Goal: Task Accomplishment & Management: Use online tool/utility

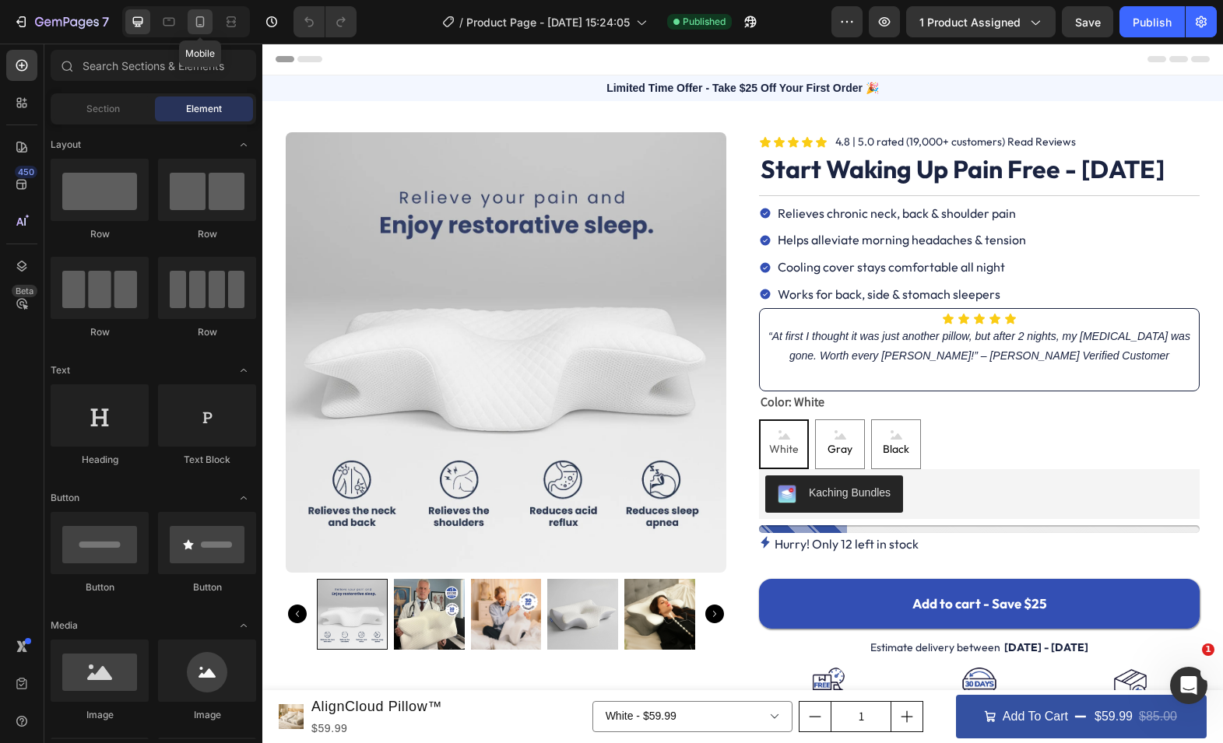
click at [205, 14] on icon at bounding box center [200, 22] width 16 height 16
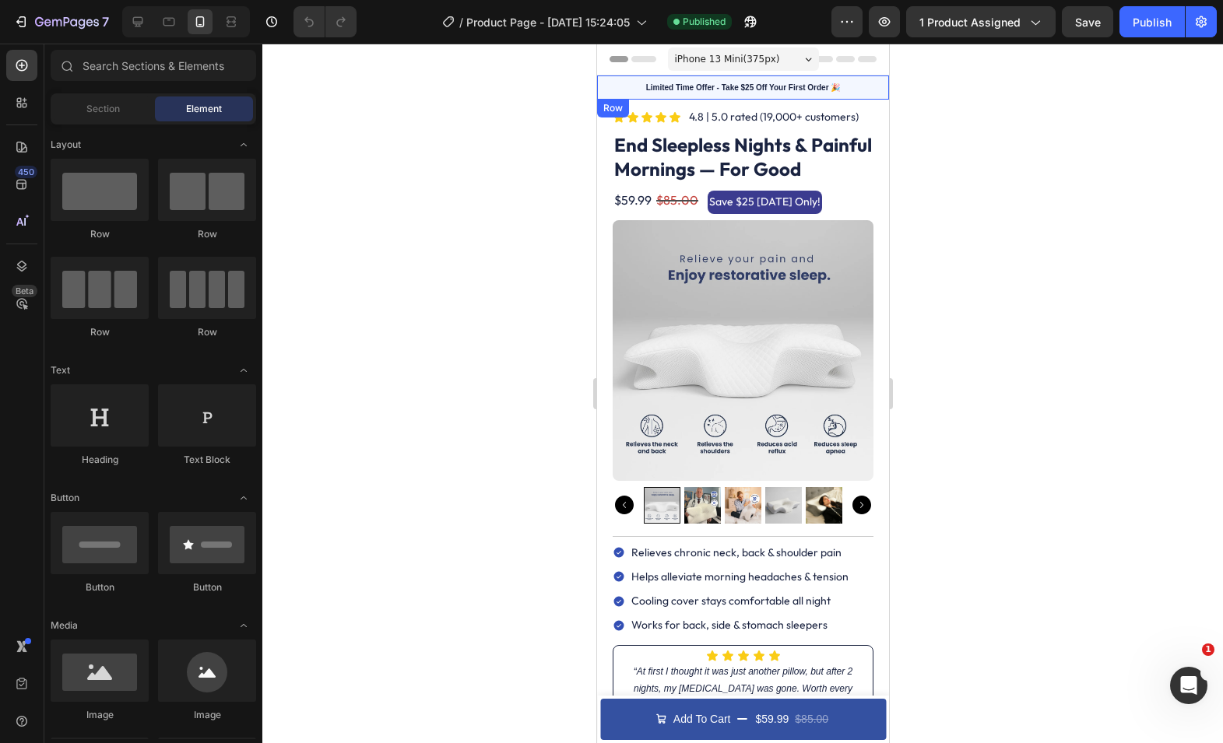
click at [617, 75] on div "Limited Time Offer - Take $25 Off Your First Order 🎉 Text Block Row" at bounding box center [742, 87] width 292 height 24
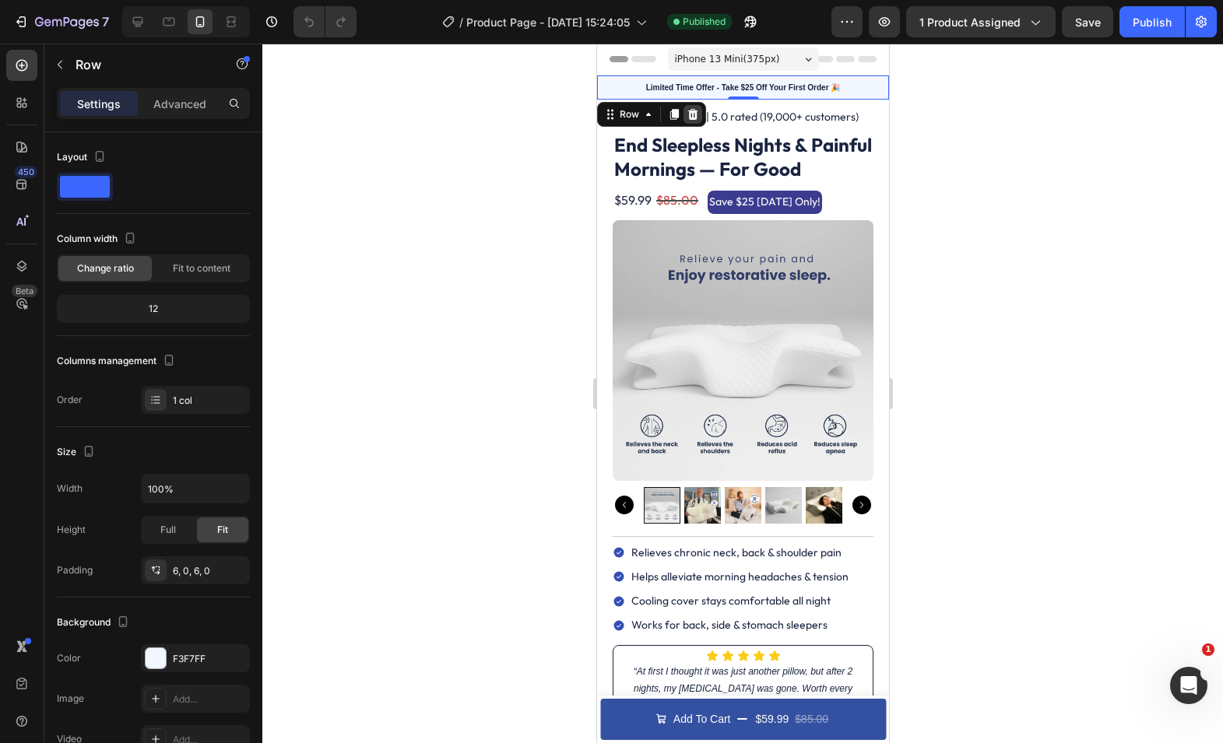
click at [693, 111] on icon at bounding box center [692, 114] width 10 height 11
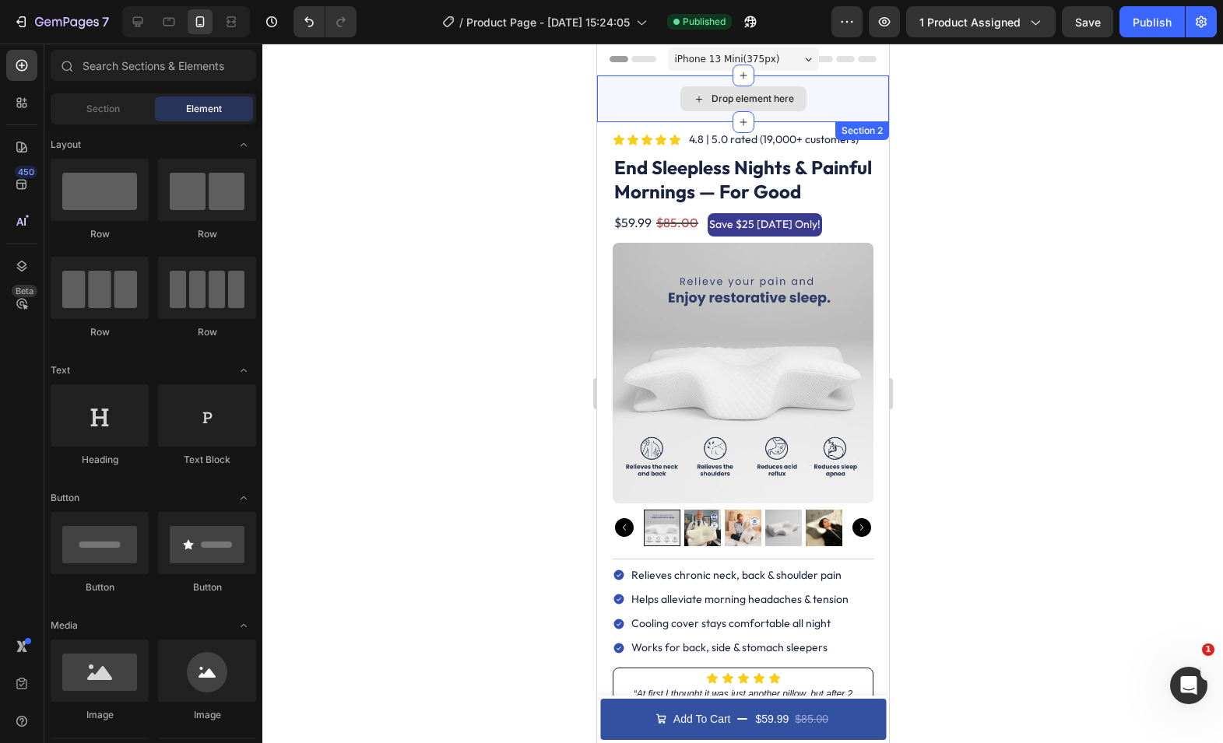
click at [660, 111] on div "Drop element here" at bounding box center [742, 98] width 292 height 47
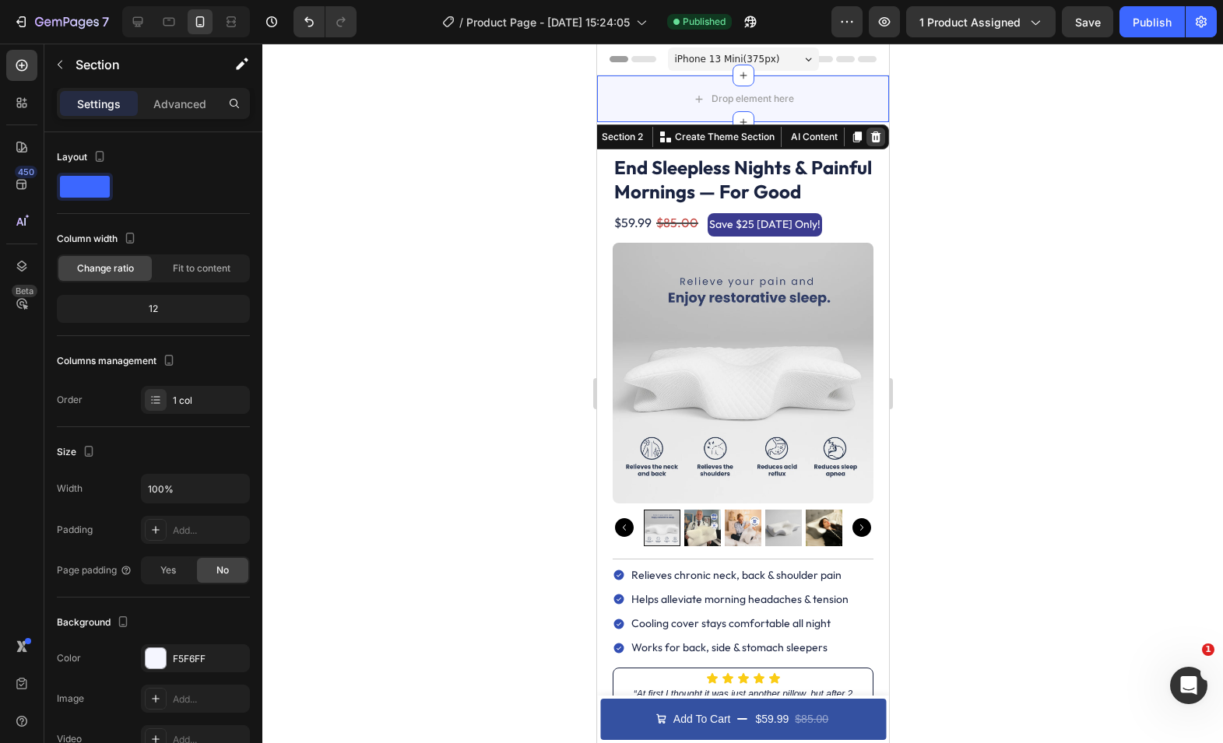
click at [873, 134] on icon at bounding box center [875, 137] width 10 height 11
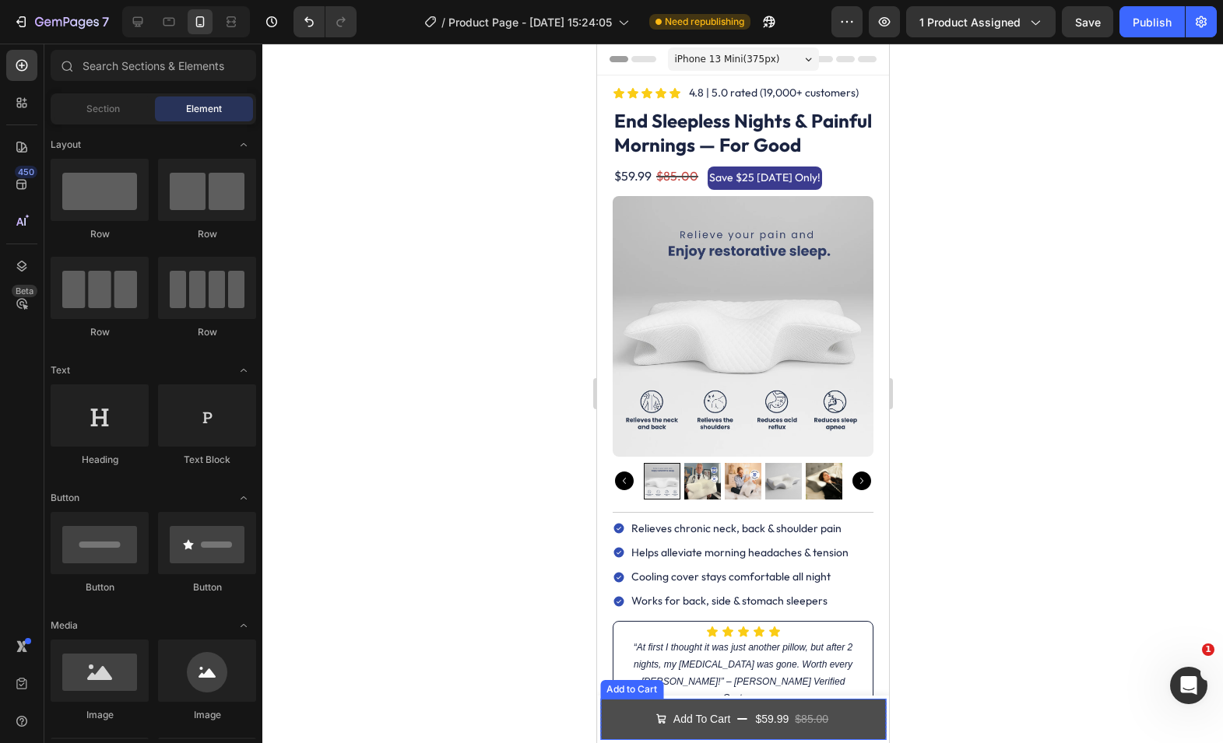
click at [625, 710] on button "Add To Cart $59.99 $85.00" at bounding box center [742, 719] width 286 height 41
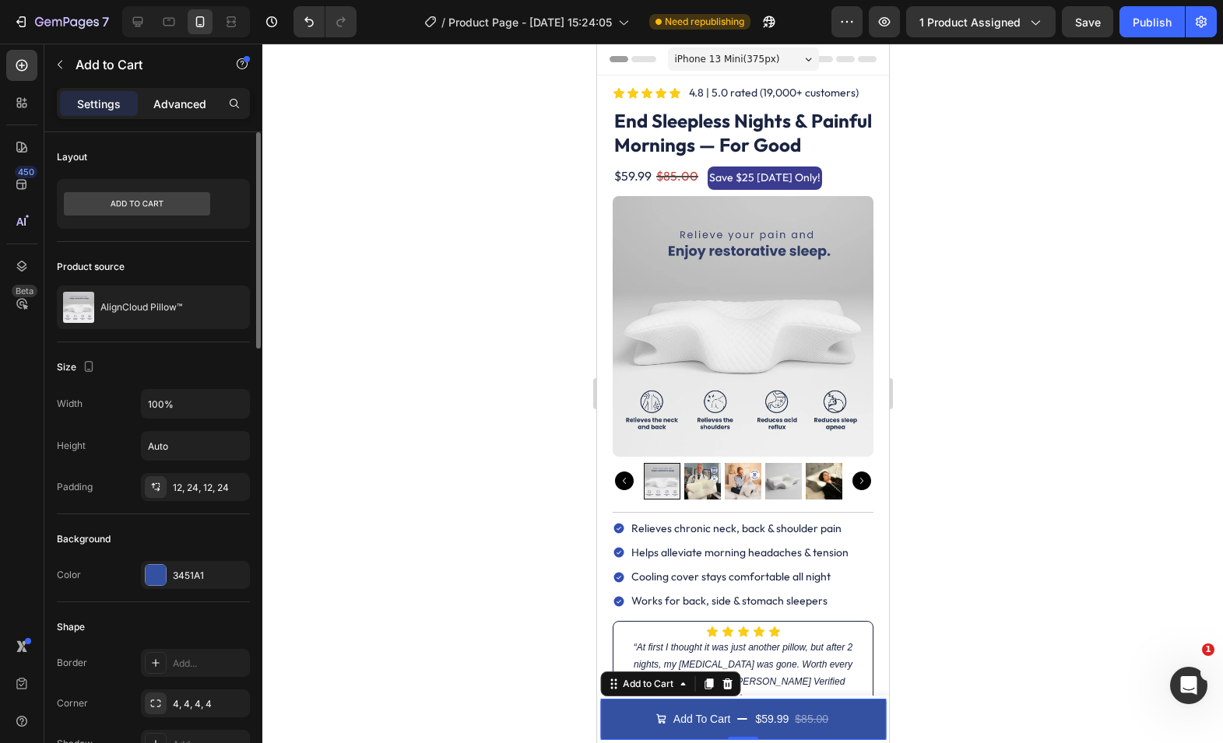
click at [184, 106] on p "Advanced" at bounding box center [179, 104] width 53 height 16
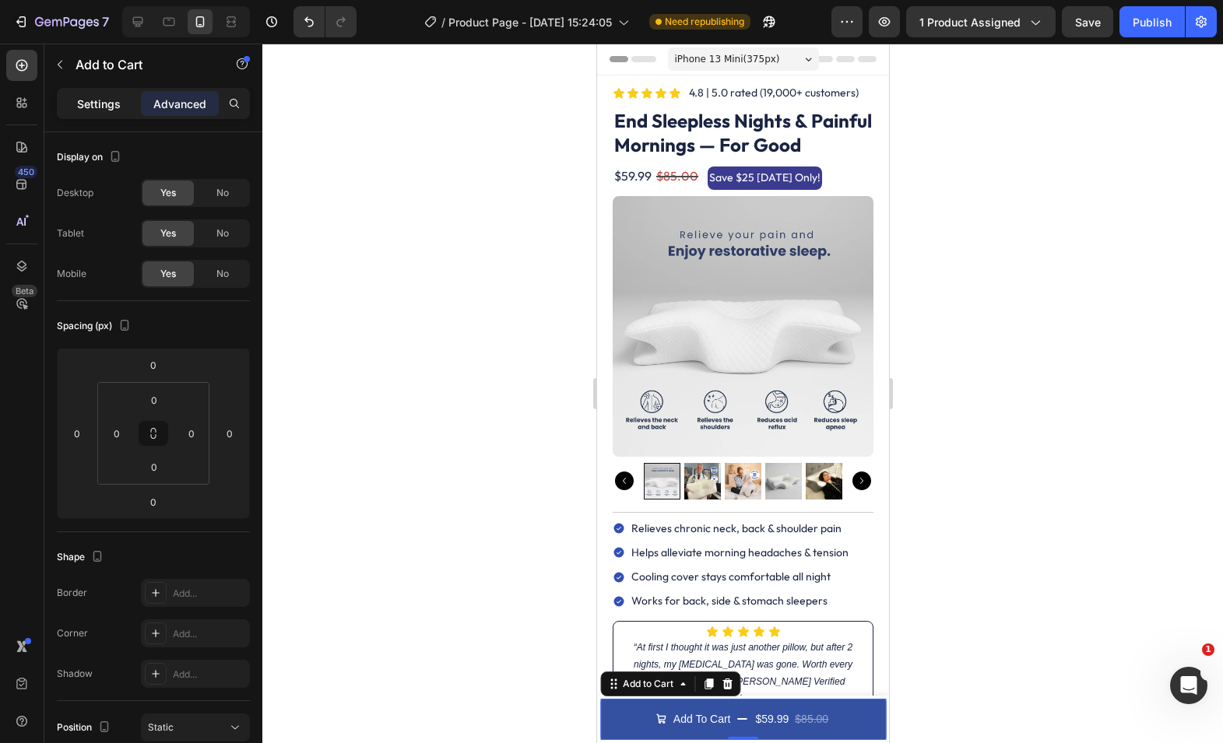
click at [100, 92] on div "Settings" at bounding box center [99, 103] width 78 height 25
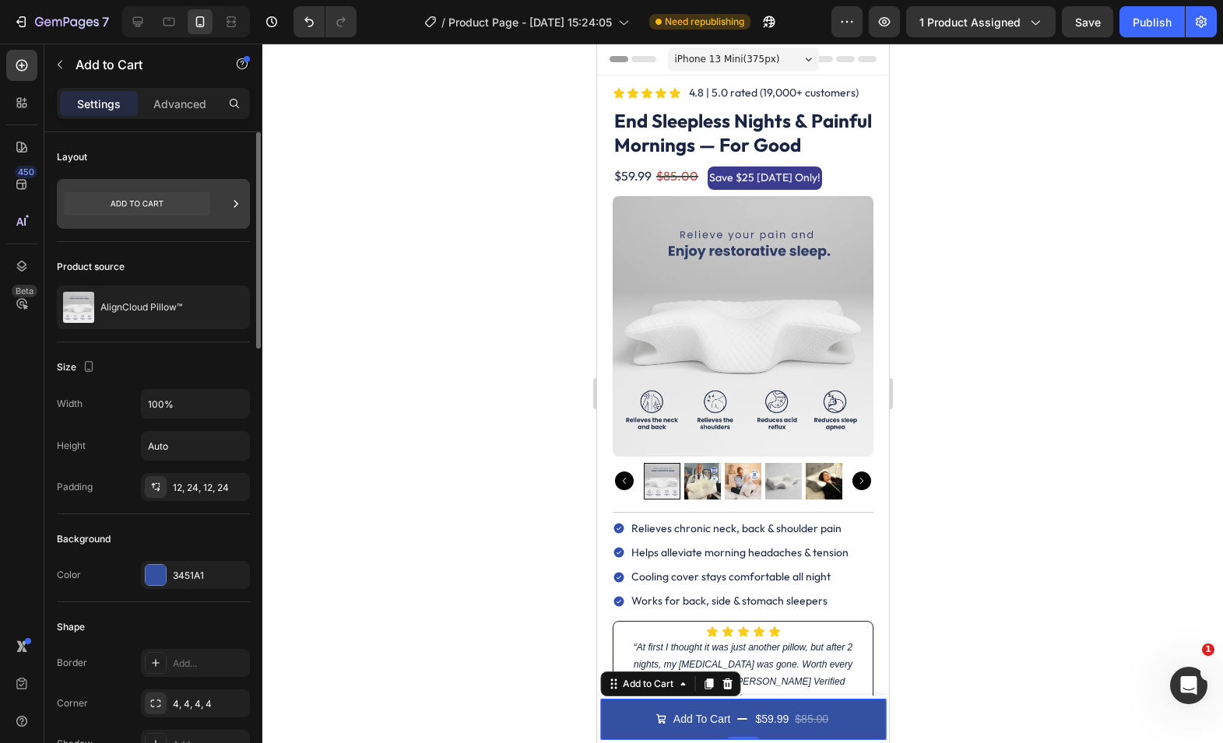
click at [178, 224] on div at bounding box center [153, 204] width 193 height 50
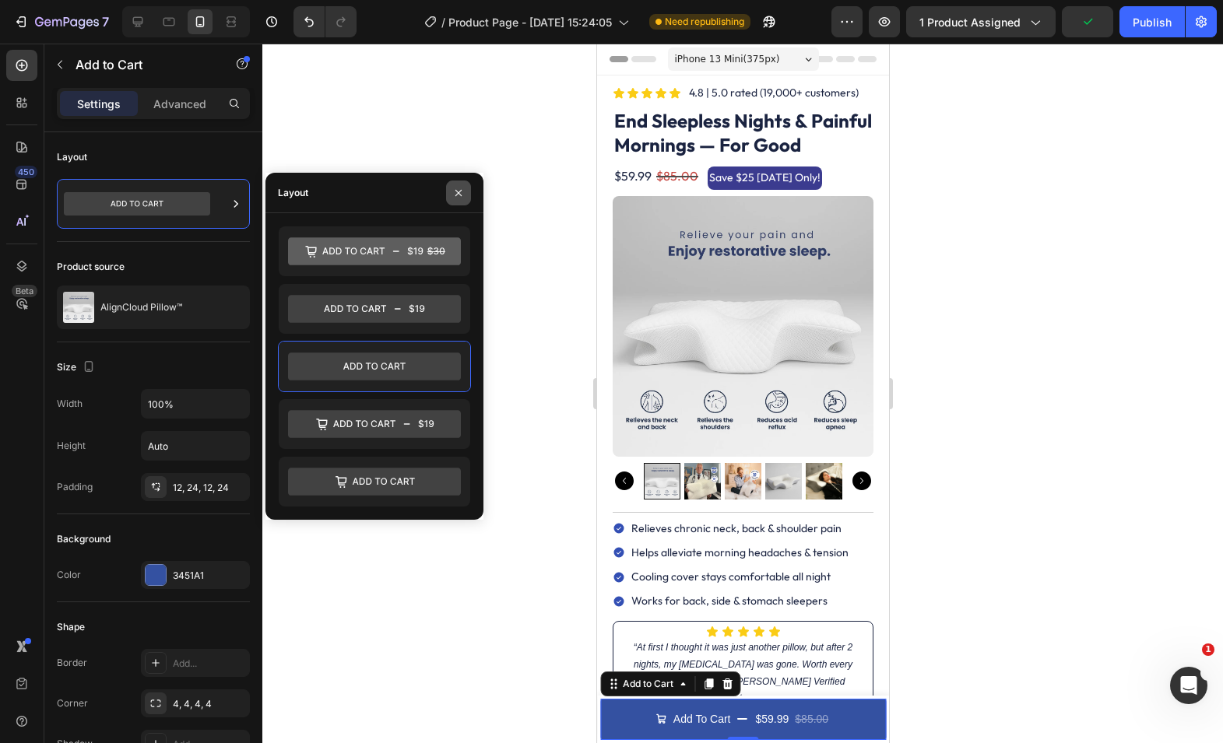
click at [454, 193] on icon "button" at bounding box center [458, 193] width 12 height 12
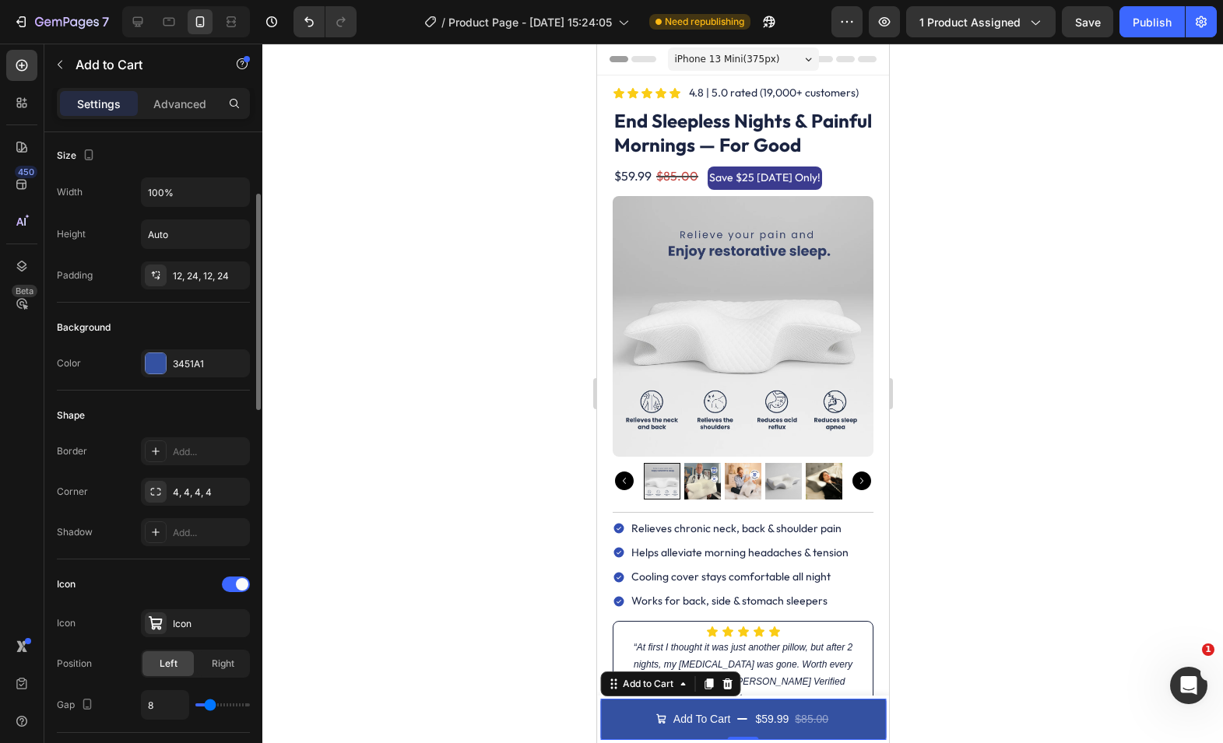
scroll to position [197, 0]
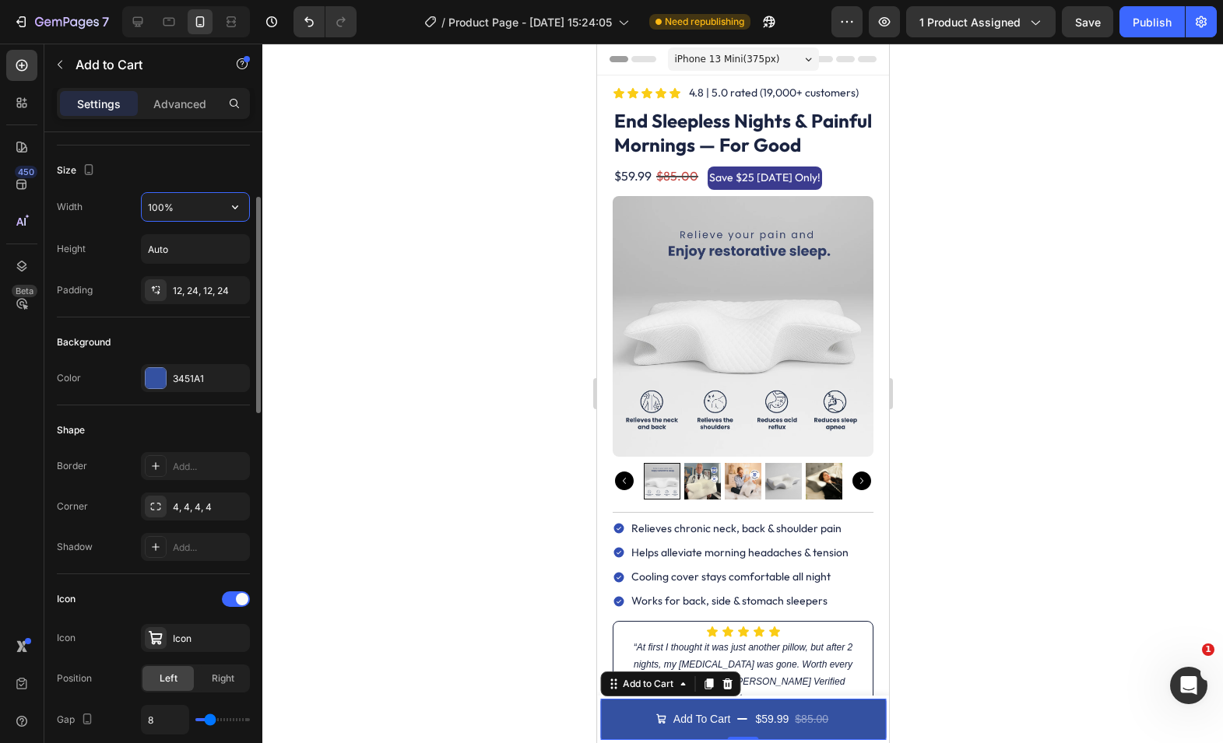
click at [193, 217] on input "100%" at bounding box center [195, 207] width 107 height 28
click at [239, 208] on icon "button" at bounding box center [235, 207] width 16 height 16
click at [158, 206] on input "100%" at bounding box center [195, 207] width 107 height 28
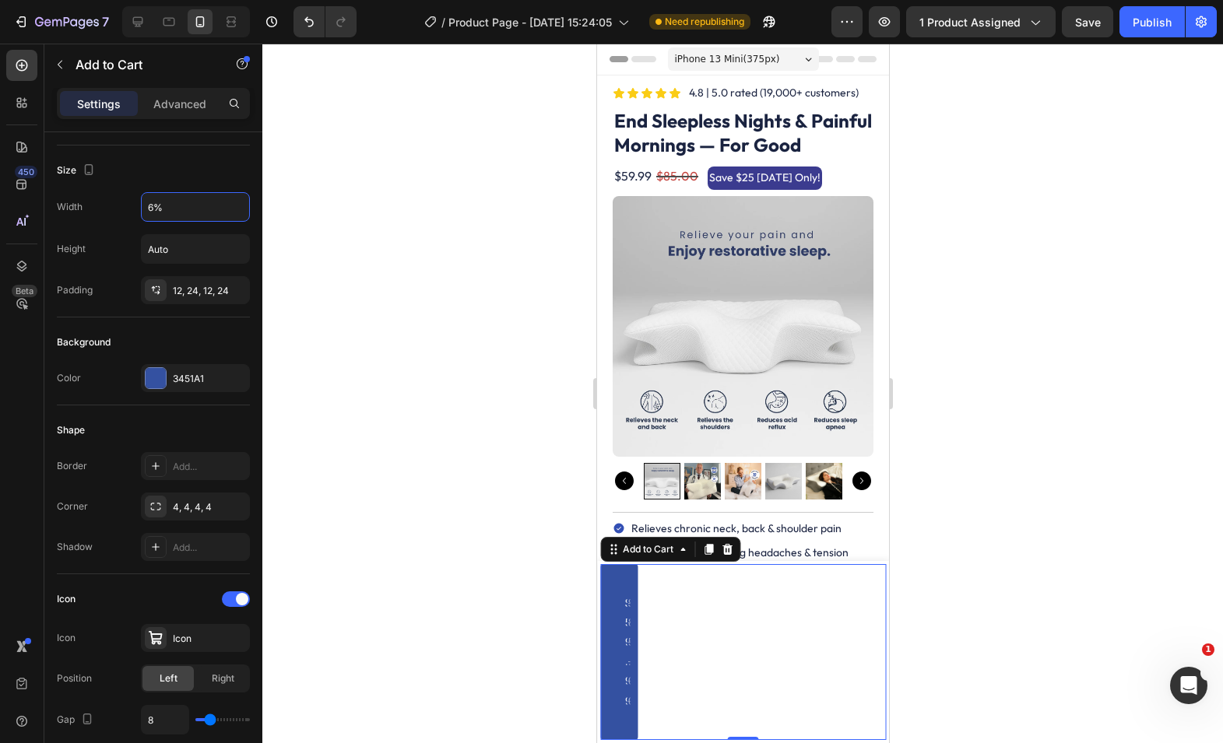
type input "60%"
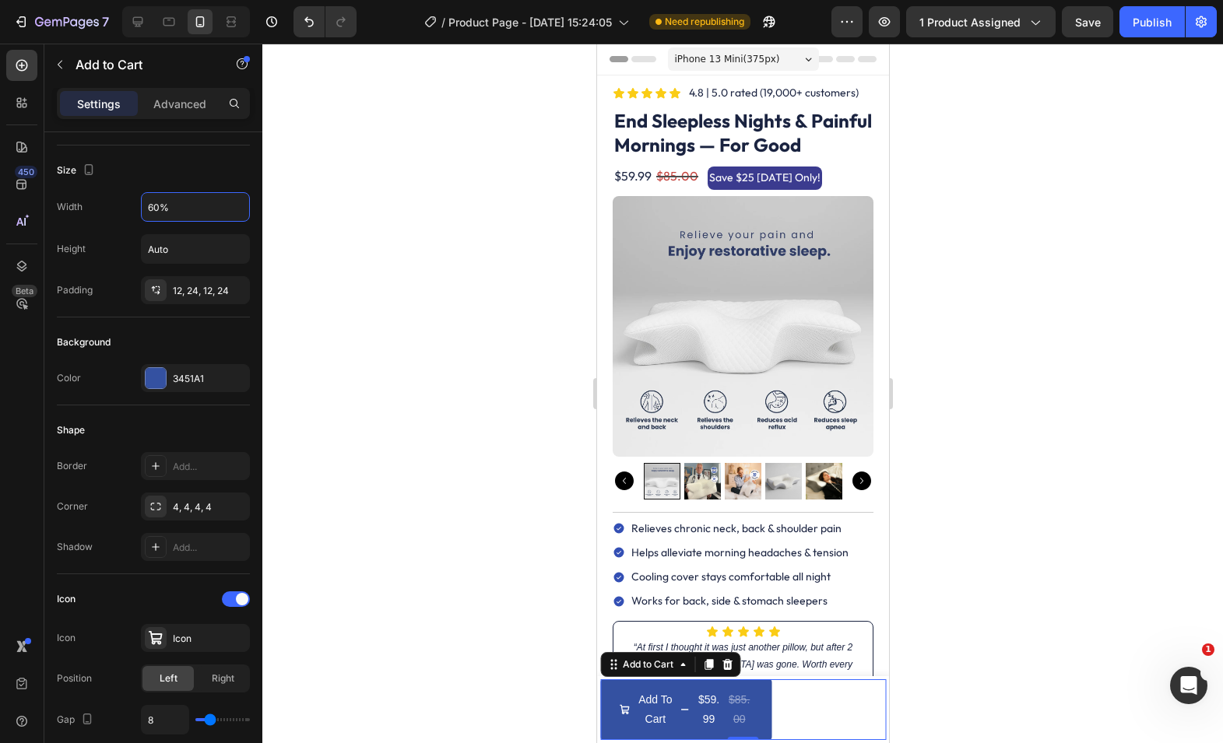
click at [346, 206] on div at bounding box center [742, 394] width 960 height 700
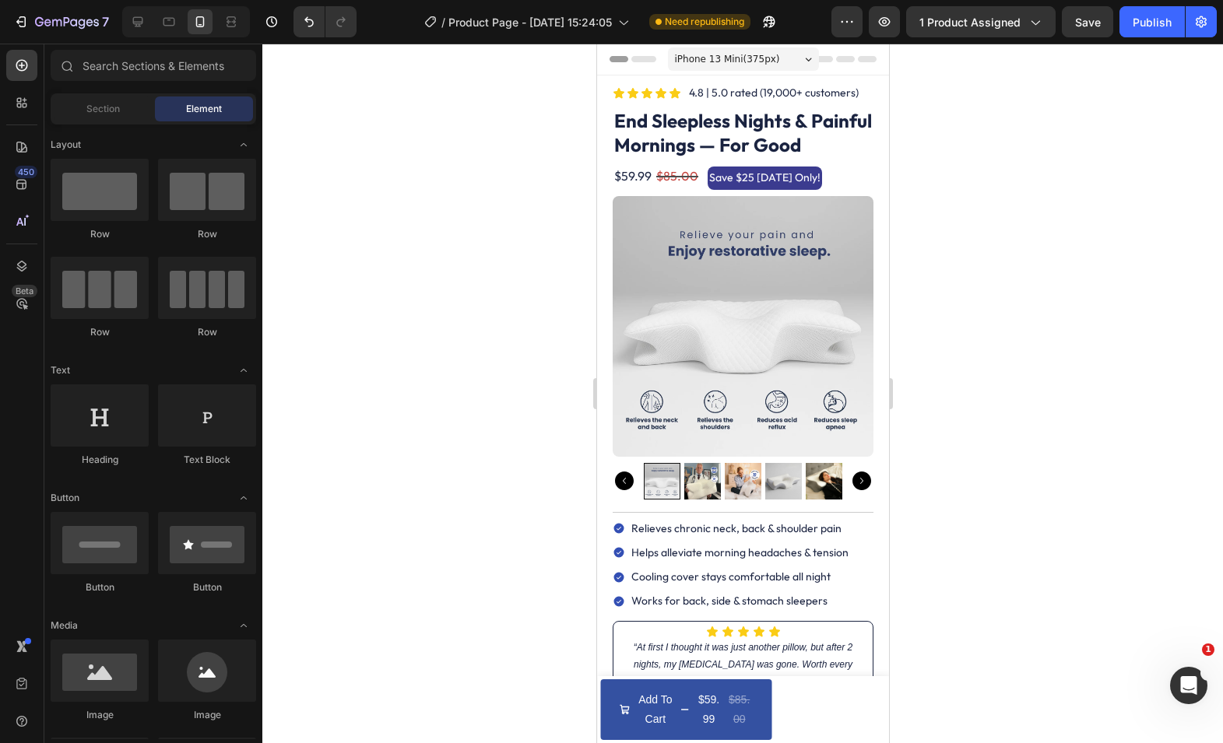
click at [346, 206] on div at bounding box center [742, 394] width 960 height 700
click at [306, 22] on icon "Undo/Redo" at bounding box center [309, 22] width 16 height 16
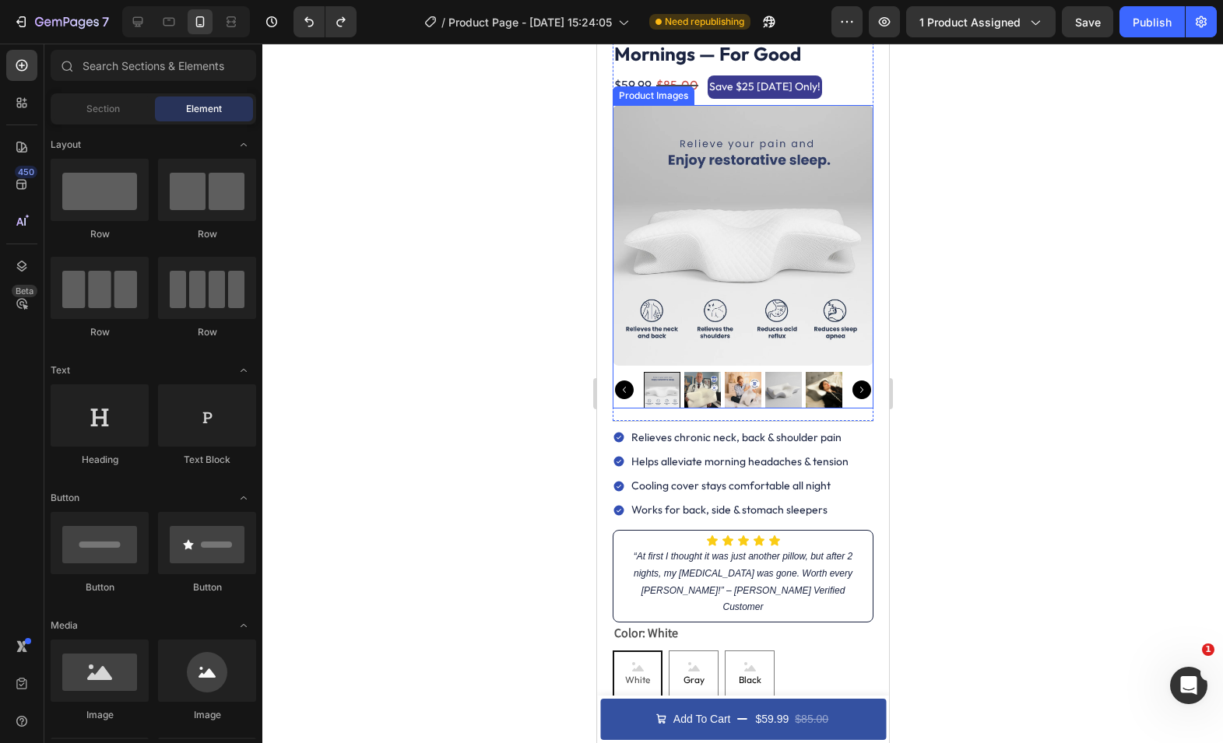
scroll to position [153, 0]
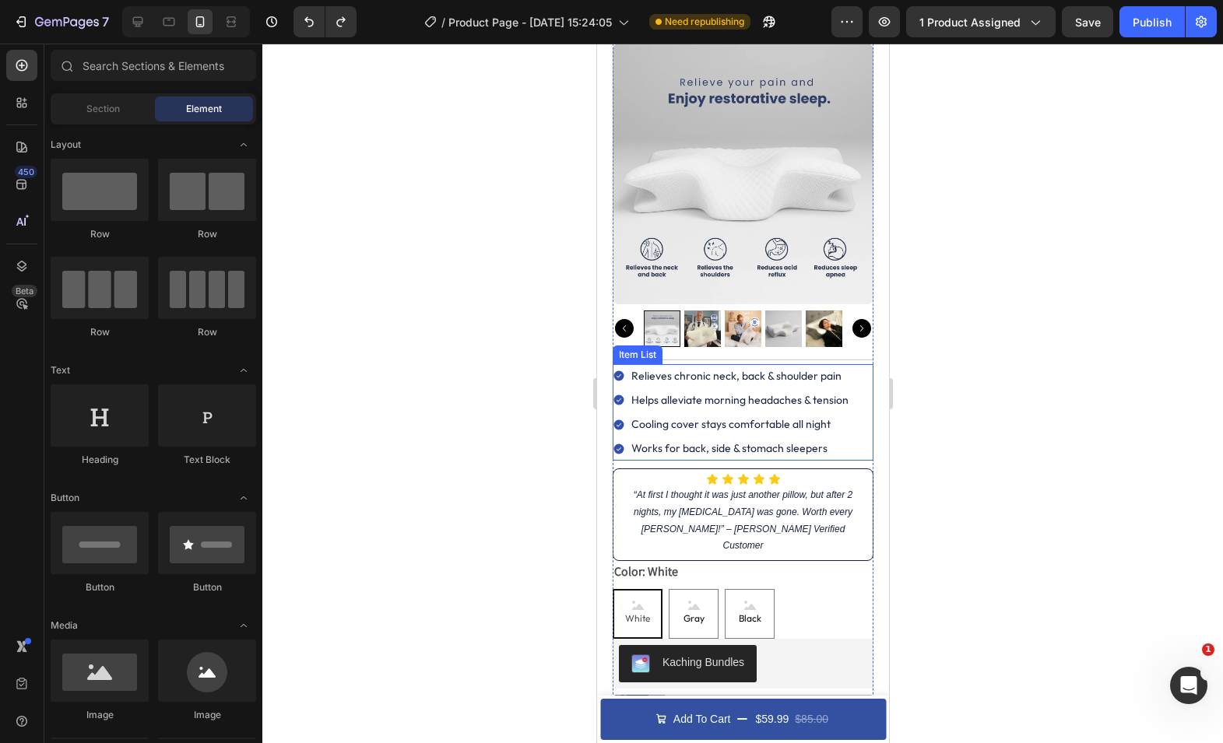
click at [760, 377] on p "Relieves chronic neck, back & shoulder pain" at bounding box center [738, 376] width 217 height 19
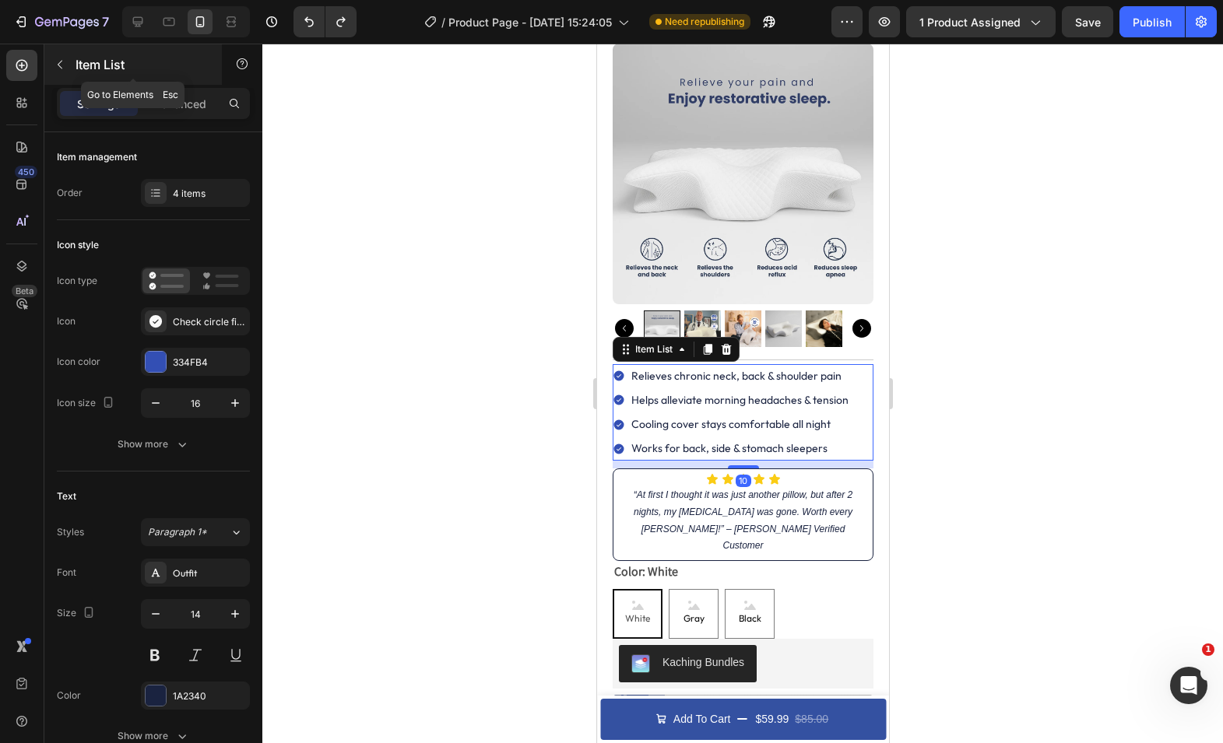
click at [63, 65] on icon "button" at bounding box center [60, 64] width 12 height 12
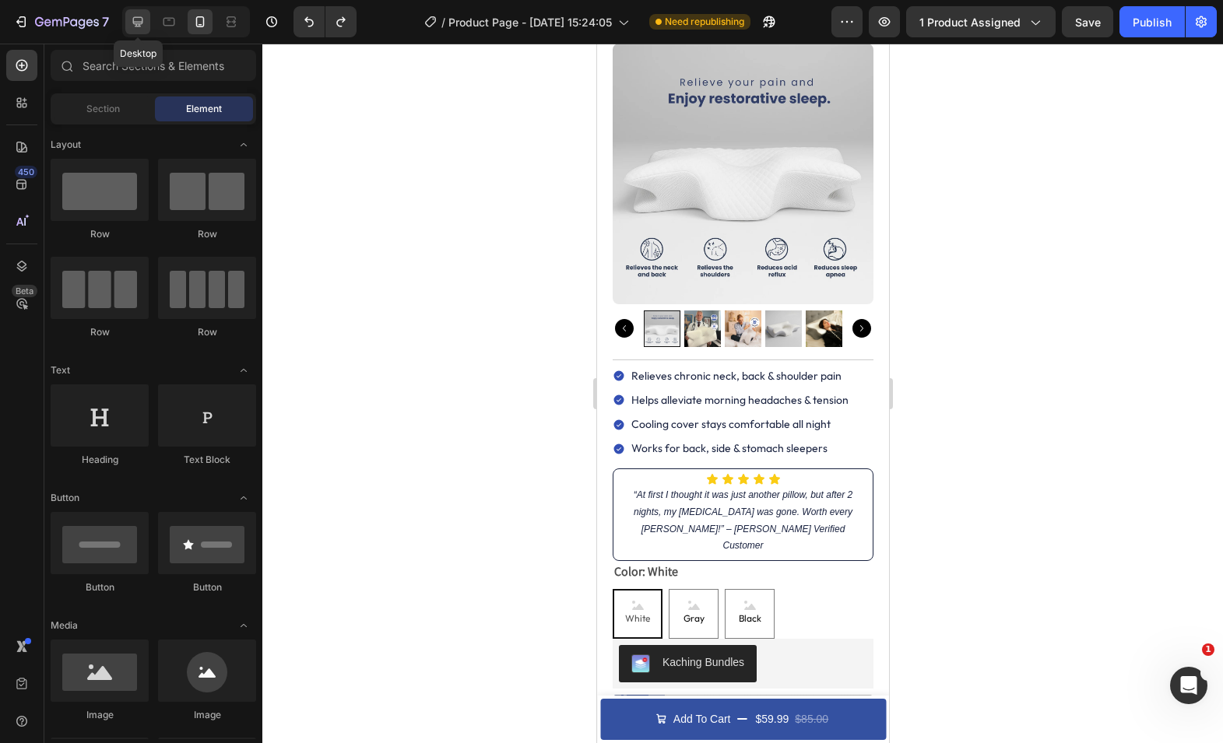
click at [141, 21] on icon at bounding box center [138, 22] width 16 height 16
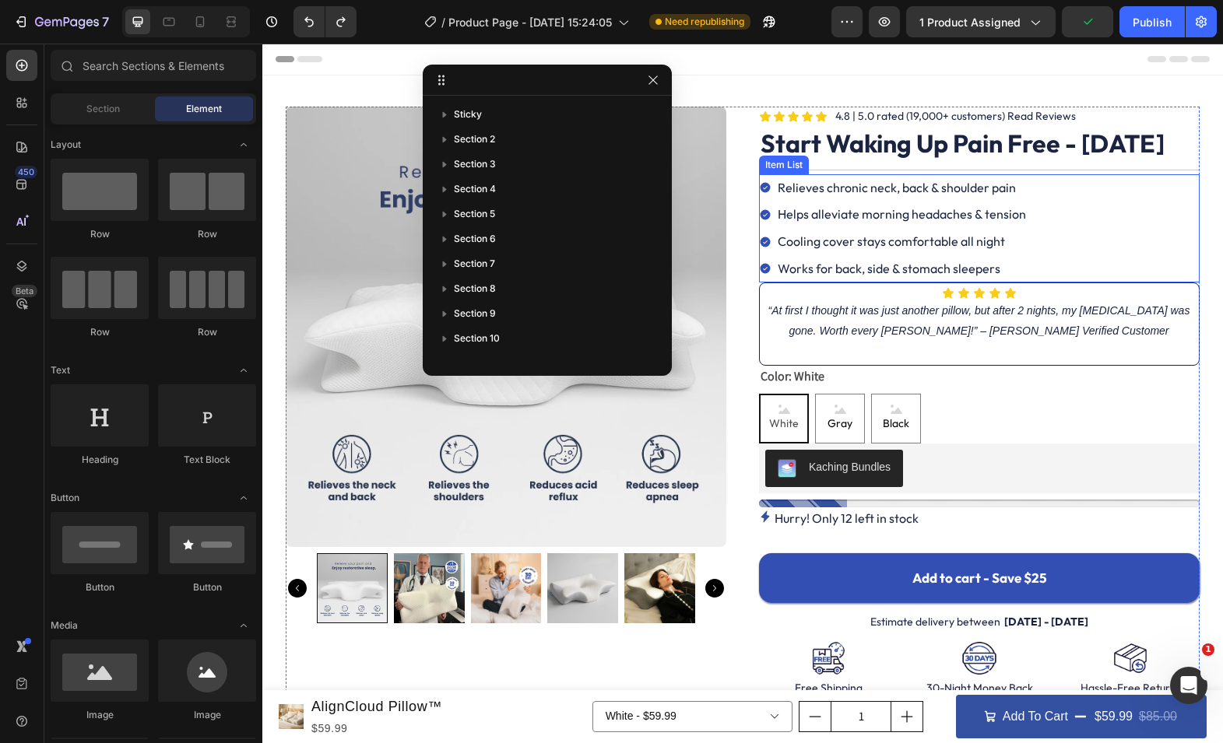
click at [796, 199] on p "Relieves chronic neck, back & shoulder pain" at bounding box center [901, 188] width 248 height 23
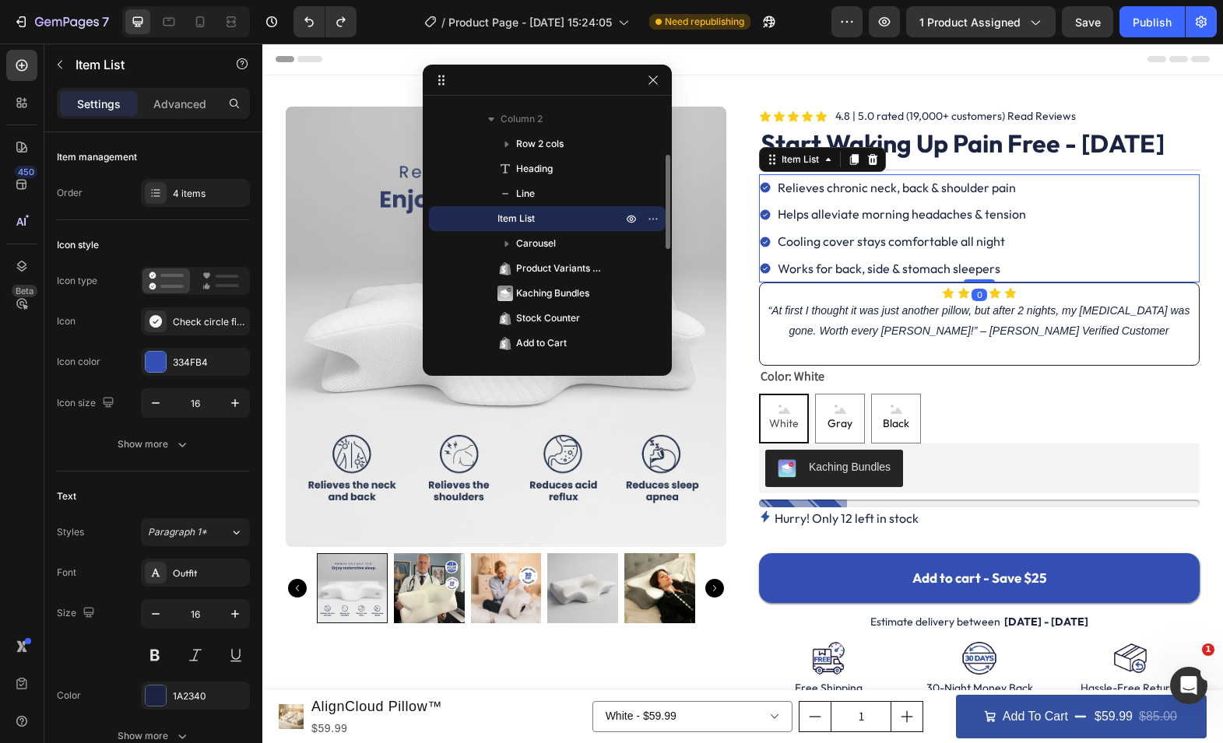
click at [796, 199] on p "Relieves chronic neck, back & shoulder pain" at bounding box center [901, 188] width 248 height 23
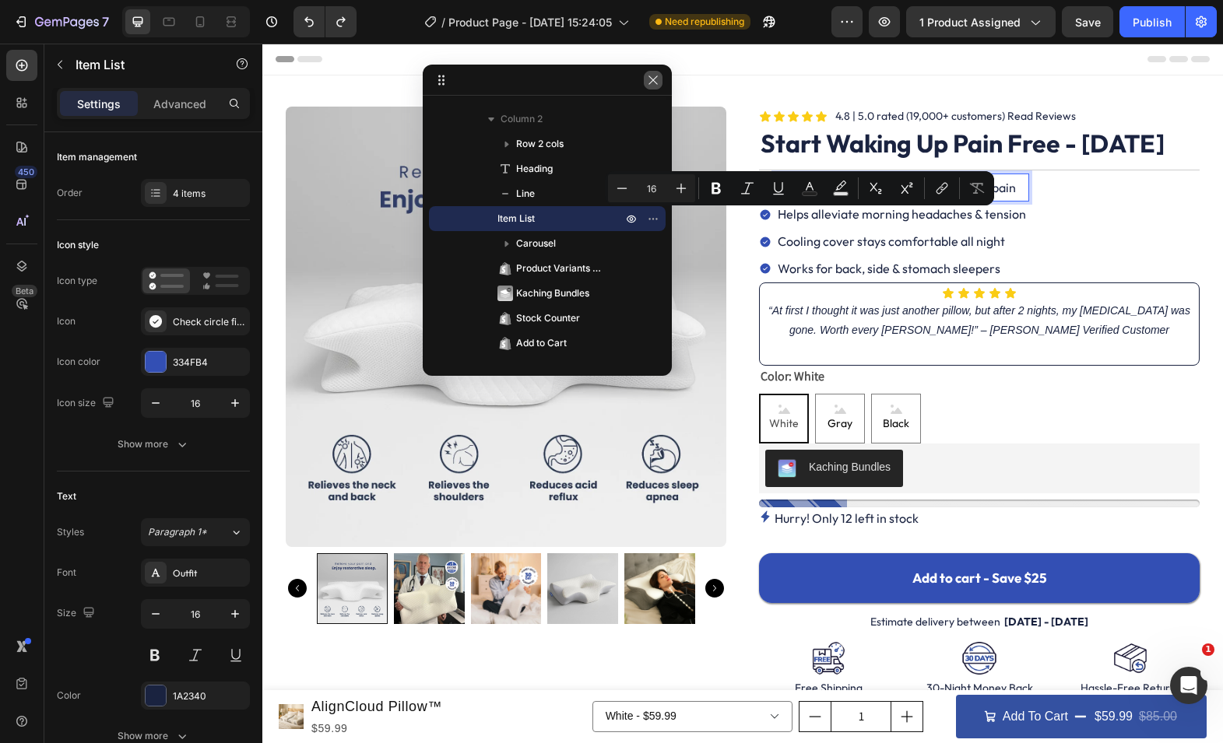
click at [644, 87] on button "button" at bounding box center [653, 80] width 19 height 19
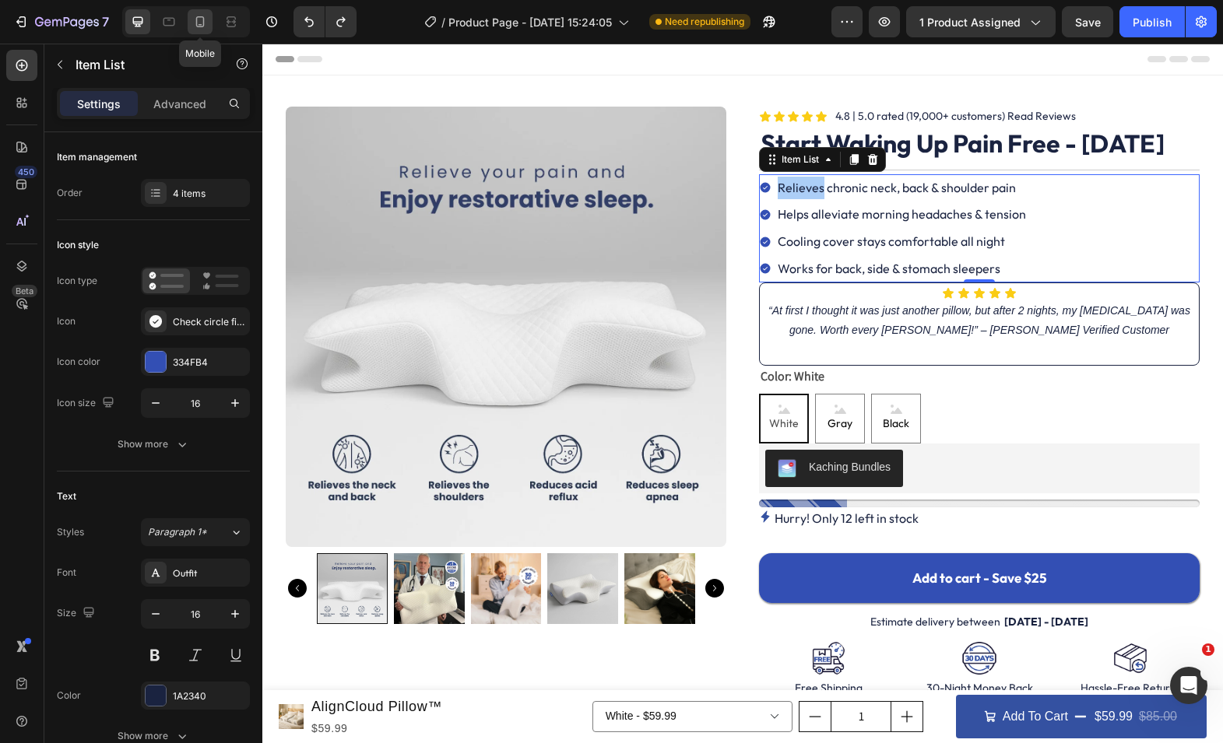
click at [200, 21] on icon at bounding box center [200, 22] width 16 height 16
type input "14"
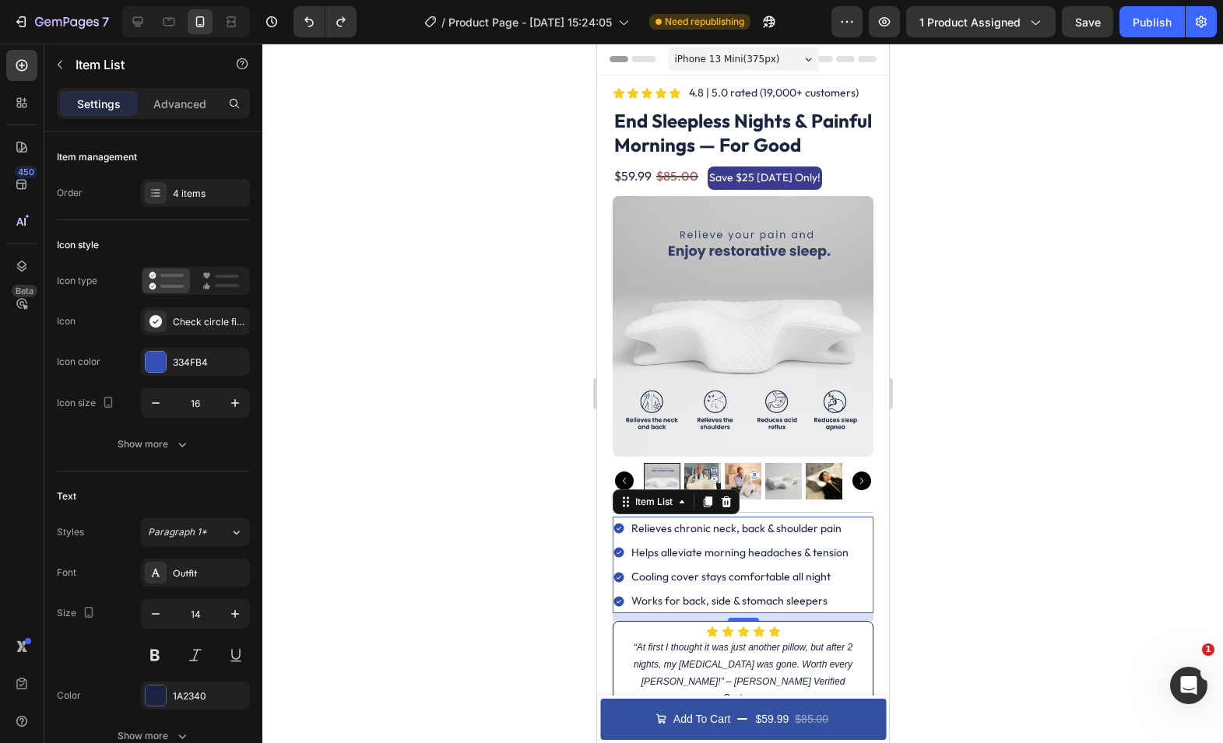
click at [740, 63] on span "iPhone 13 Mini ( 375 px)" at bounding box center [726, 59] width 105 height 16
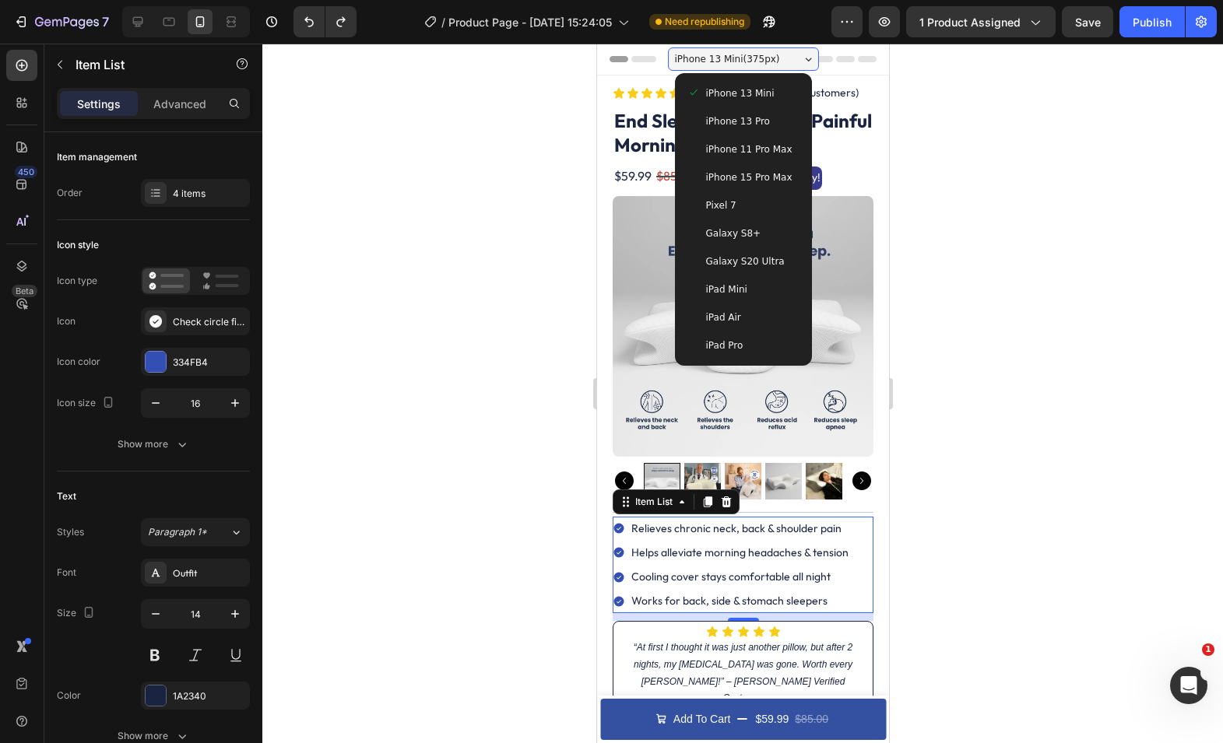
click at [759, 184] on span "iPhone 15 Pro Max" at bounding box center [748, 178] width 86 height 16
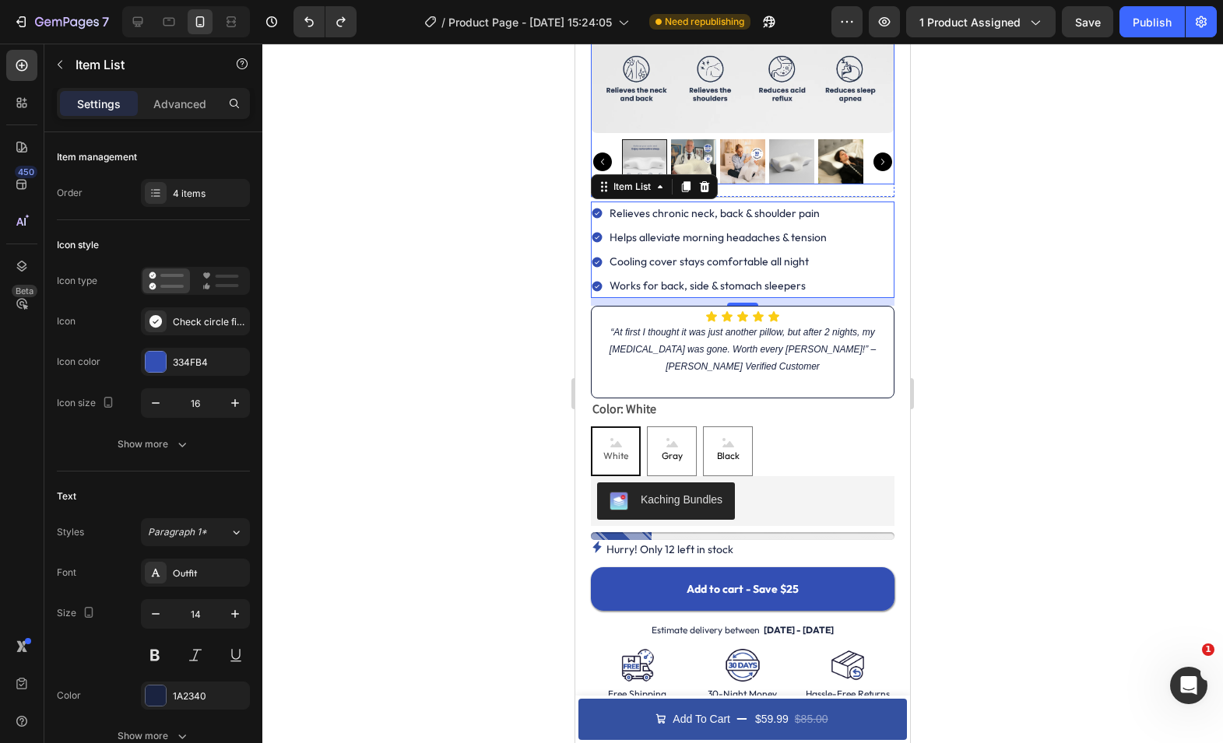
scroll to position [395, 0]
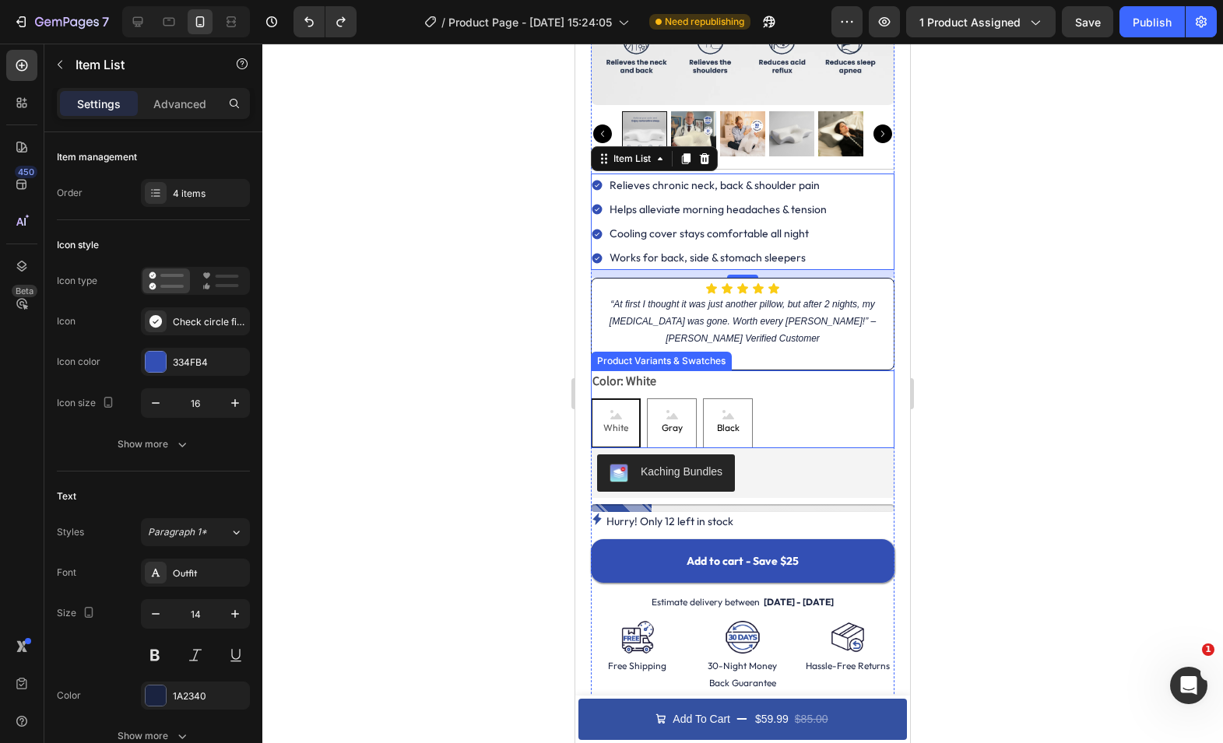
click at [669, 388] on div "Color: White White White White Gray [PERSON_NAME] Black Black Black" at bounding box center [742, 409] width 303 height 78
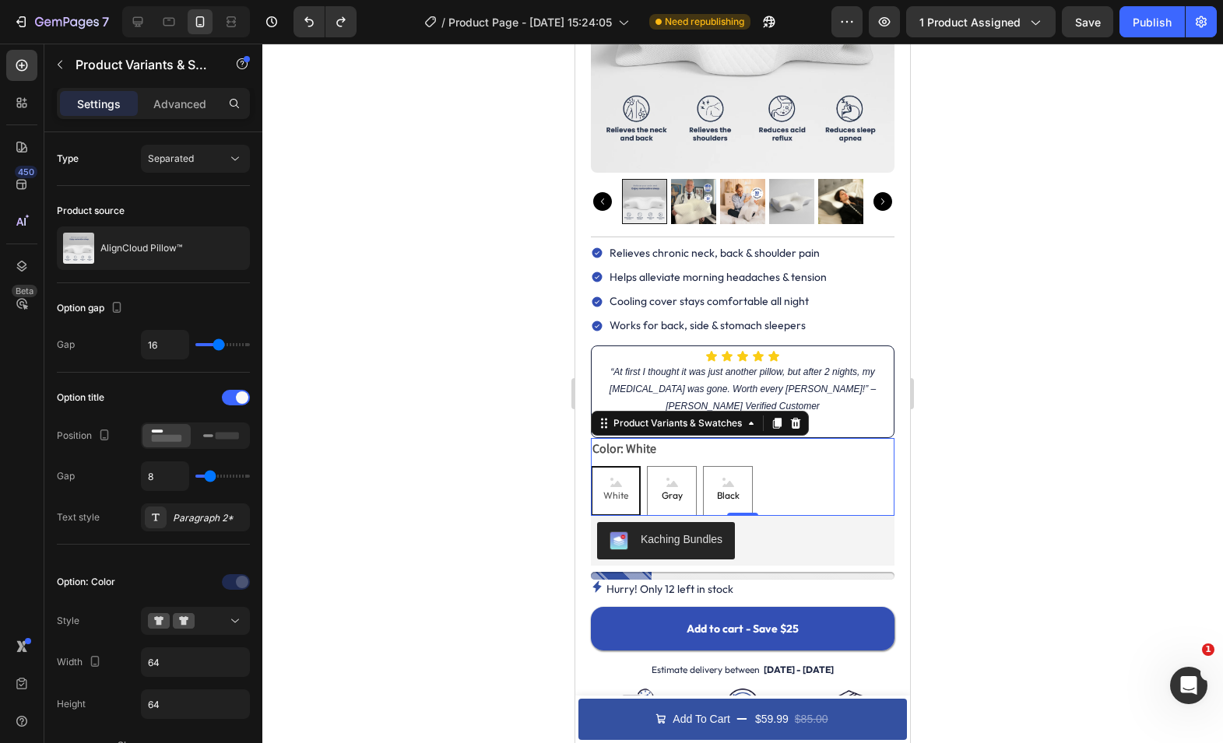
scroll to position [326, 0]
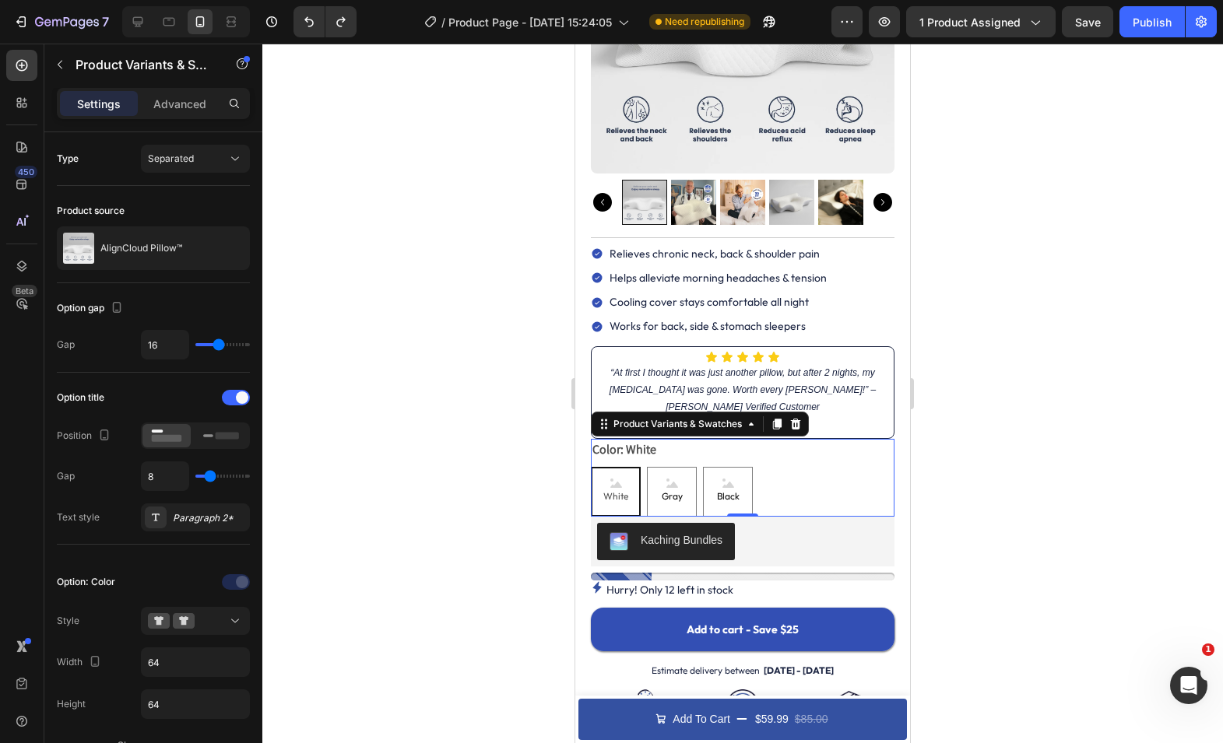
click at [491, 390] on div at bounding box center [742, 394] width 960 height 700
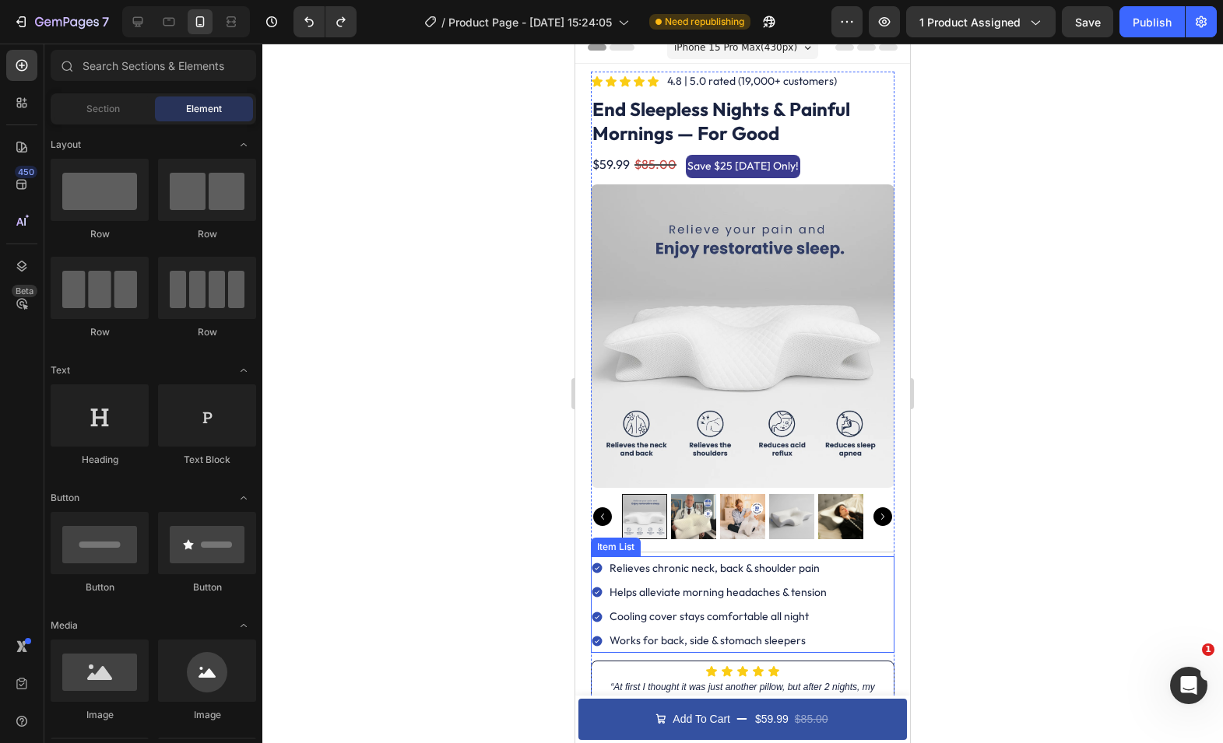
scroll to position [0, 0]
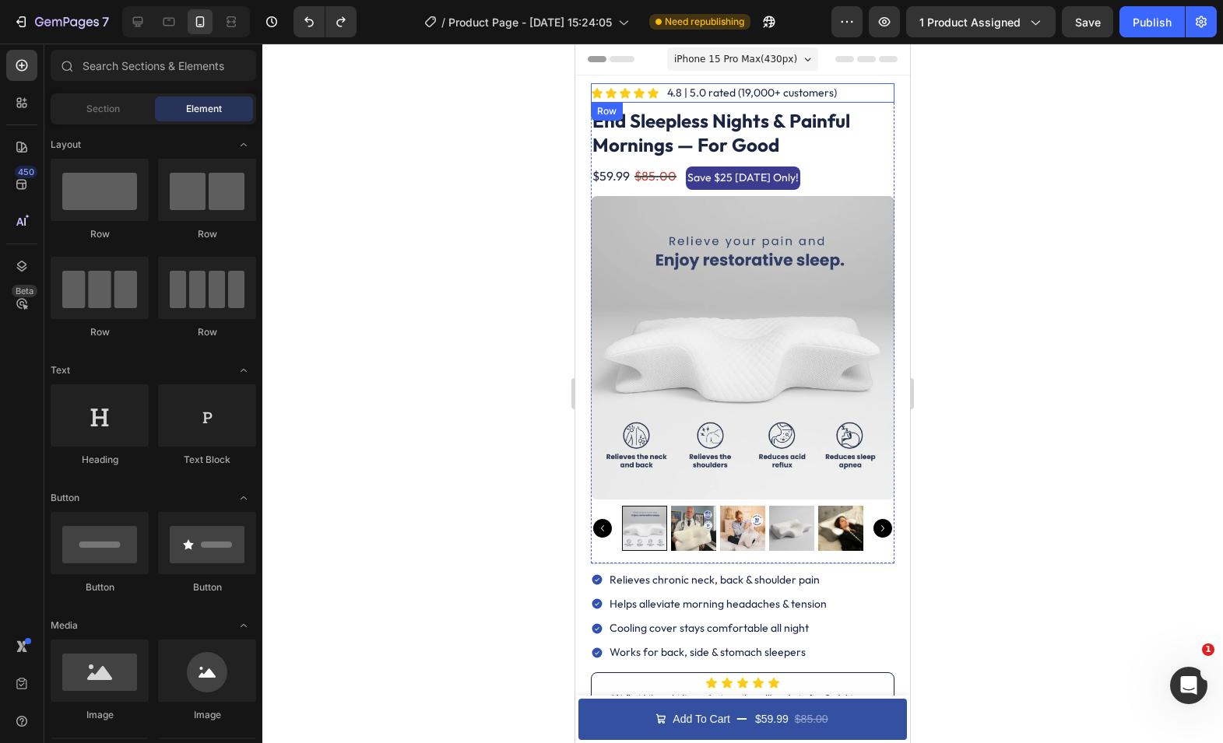
click at [844, 93] on div "Icon Icon Icon Icon Icon Icon List 4.8 | 5.0 rated (19,000+ customers) Text Blo…" at bounding box center [742, 92] width 303 height 19
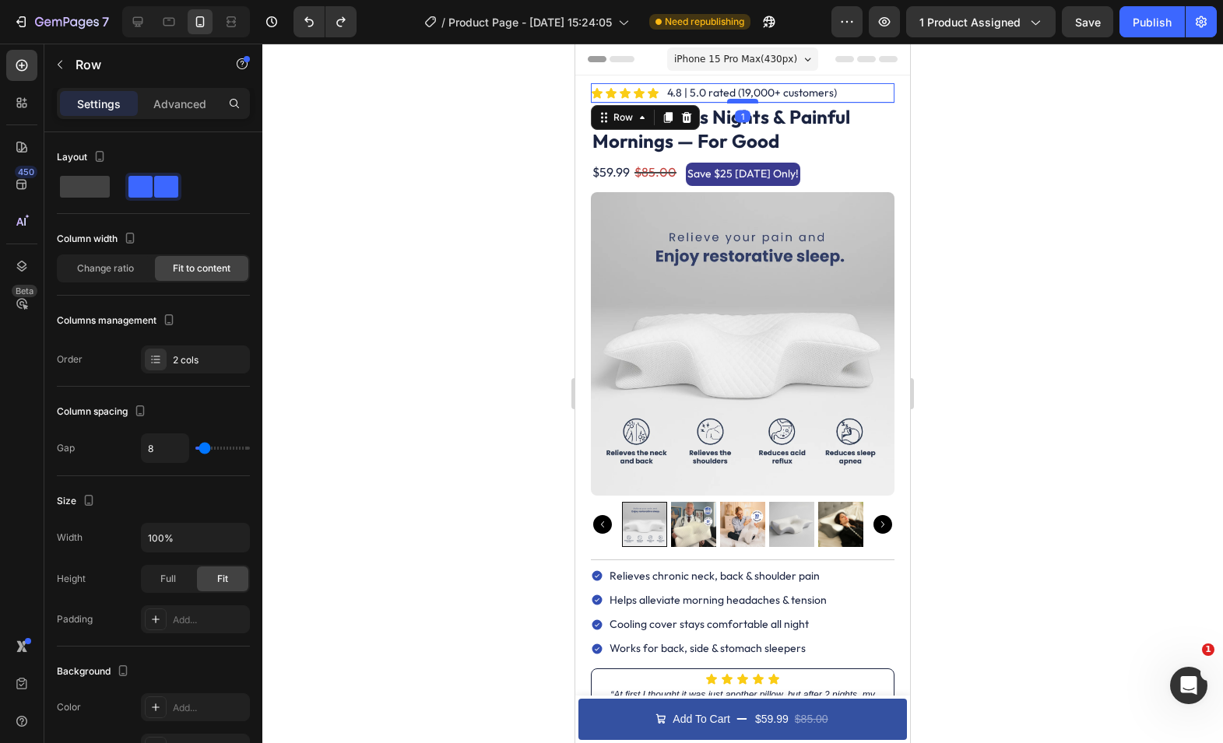
click at [750, 100] on div at bounding box center [742, 101] width 31 height 5
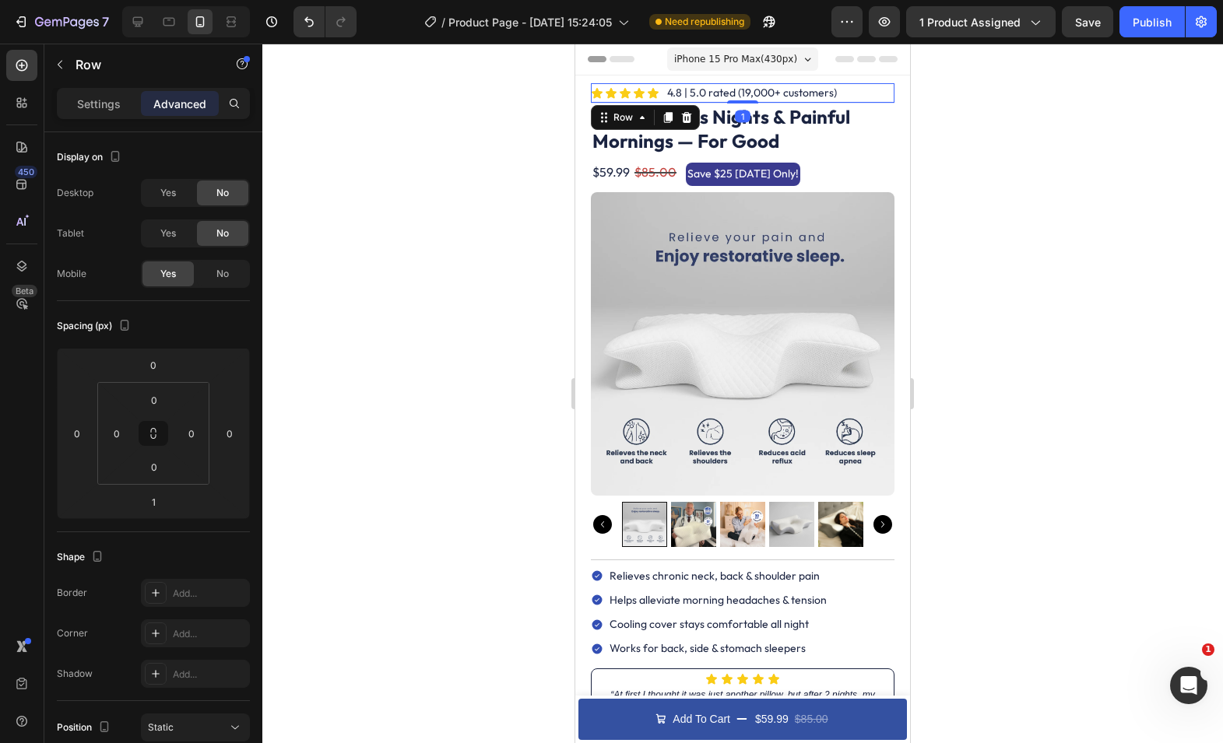
click at [991, 130] on div at bounding box center [742, 394] width 960 height 700
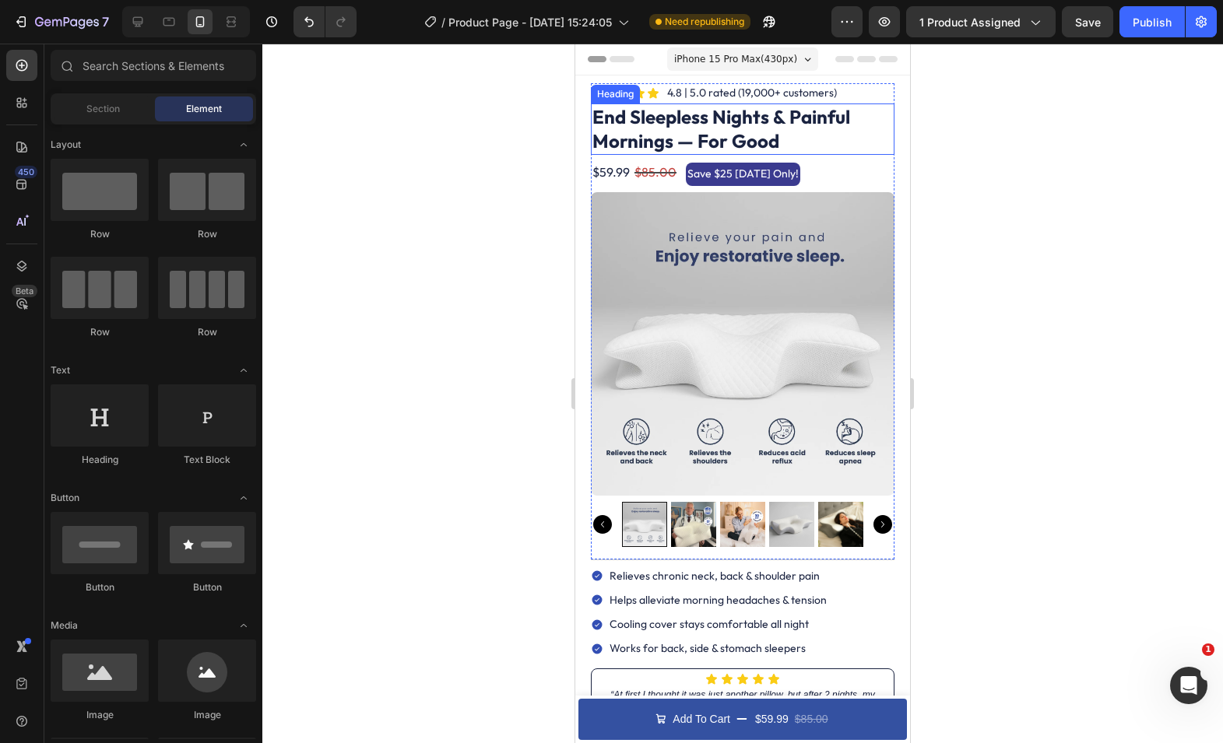
click at [753, 129] on strong "End Sleepless Nights & Painful Mornings — For Good" at bounding box center [721, 128] width 258 height 47
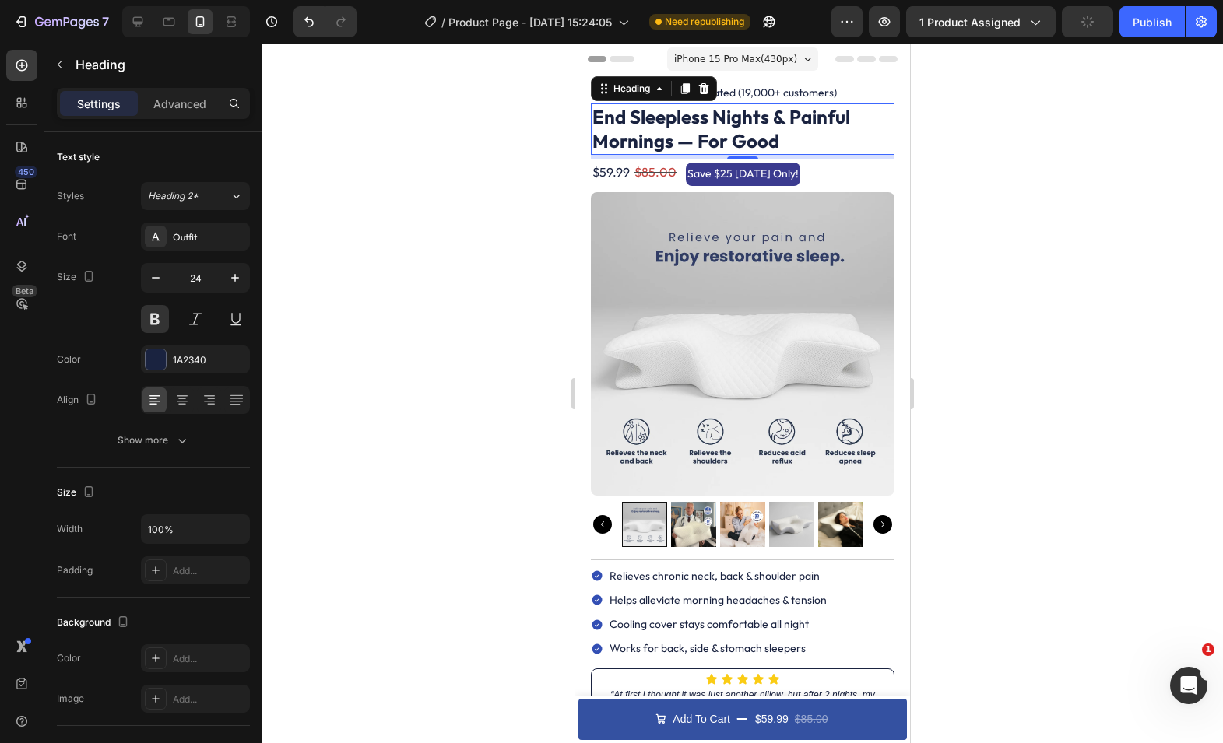
click at [1171, 60] on div at bounding box center [742, 394] width 960 height 700
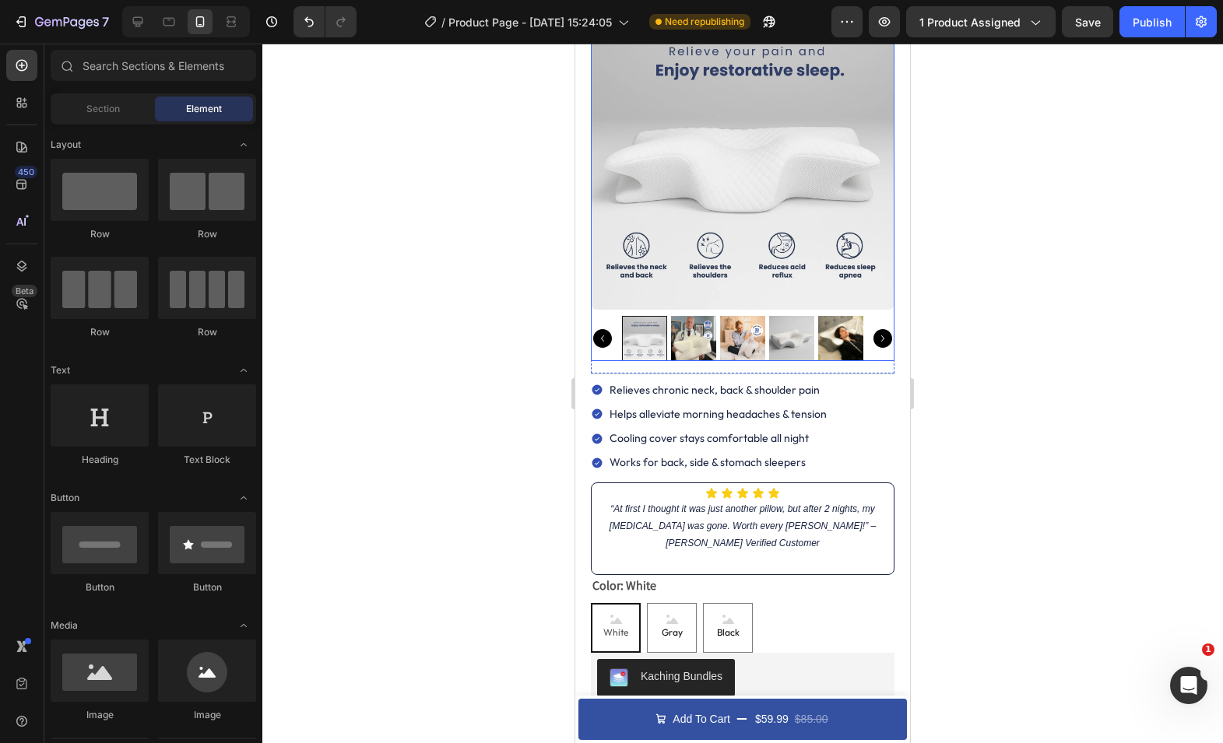
scroll to position [149, 0]
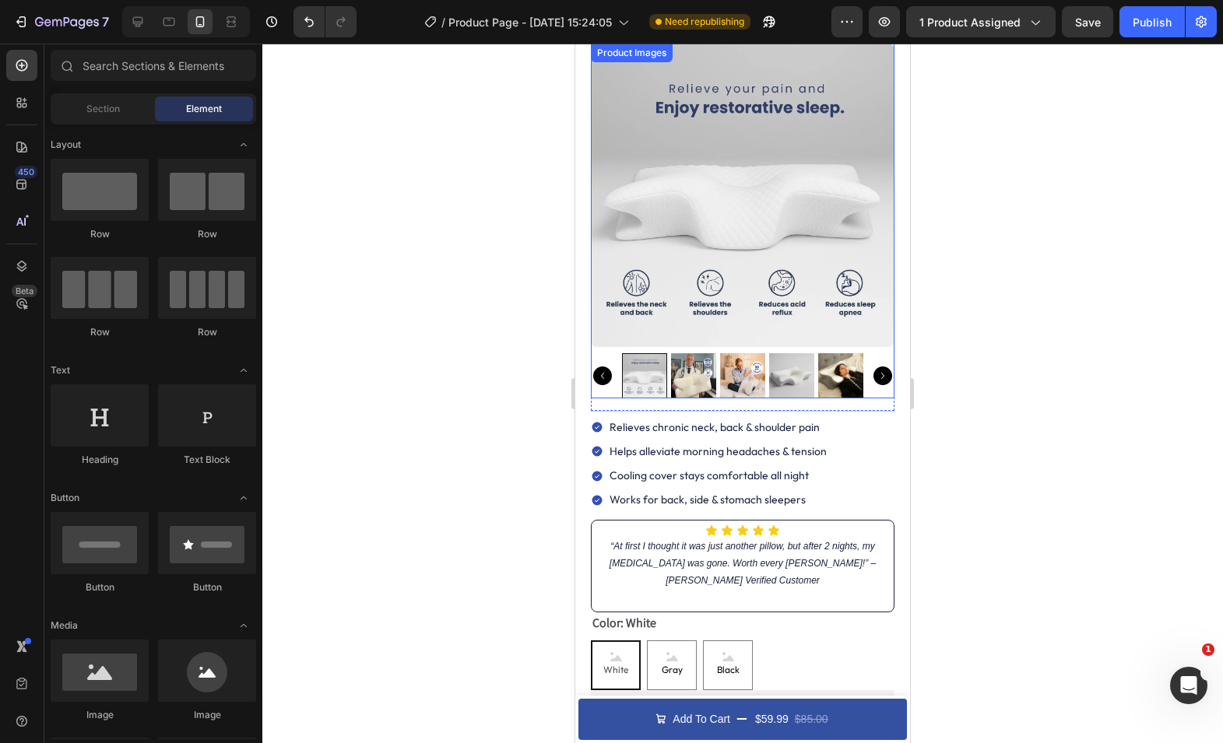
click at [744, 309] on img at bounding box center [742, 195] width 303 height 303
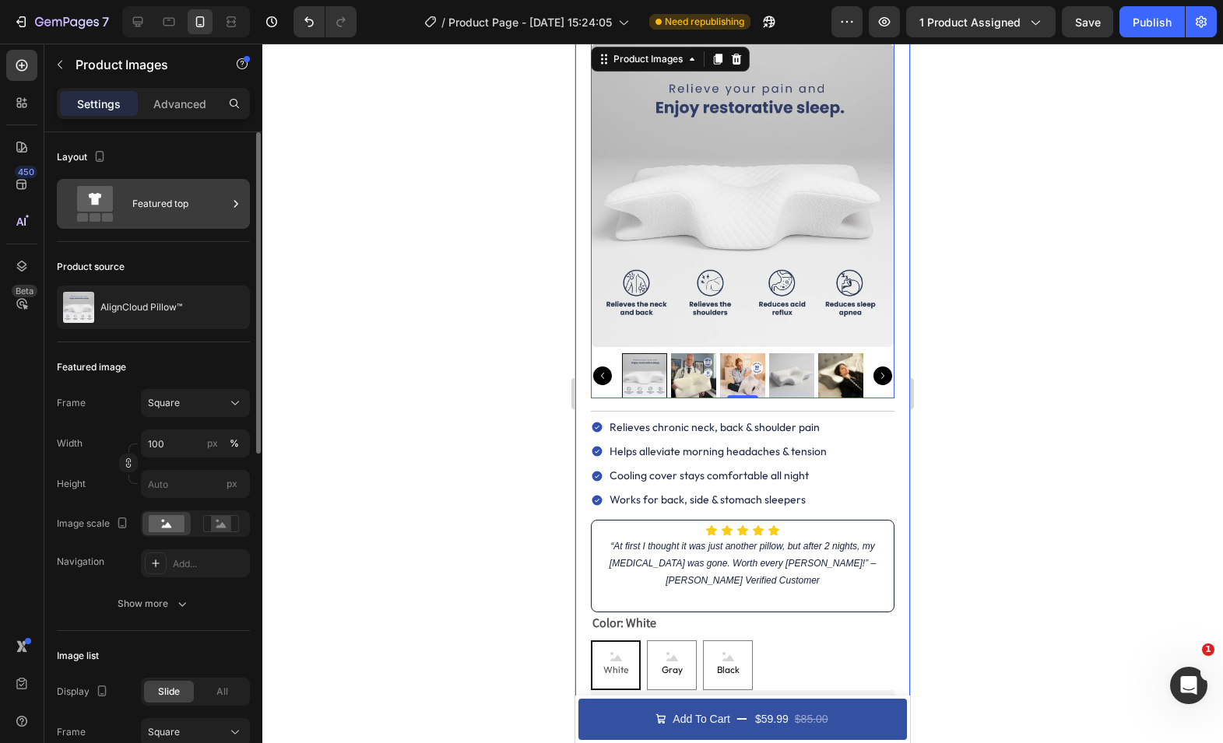
click at [107, 222] on div "Featured top" at bounding box center [153, 204] width 193 height 50
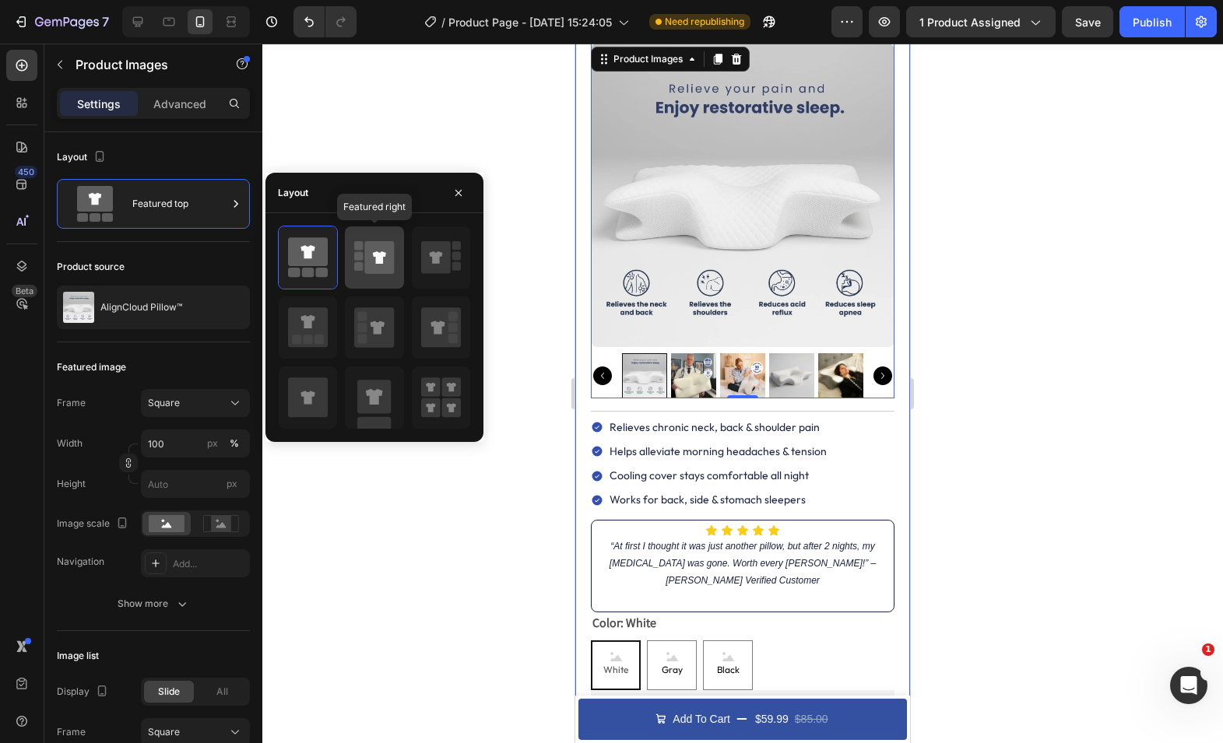
click at [368, 258] on icon at bounding box center [380, 257] width 30 height 33
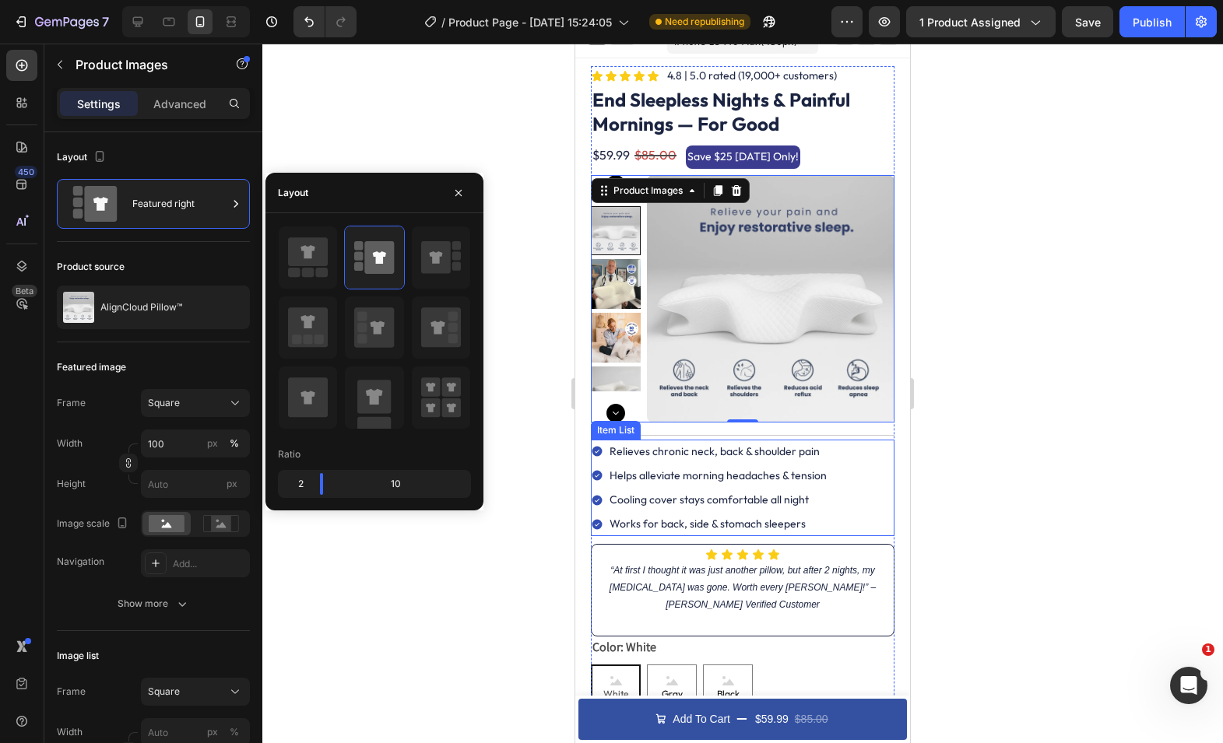
scroll to position [0, 0]
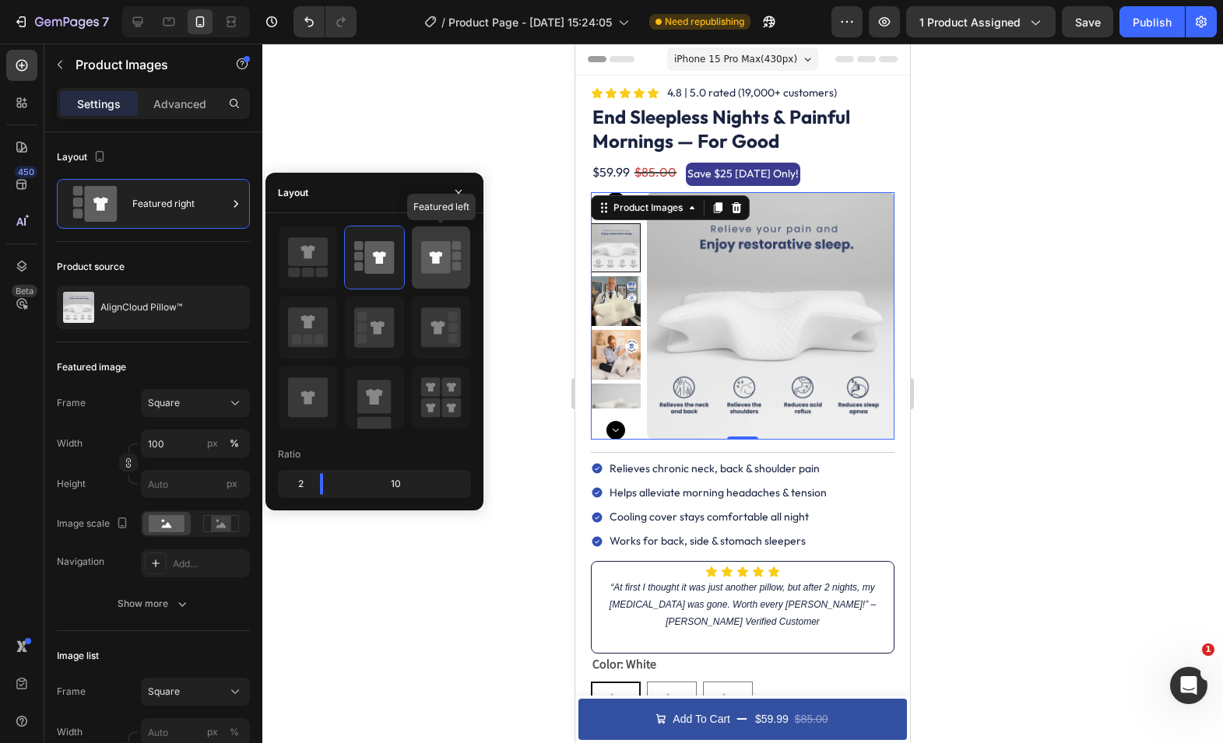
click at [452, 260] on icon at bounding box center [441, 258] width 40 height 44
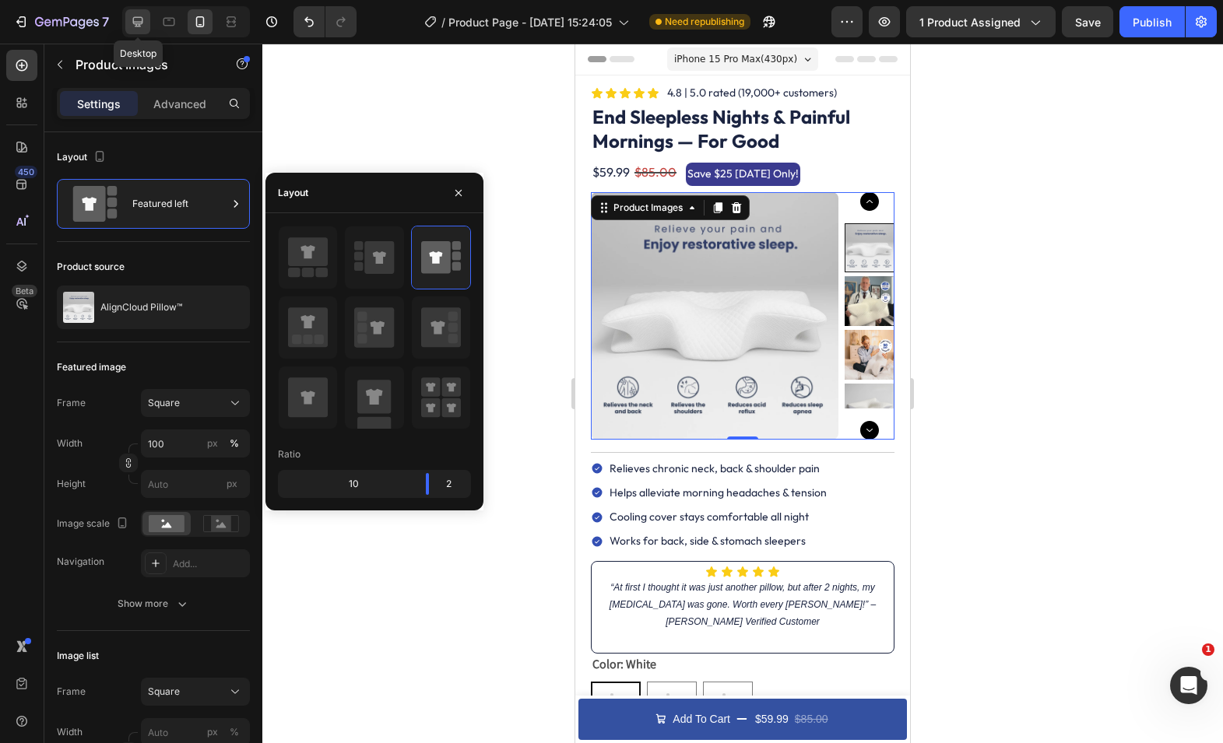
click at [137, 26] on icon at bounding box center [138, 22] width 10 height 10
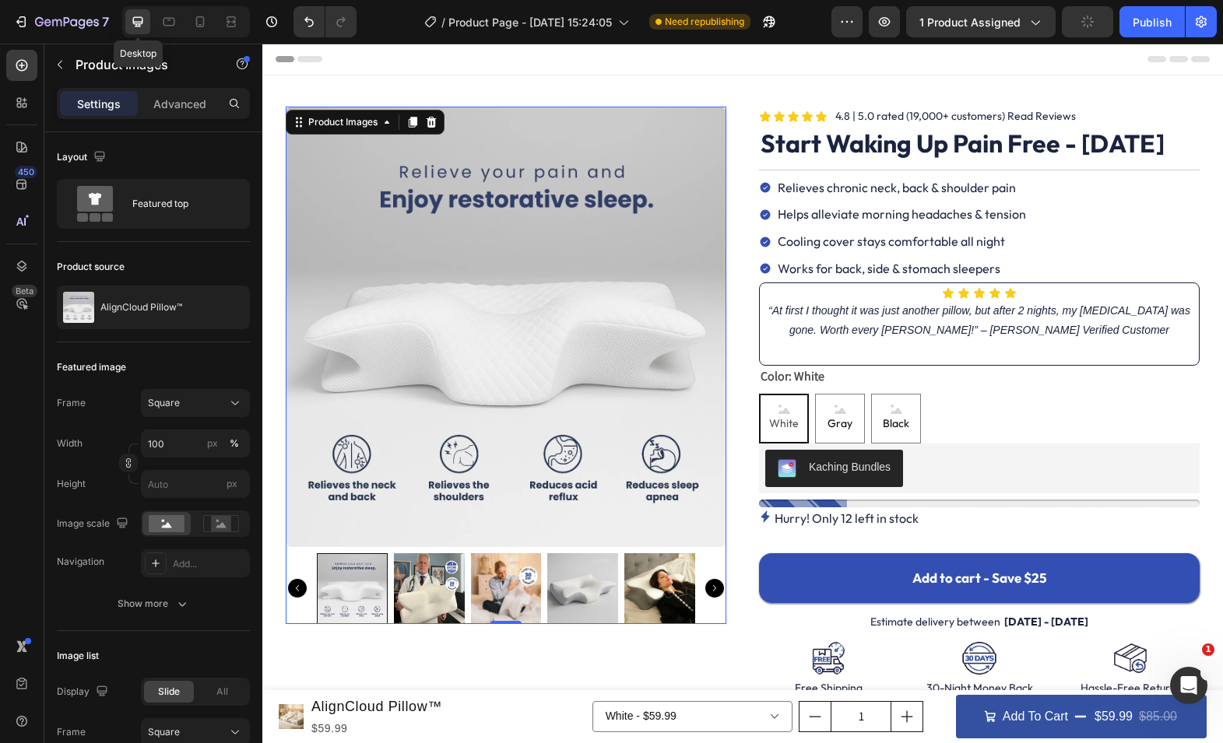
scroll to position [9, 0]
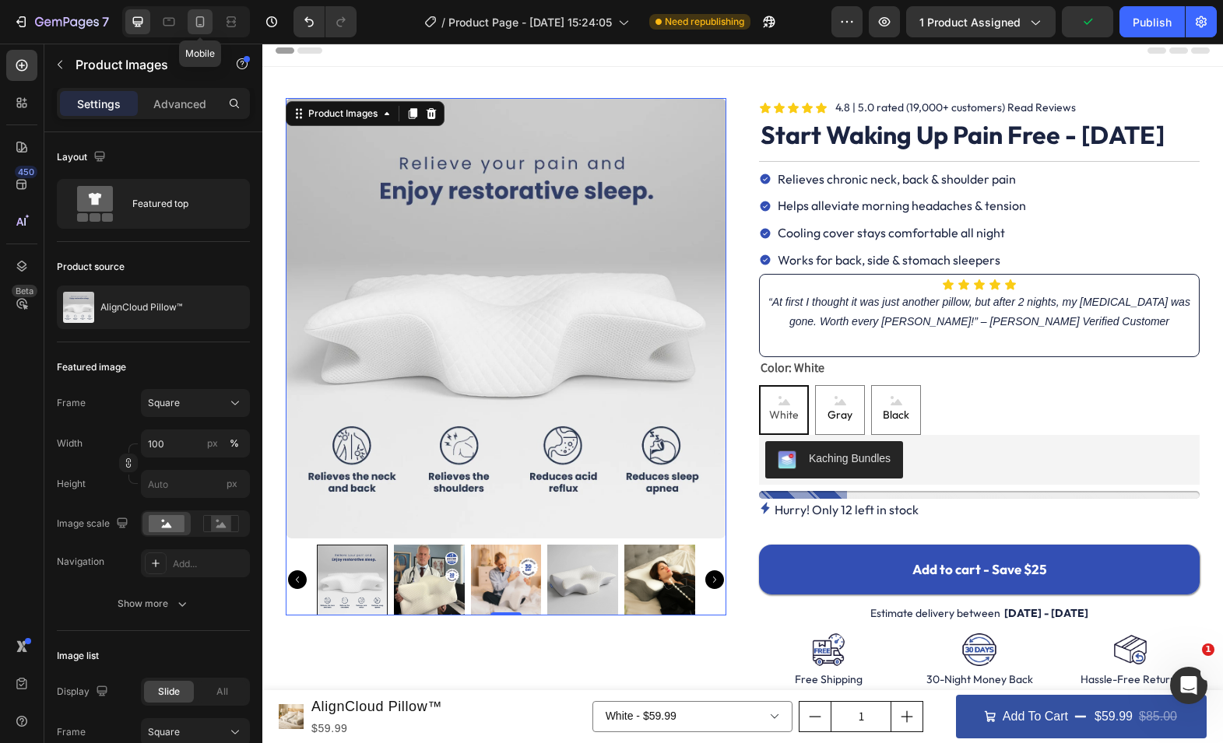
click at [209, 21] on div at bounding box center [200, 21] width 25 height 25
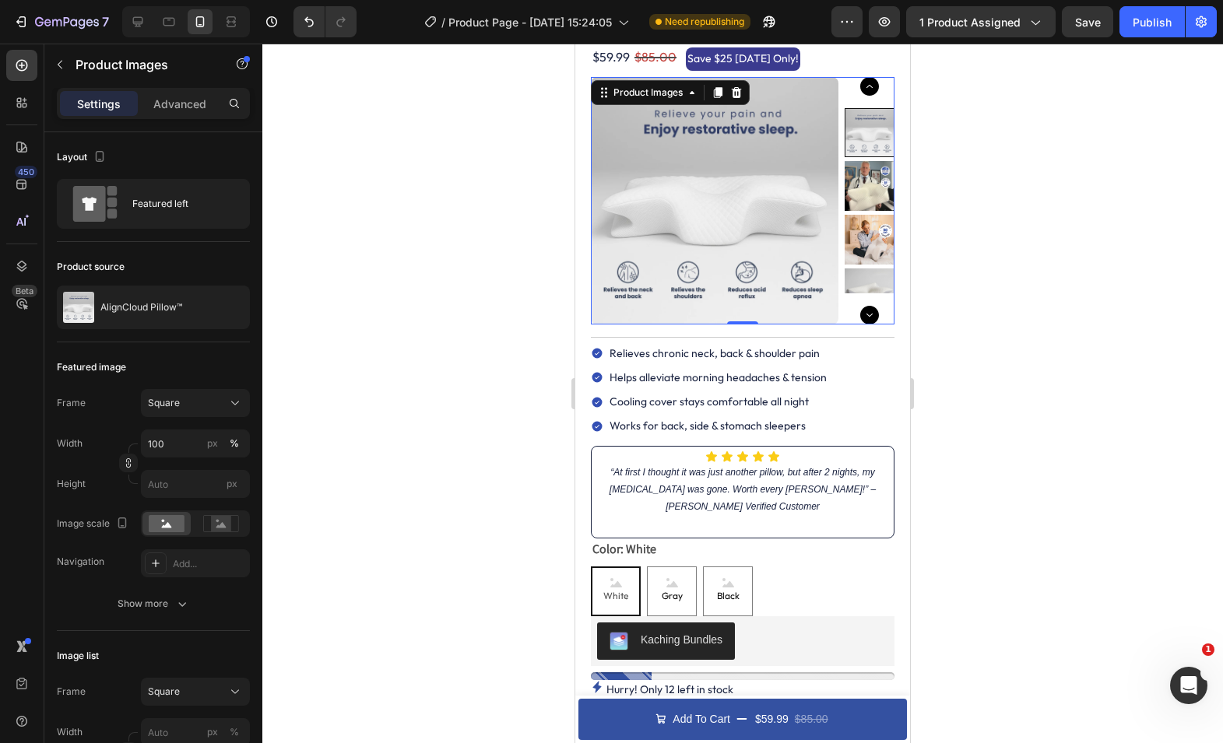
scroll to position [116, 0]
click at [707, 522] on div "Icon Icon Icon Icon Icon Icon List “At first I thought it was just another pill…" at bounding box center [742, 491] width 286 height 82
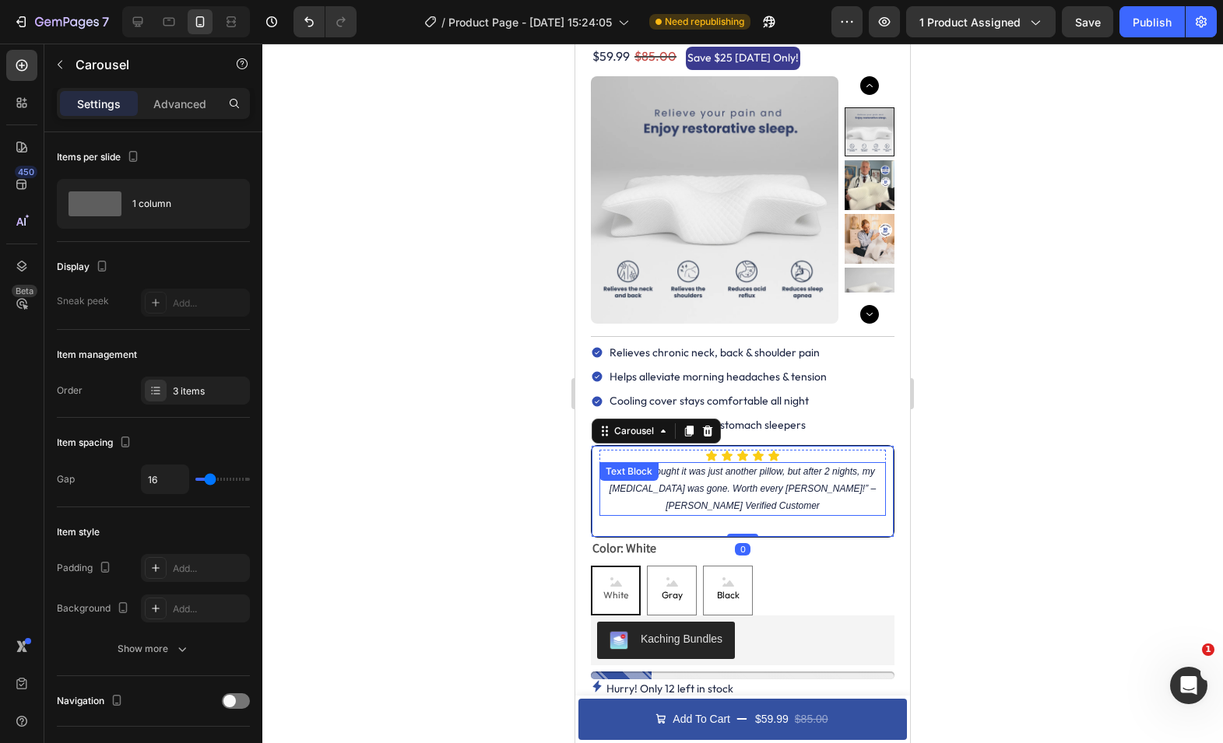
click at [748, 508] on icon "“At first I thought it was just another pillow, but after 2 nights, my [MEDICAL…" at bounding box center [742, 488] width 266 height 44
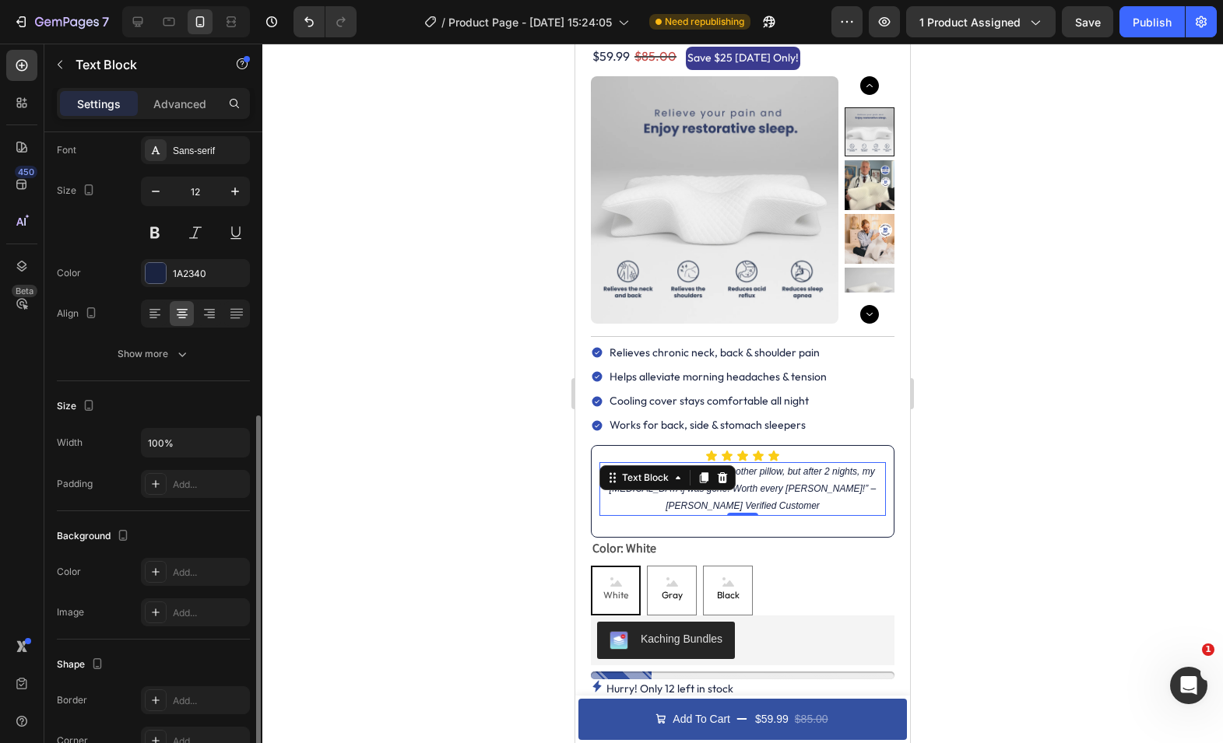
scroll to position [267, 0]
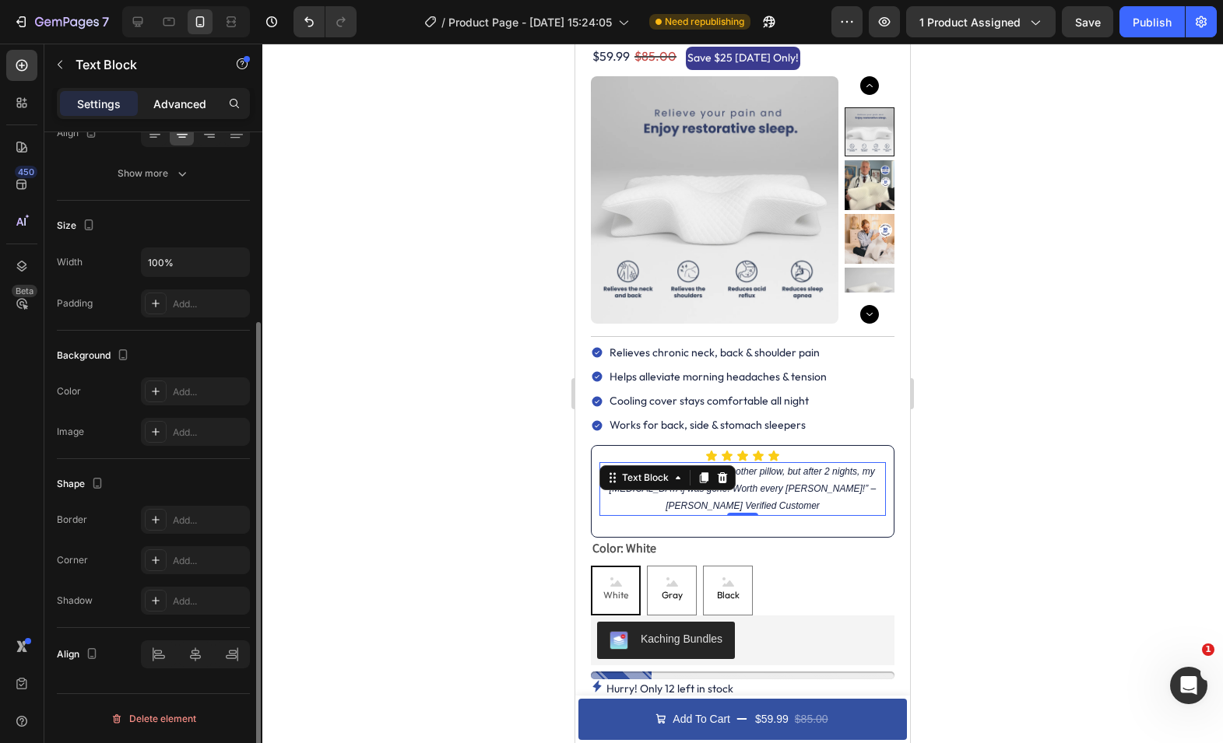
click at [180, 99] on p "Advanced" at bounding box center [179, 104] width 53 height 16
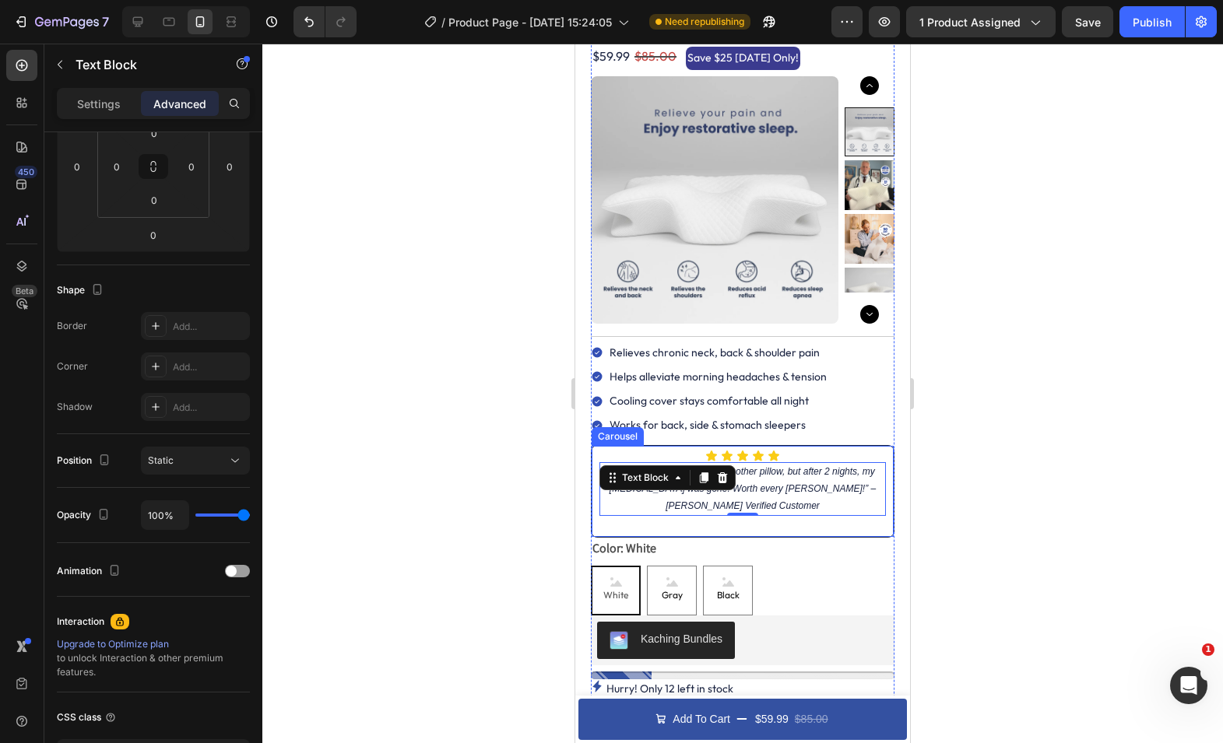
click at [637, 525] on div "Icon Icon Icon Icon Icon Icon List “At first I thought it was just another pill…" at bounding box center [742, 491] width 286 height 82
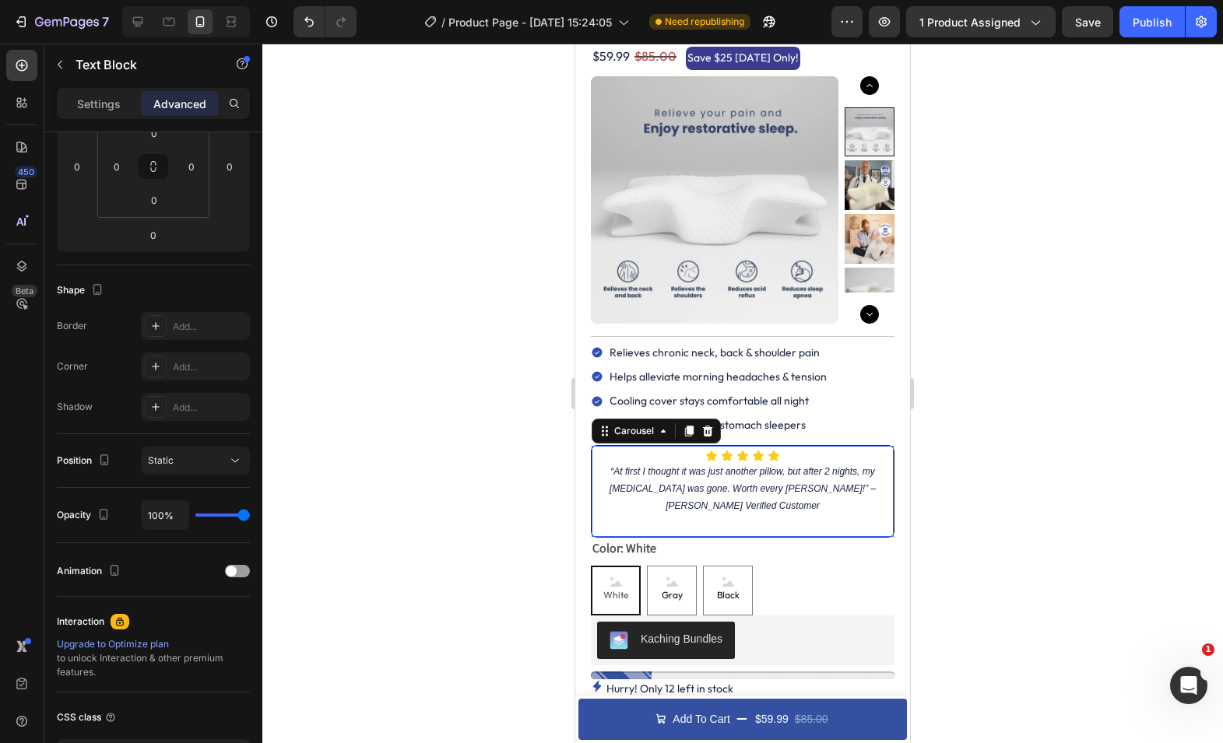
scroll to position [0, 0]
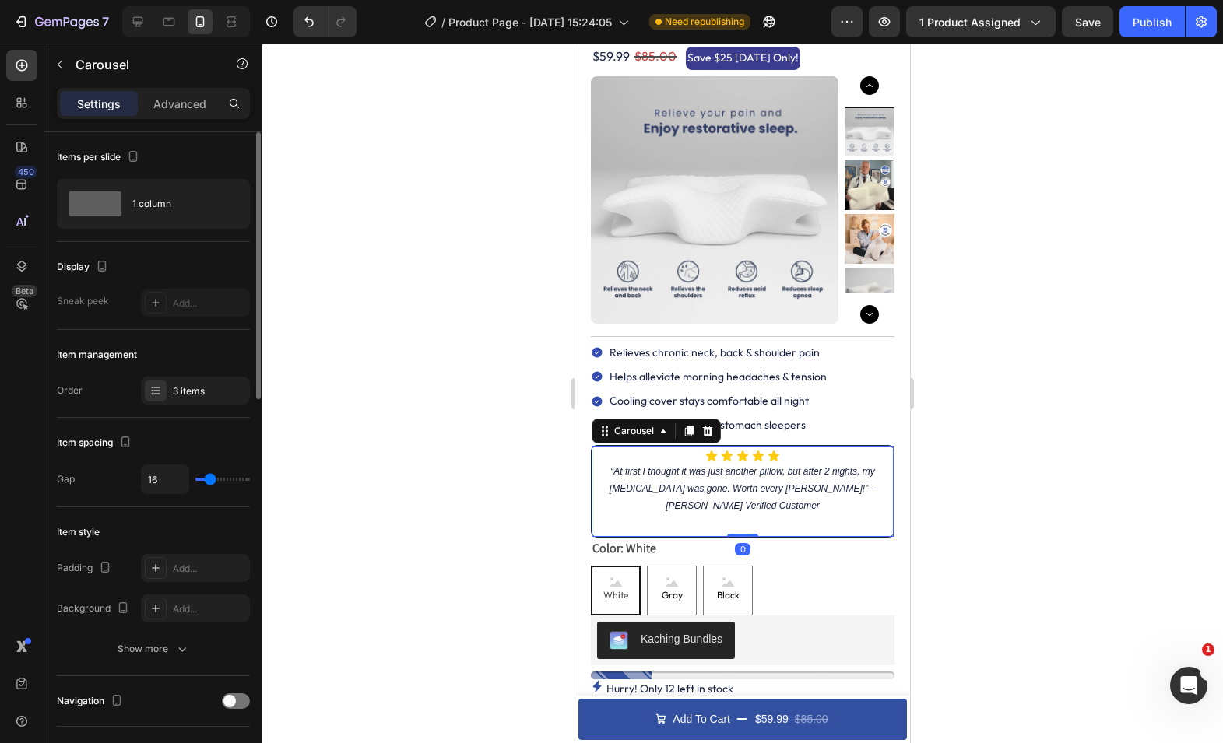
click at [619, 525] on div "Icon Icon Icon Icon Icon Icon List “At first I thought it was just another pill…" at bounding box center [742, 491] width 286 height 82
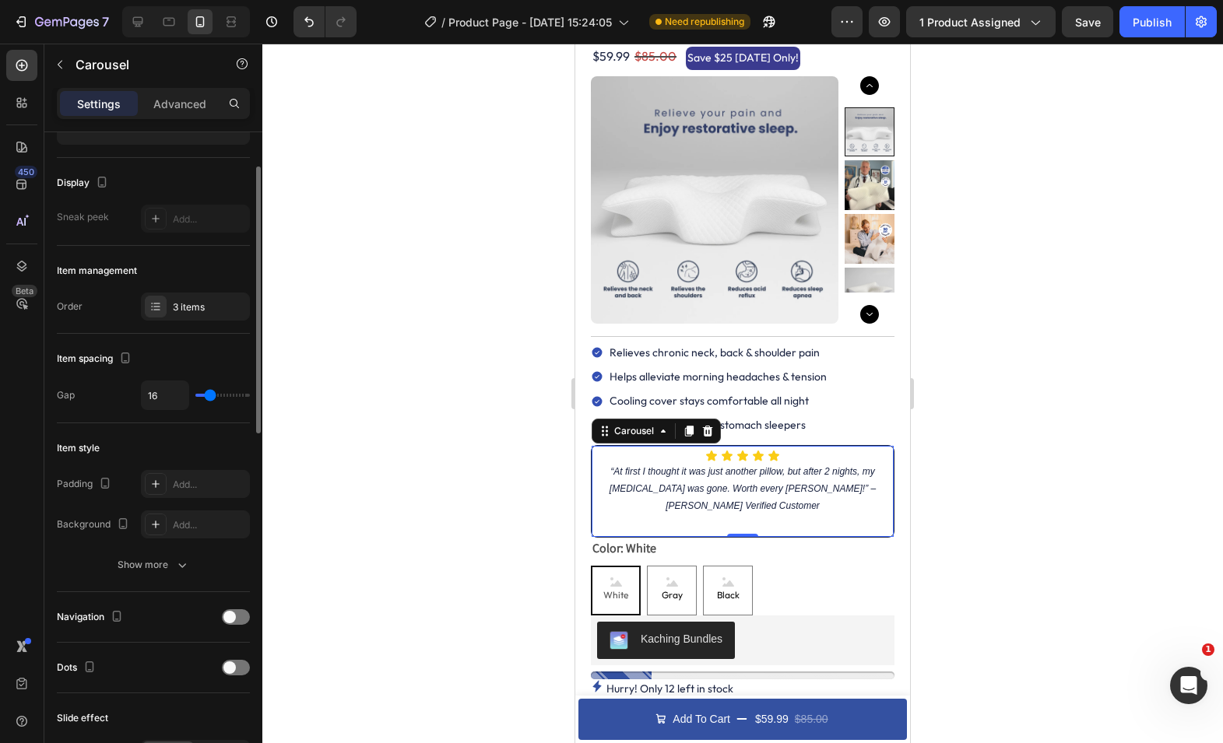
scroll to position [2, 0]
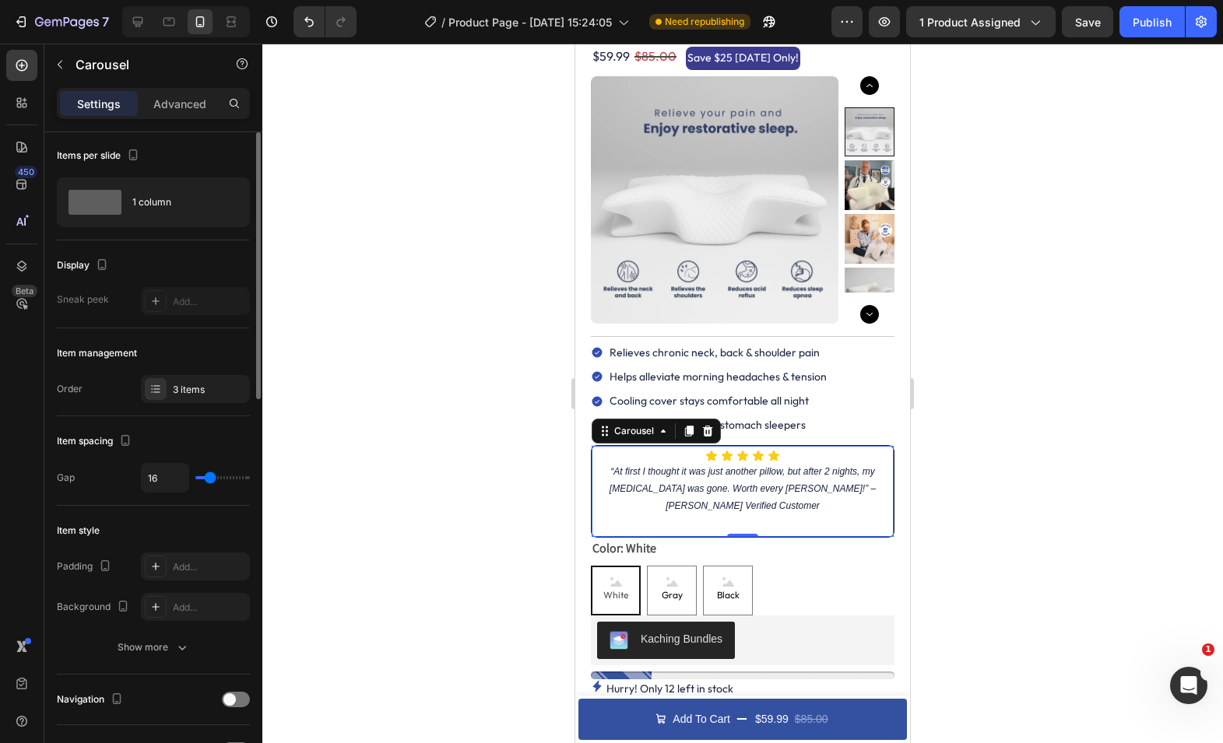
type input "0"
drag, startPoint x: 210, startPoint y: 476, endPoint x: 188, endPoint y: 476, distance: 22.6
type input "0"
click at [195, 476] on input "range" at bounding box center [222, 477] width 54 height 3
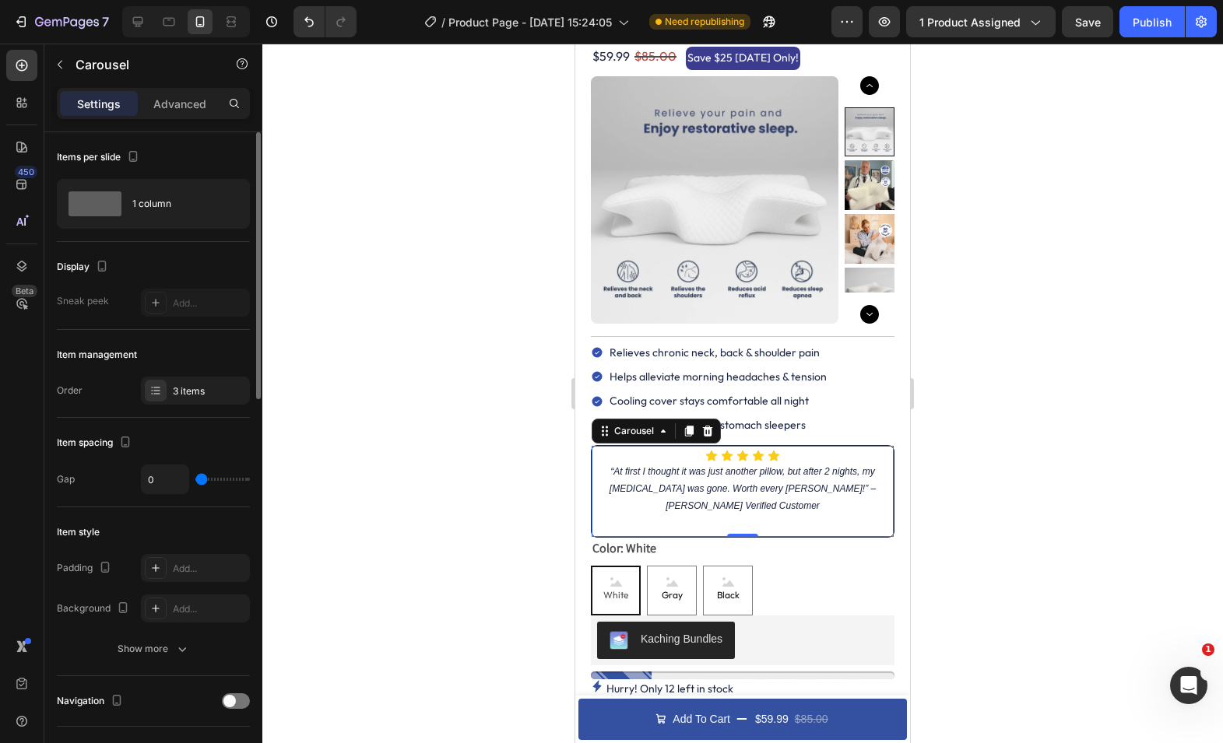
click at [177, 118] on div "Settings Advanced" at bounding box center [153, 103] width 193 height 31
click at [170, 104] on p "Advanced" at bounding box center [179, 104] width 53 height 16
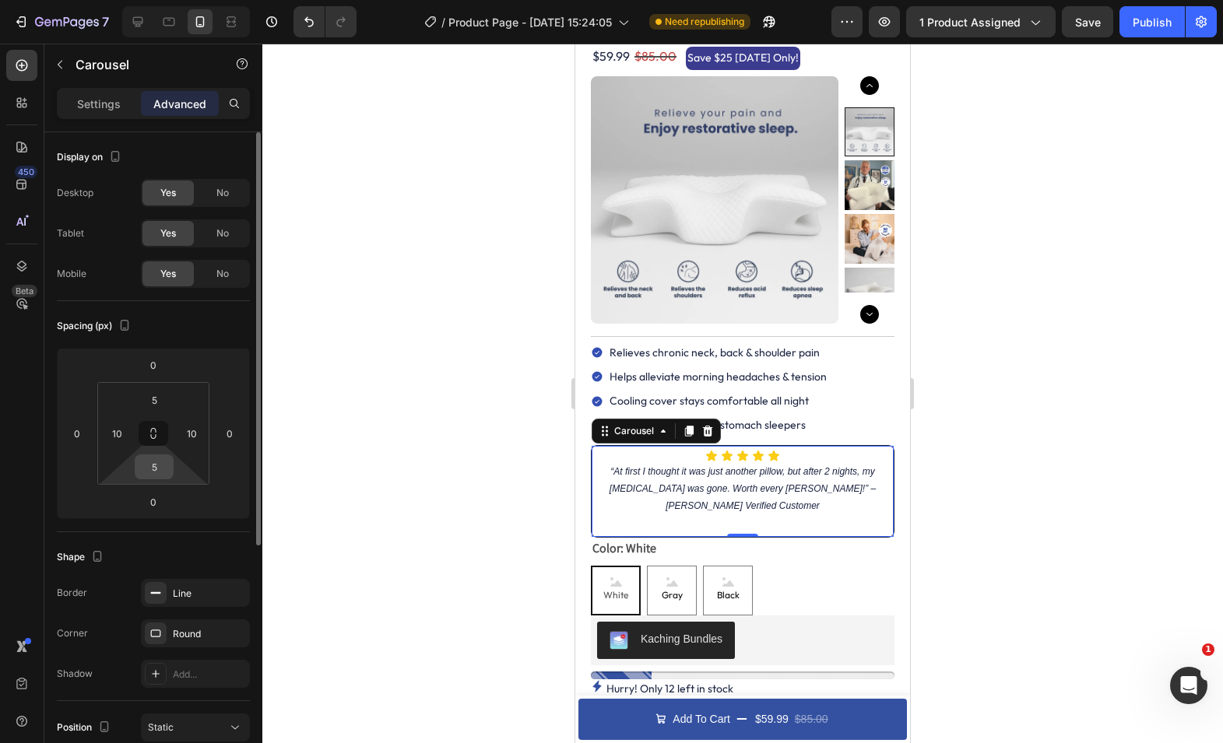
click at [155, 468] on input "5" at bounding box center [154, 466] width 31 height 23
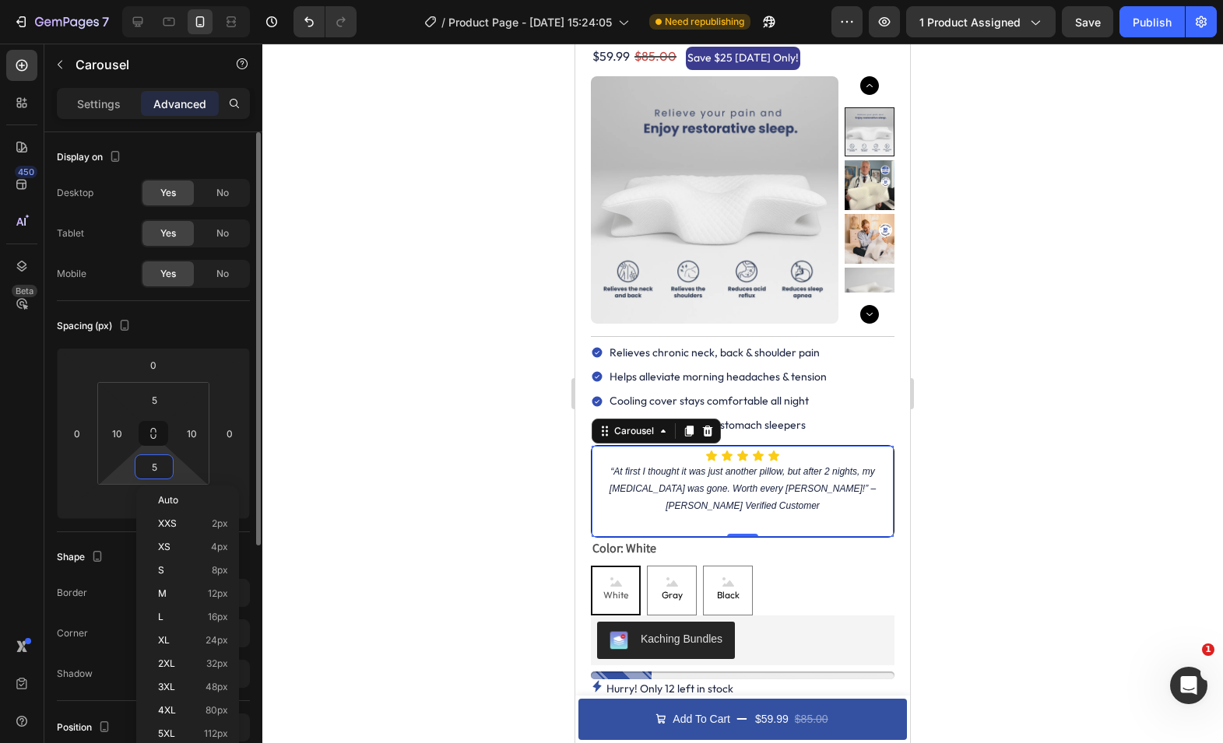
click at [155, 468] on input "5" at bounding box center [154, 466] width 31 height 23
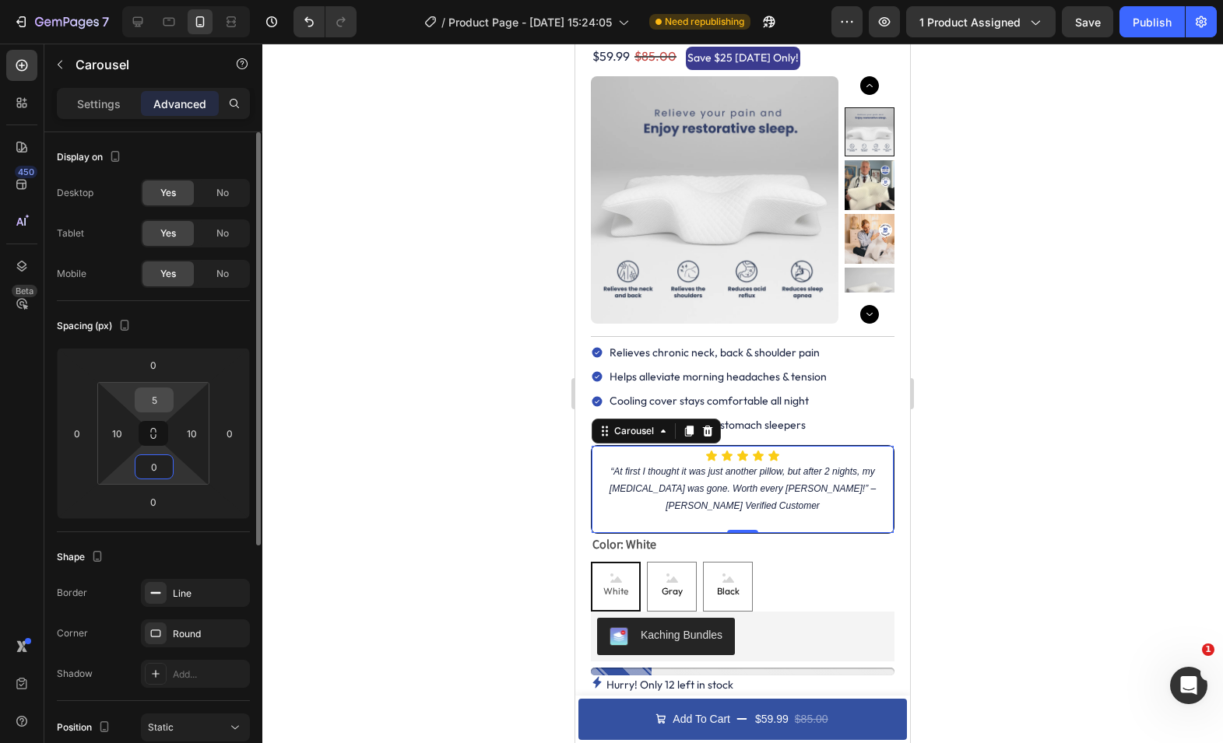
type input "0"
click at [160, 405] on input "5" at bounding box center [154, 399] width 31 height 23
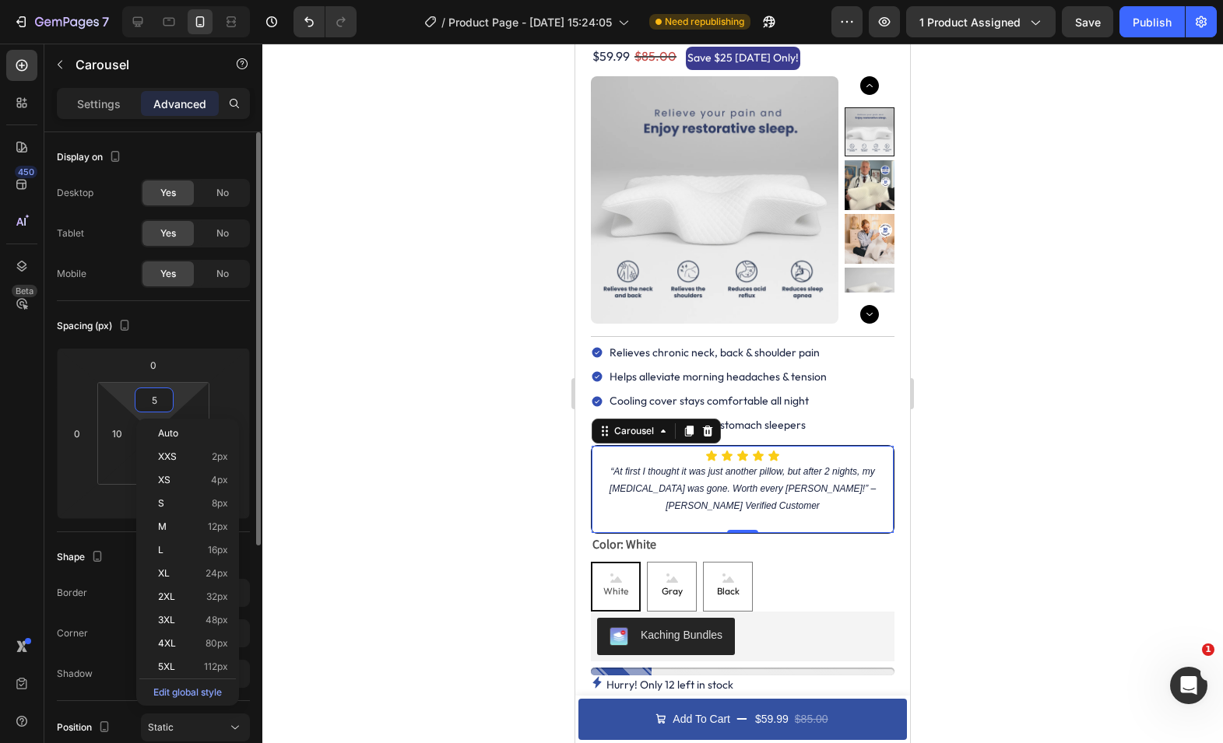
click at [160, 405] on input "5" at bounding box center [154, 399] width 31 height 23
click at [683, 523] on div "Icon Icon Icon Icon Icon Icon List “At first I thought it was just another pill…" at bounding box center [742, 491] width 286 height 82
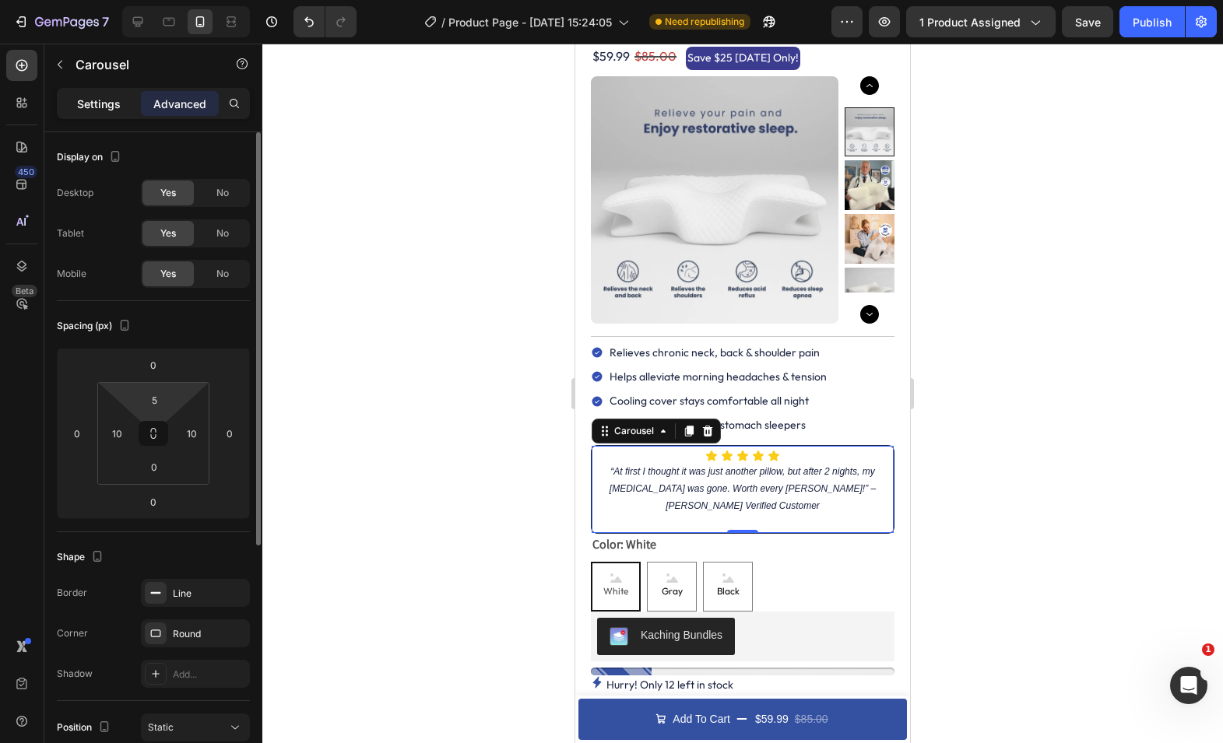
click at [90, 109] on p "Settings" at bounding box center [99, 104] width 44 height 16
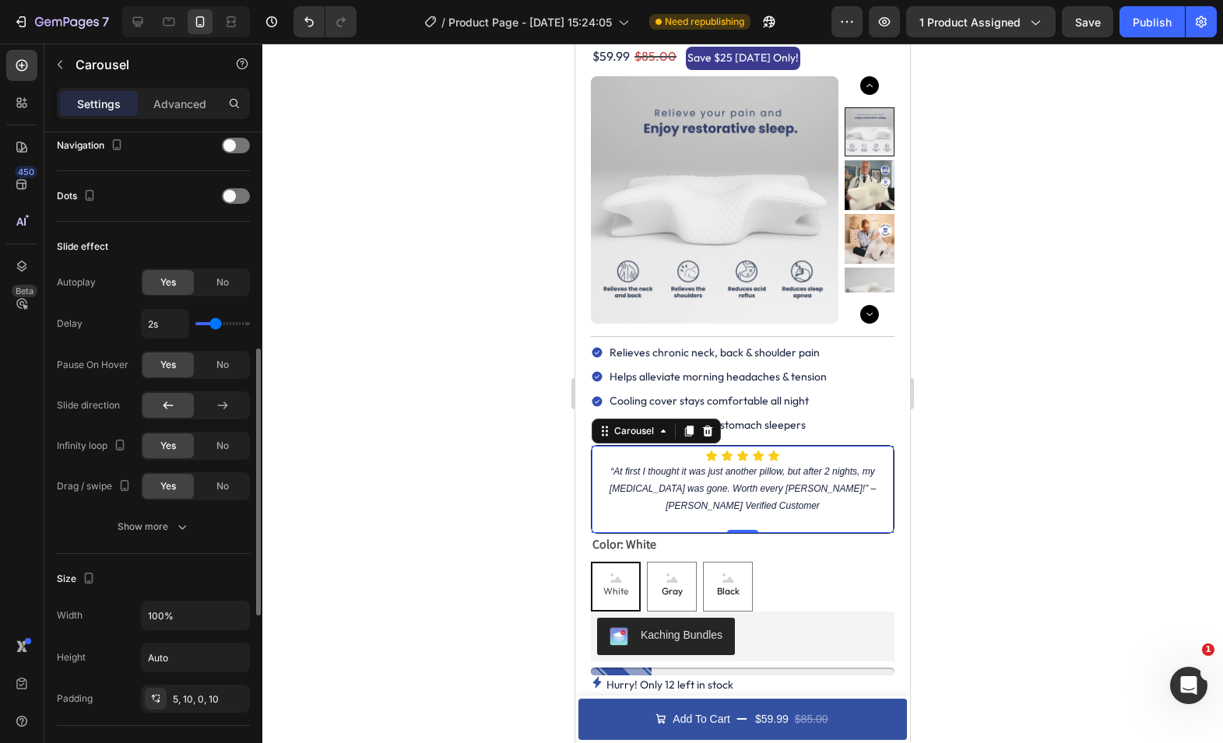
scroll to position [577, 0]
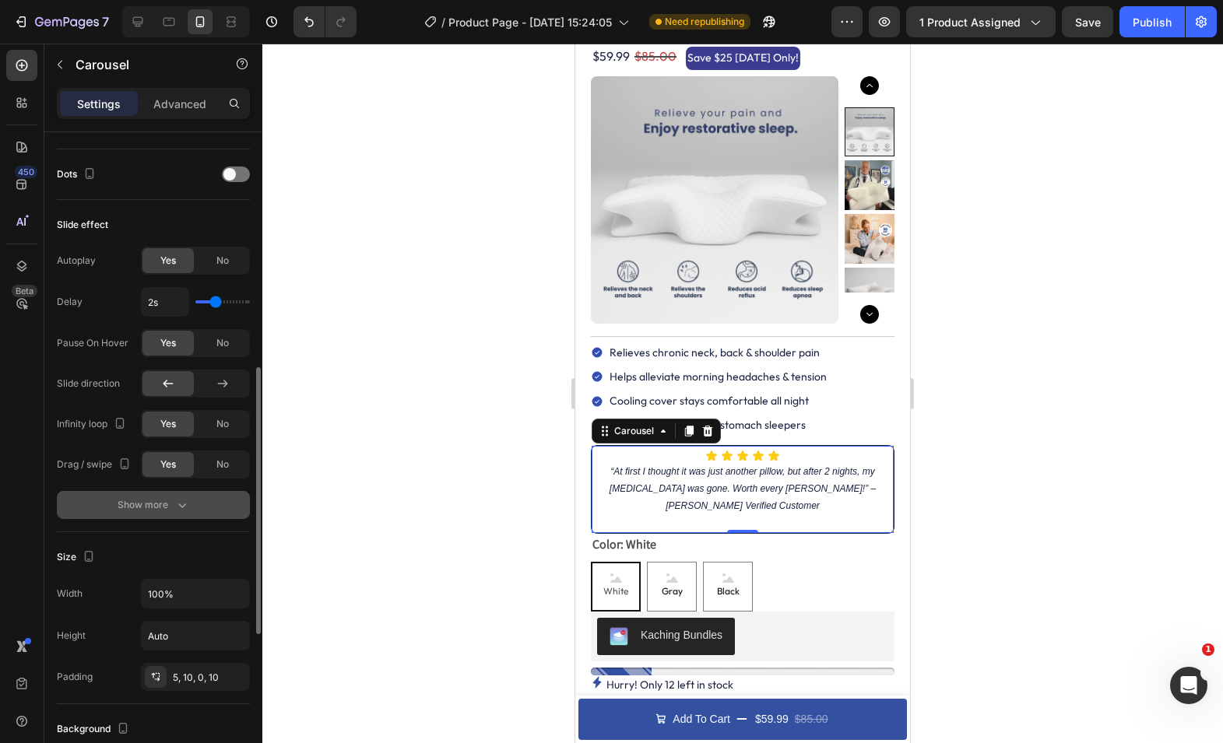
click at [158, 502] on div "Show more" at bounding box center [154, 505] width 72 height 16
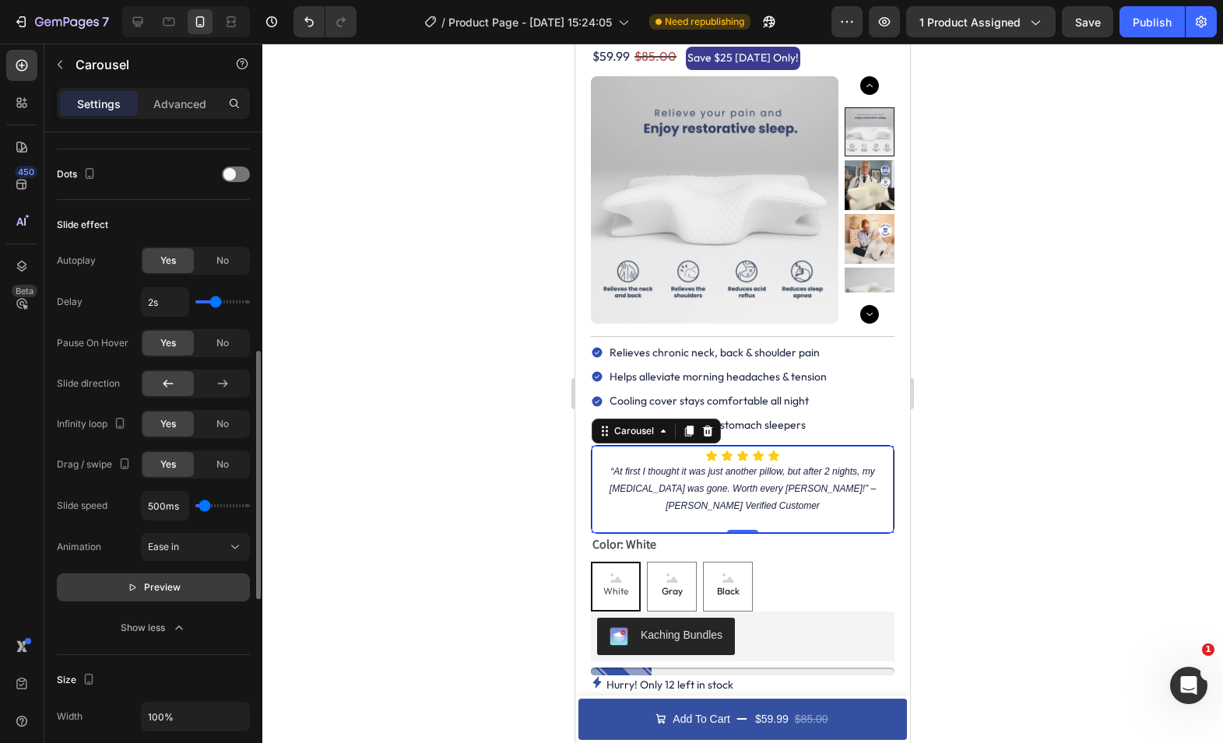
click at [149, 588] on span "Preview" at bounding box center [162, 588] width 37 height 16
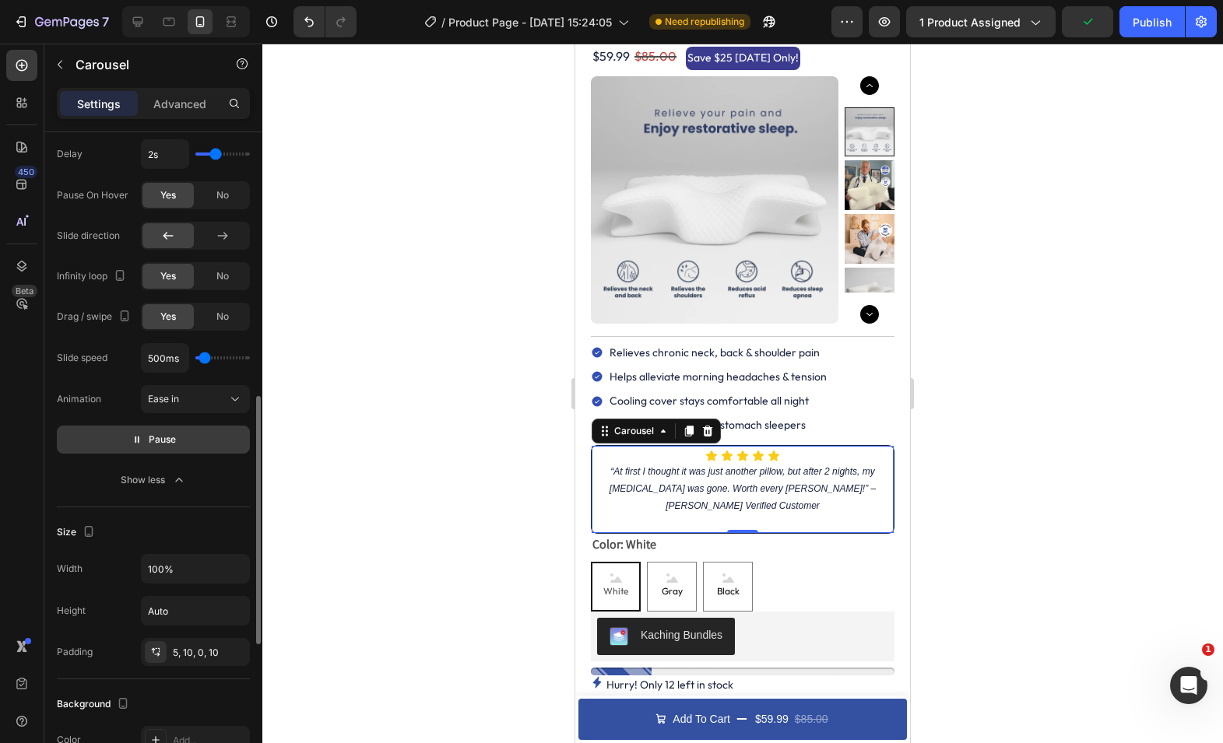
scroll to position [790, 0]
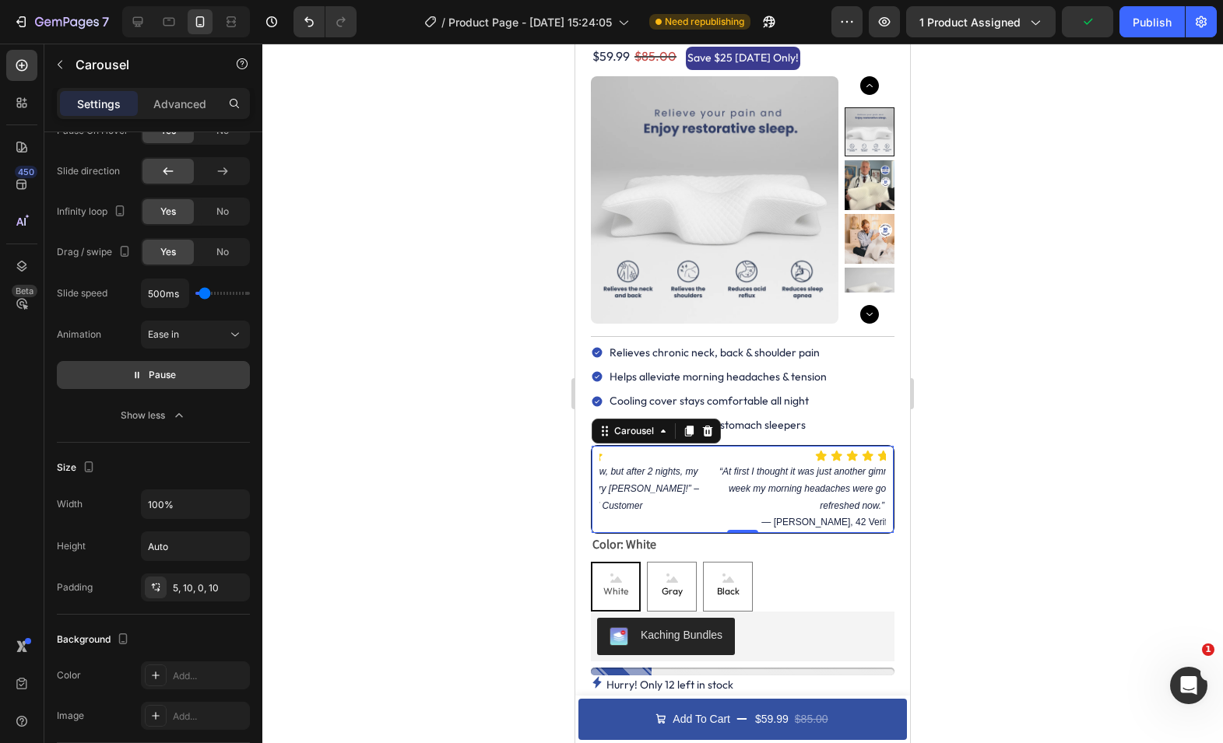
click at [158, 374] on span "Pause" at bounding box center [162, 375] width 27 height 16
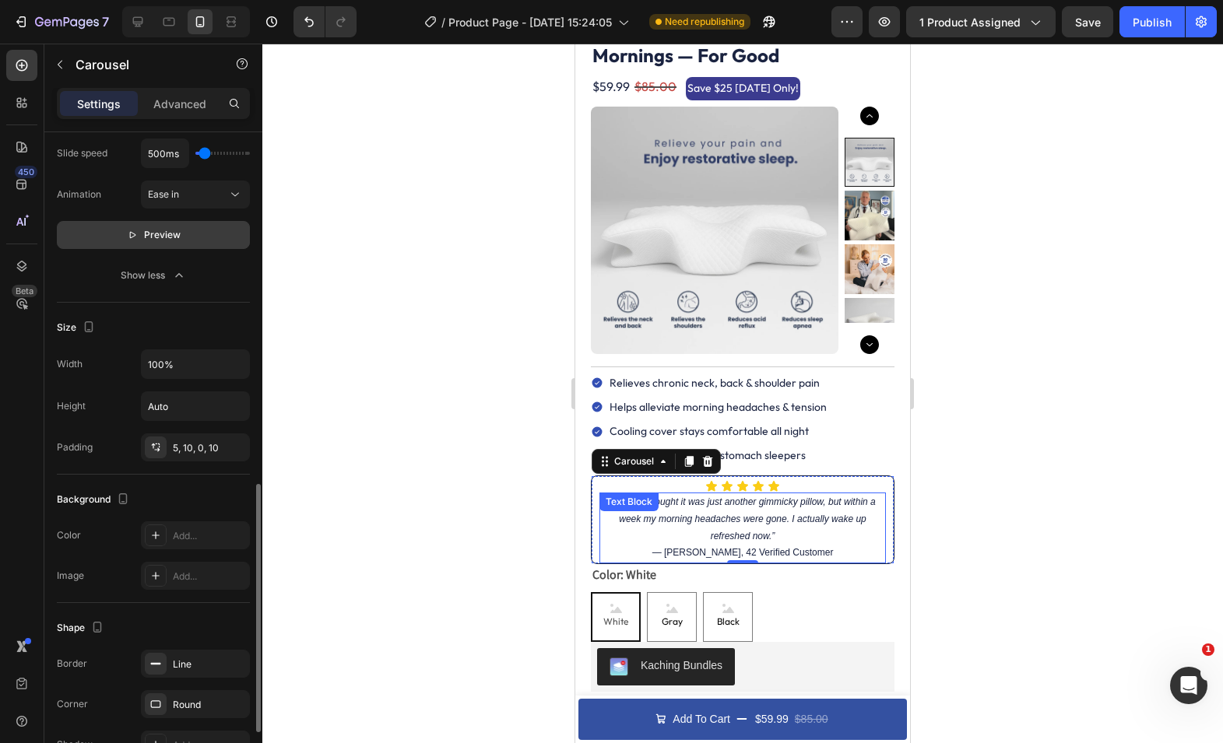
scroll to position [81, 0]
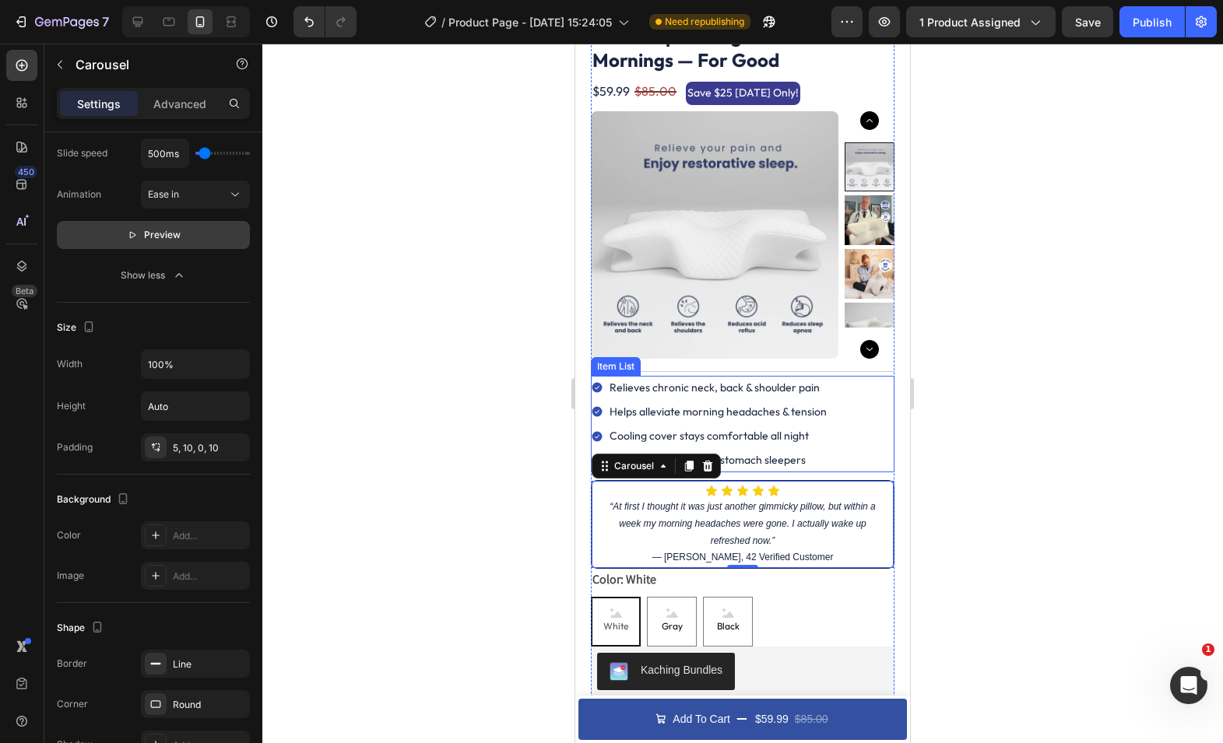
click at [809, 424] on div "Cooling cover stays comfortable all night" at bounding box center [718, 436] width 222 height 24
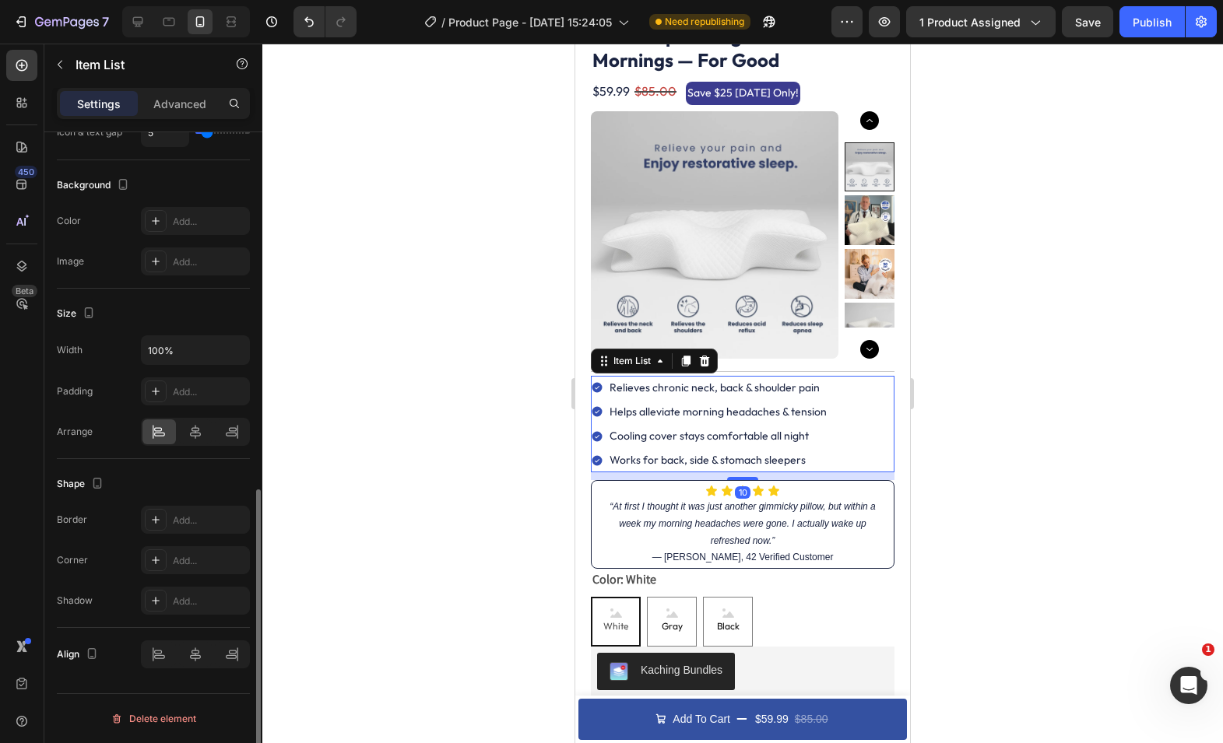
scroll to position [0, 0]
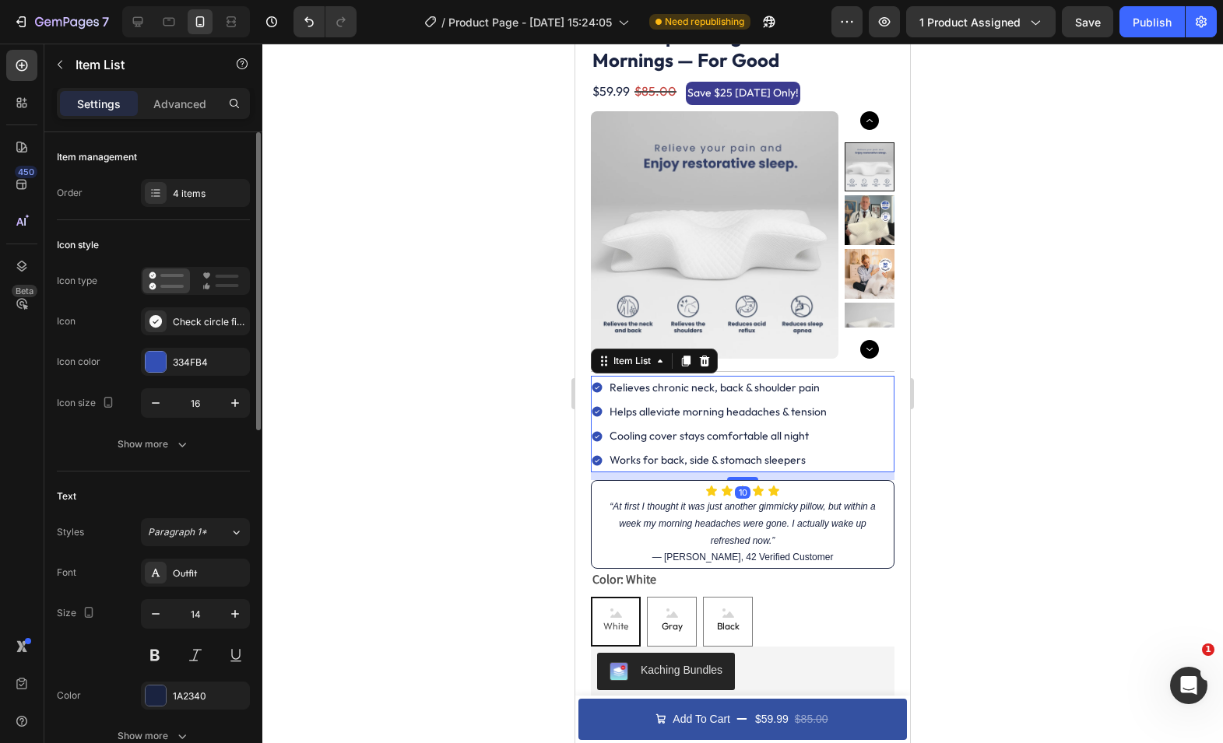
click at [846, 416] on div "Relieves chronic neck, back & shoulder pain Helps alleviate morning headaches &…" at bounding box center [742, 424] width 303 height 97
click at [228, 278] on icon at bounding box center [220, 281] width 37 height 19
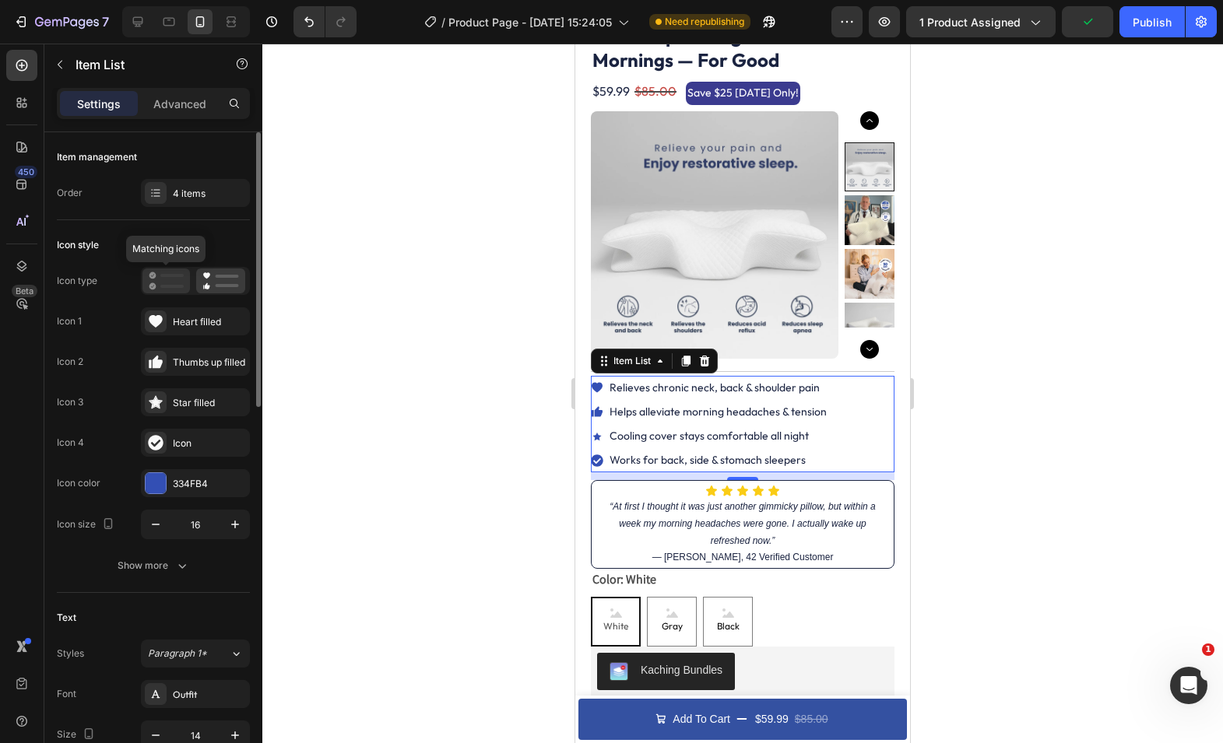
click at [160, 289] on icon at bounding box center [166, 281] width 35 height 19
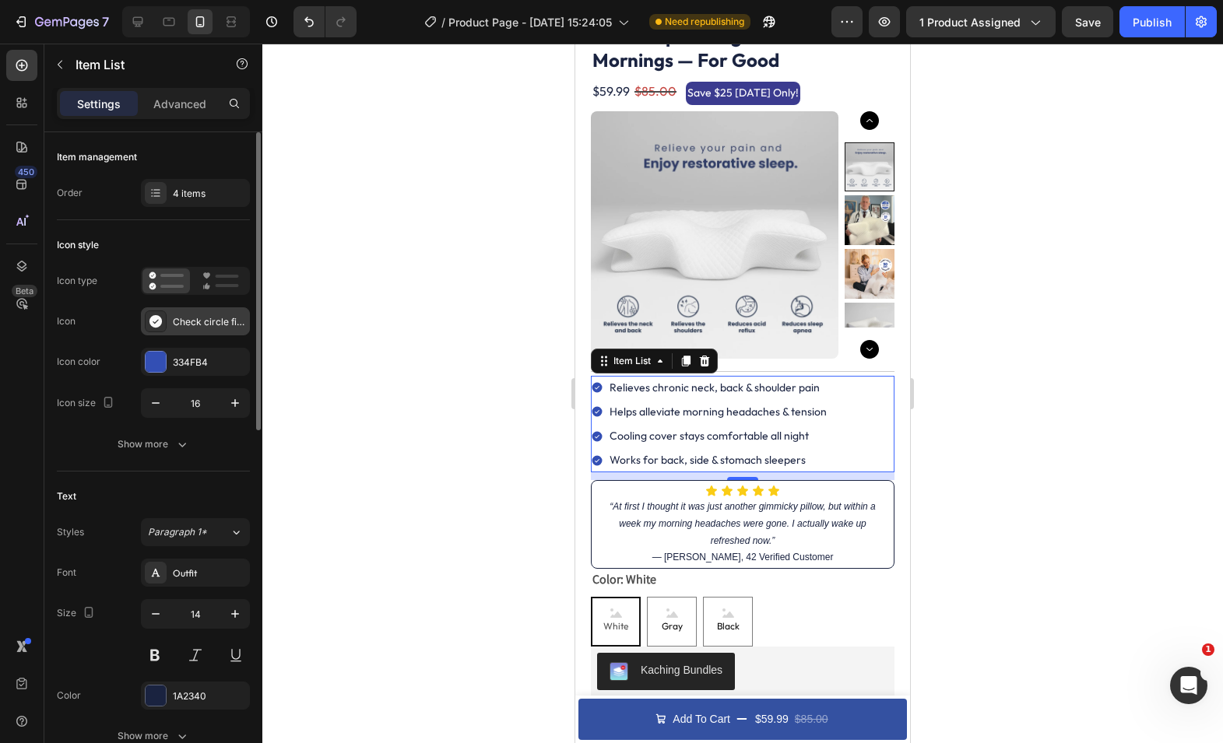
click at [179, 319] on div "Check circle filled" at bounding box center [209, 322] width 73 height 14
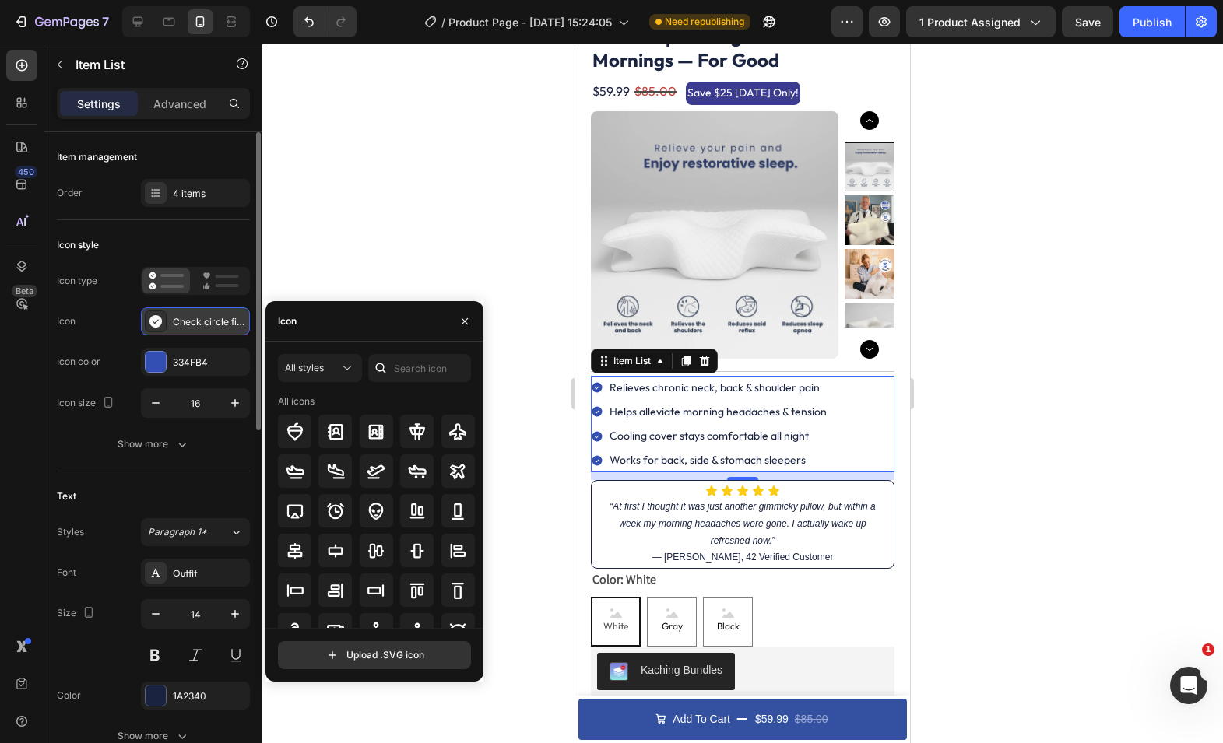
click at [179, 319] on div "Check circle filled" at bounding box center [209, 322] width 73 height 14
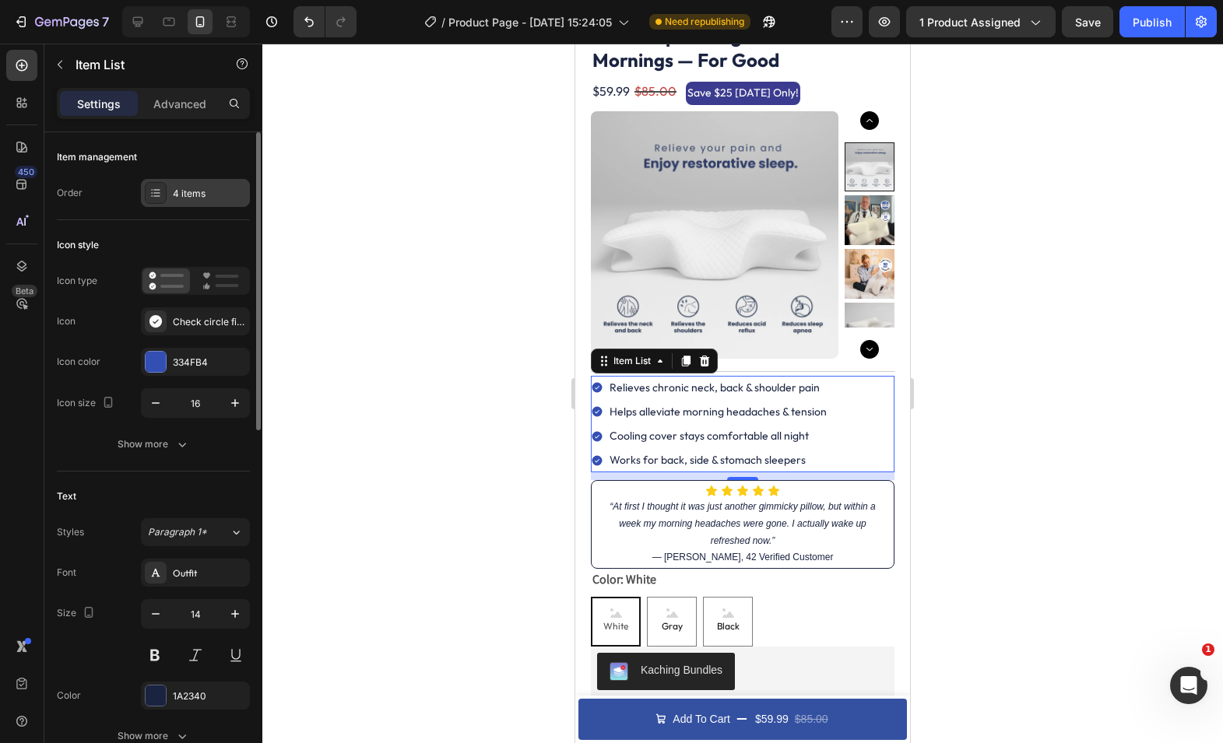
click at [204, 197] on div "4 items" at bounding box center [209, 194] width 73 height 14
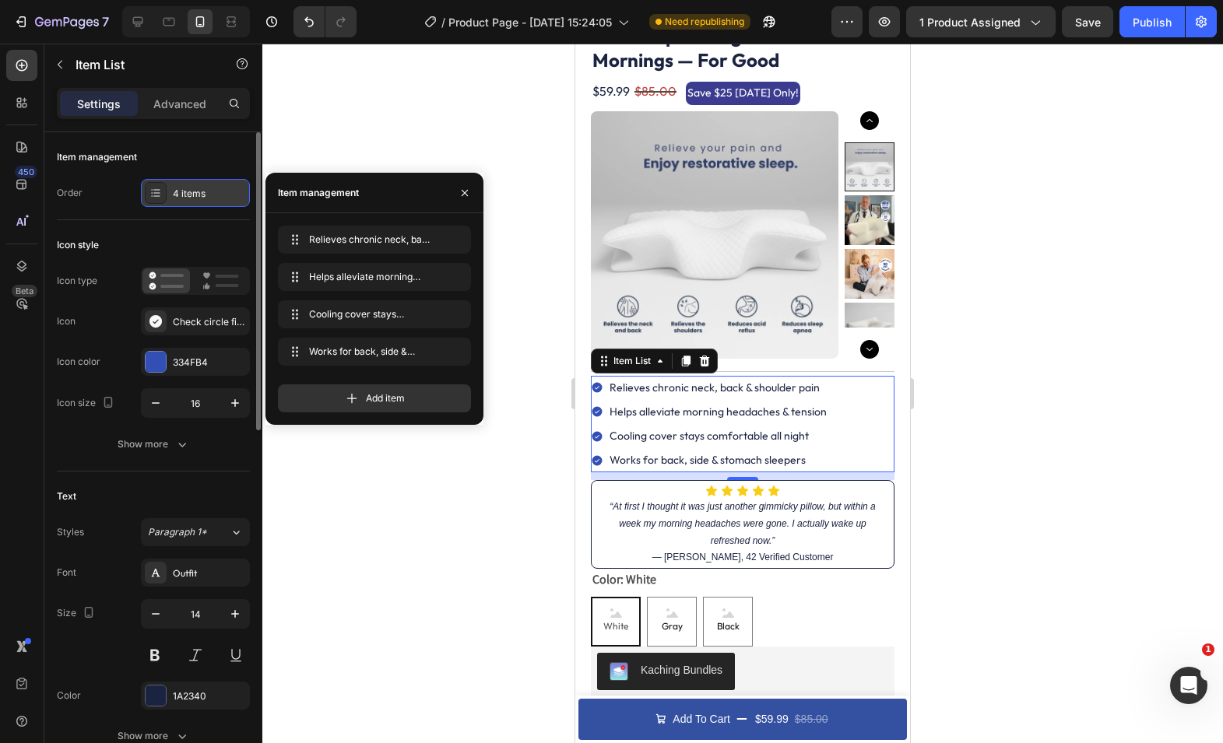
click at [204, 197] on div "4 items" at bounding box center [209, 194] width 73 height 14
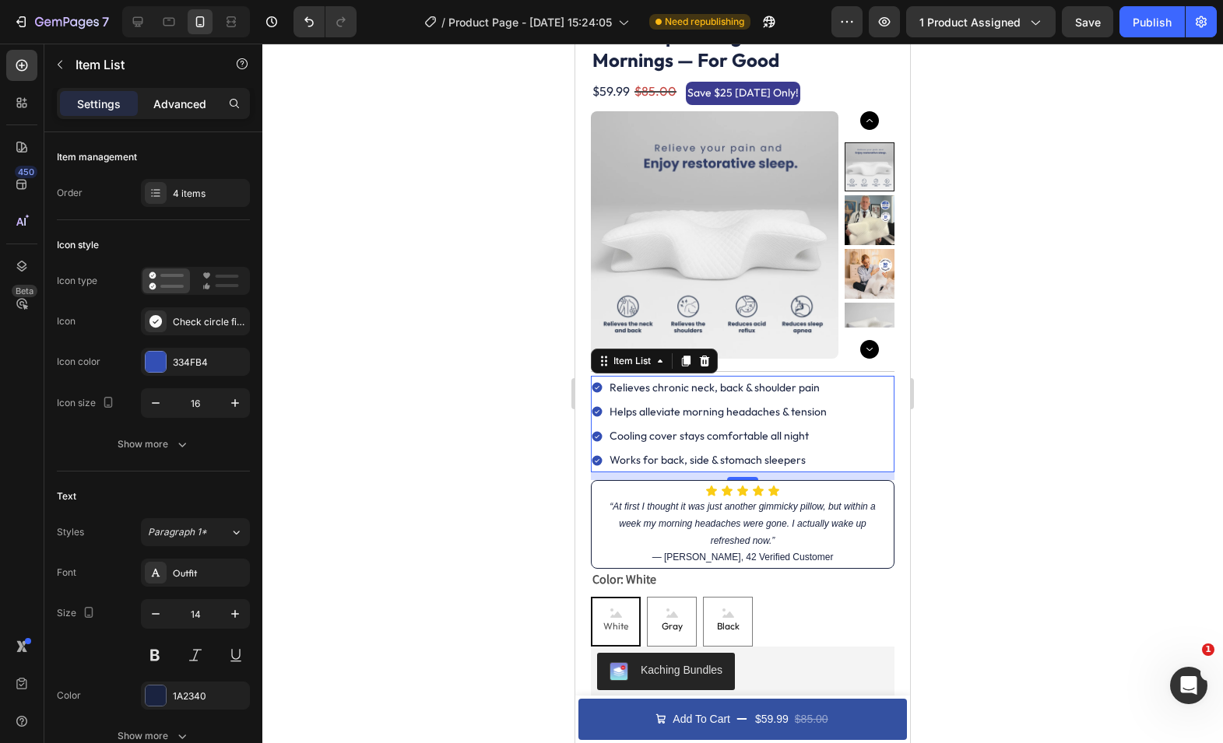
click at [202, 114] on div "Advanced" at bounding box center [180, 103] width 78 height 25
type input "100%"
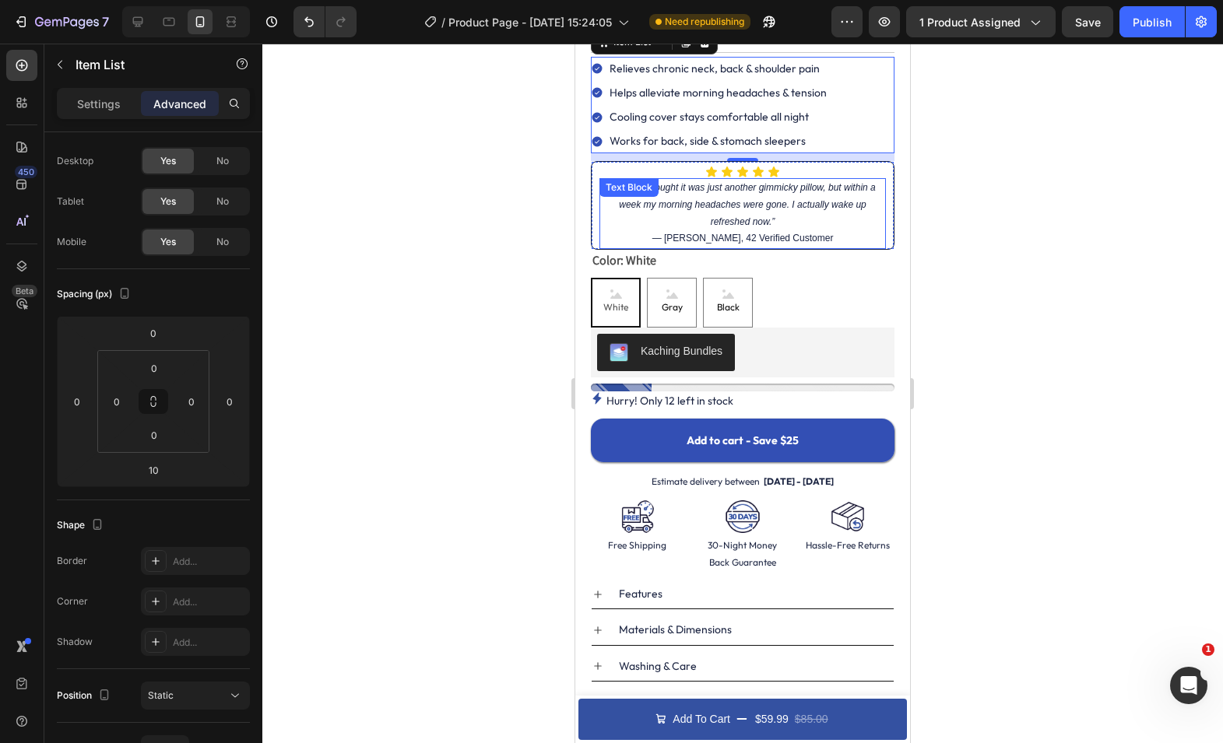
scroll to position [461, 0]
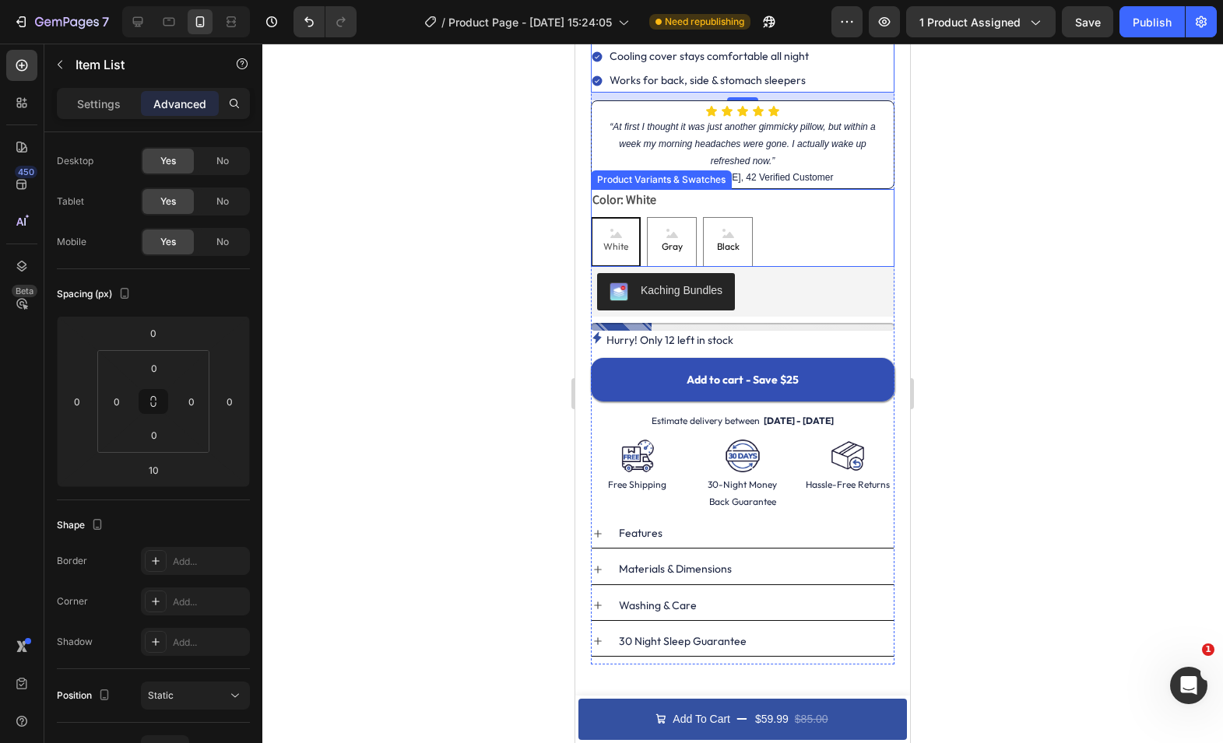
click at [789, 221] on div "White White White Gray [PERSON_NAME] Black Black Black" at bounding box center [742, 242] width 303 height 50
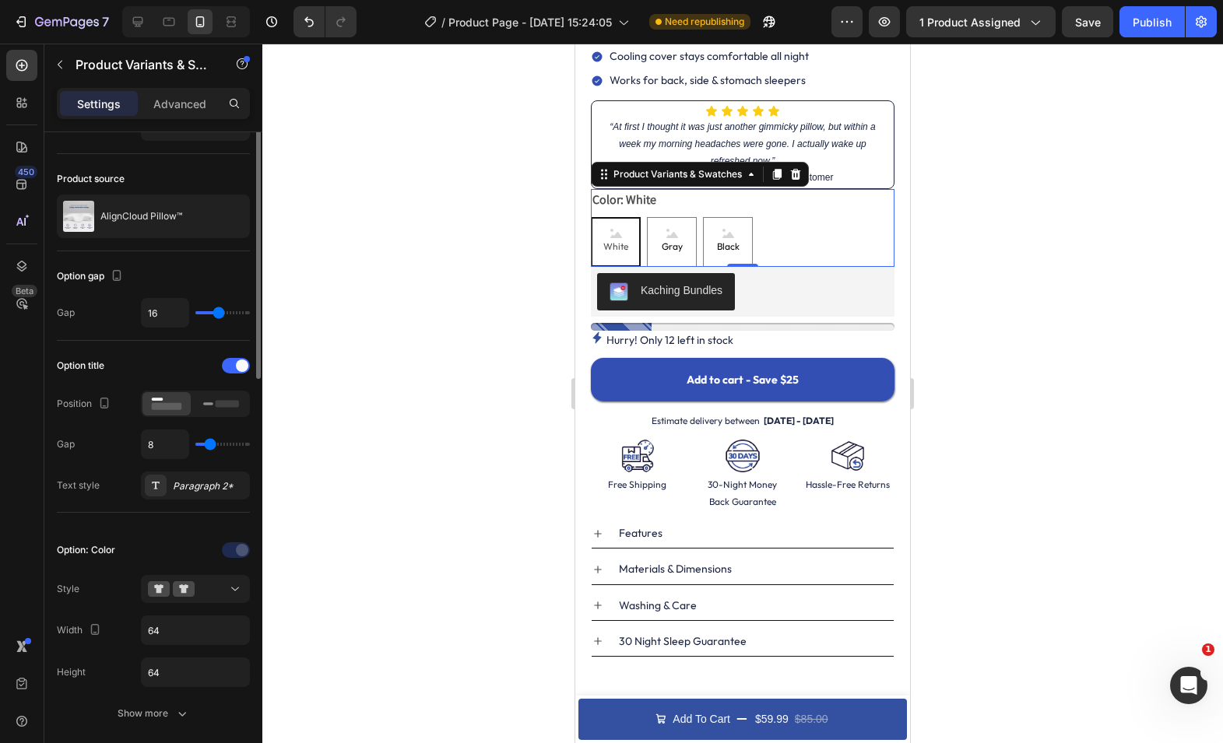
scroll to position [0, 0]
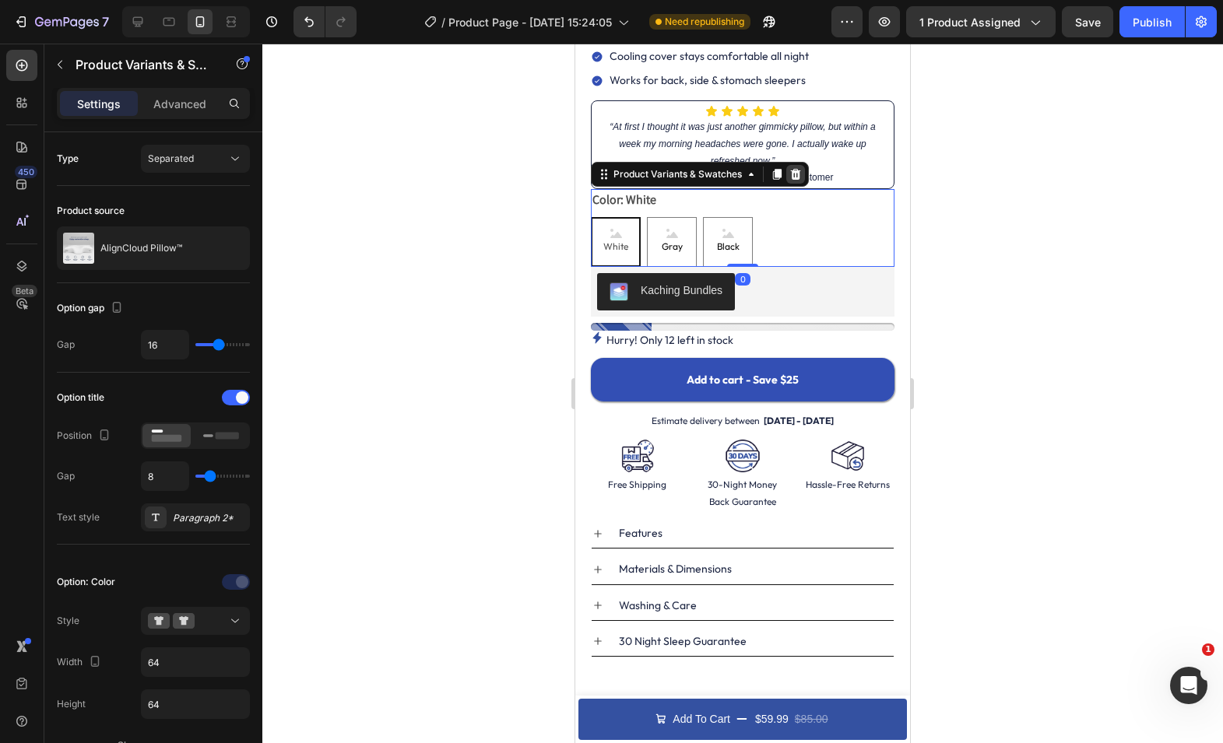
click at [795, 181] on div at bounding box center [795, 174] width 19 height 19
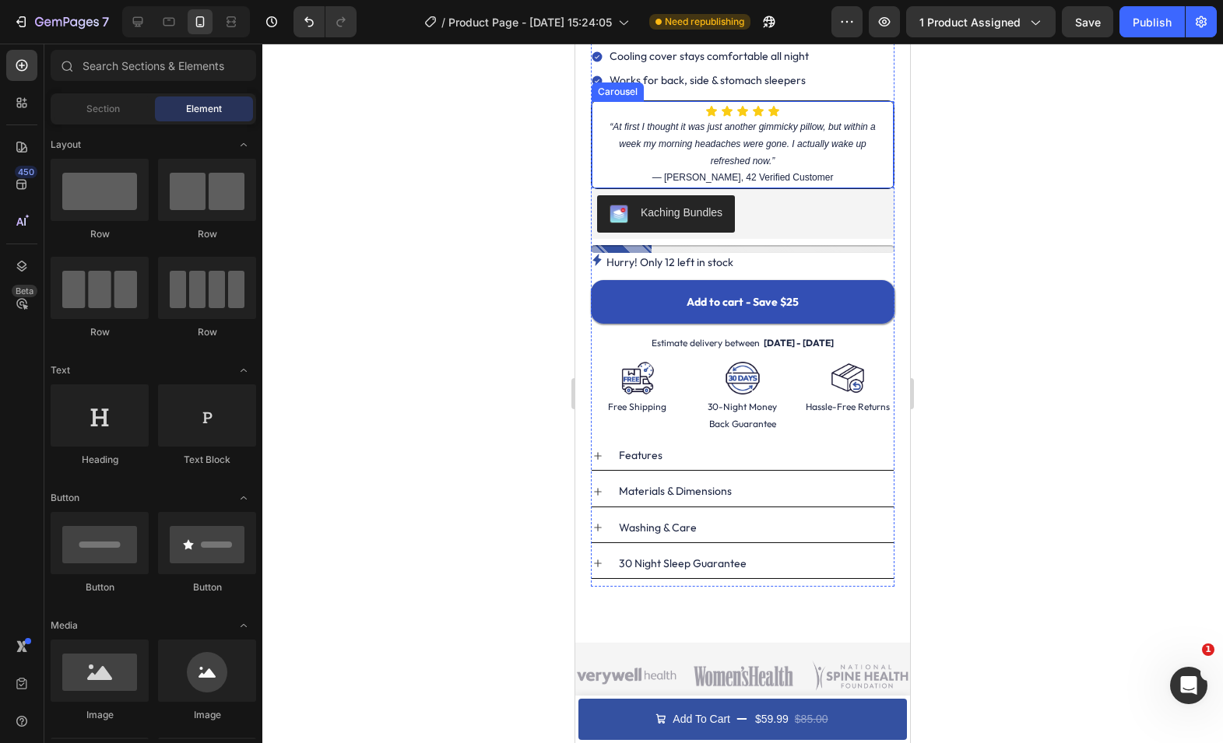
click at [593, 164] on div "Icon Icon Icon Icon Icon Icon List “At first I thought it was just another pill…" at bounding box center [742, 144] width 303 height 88
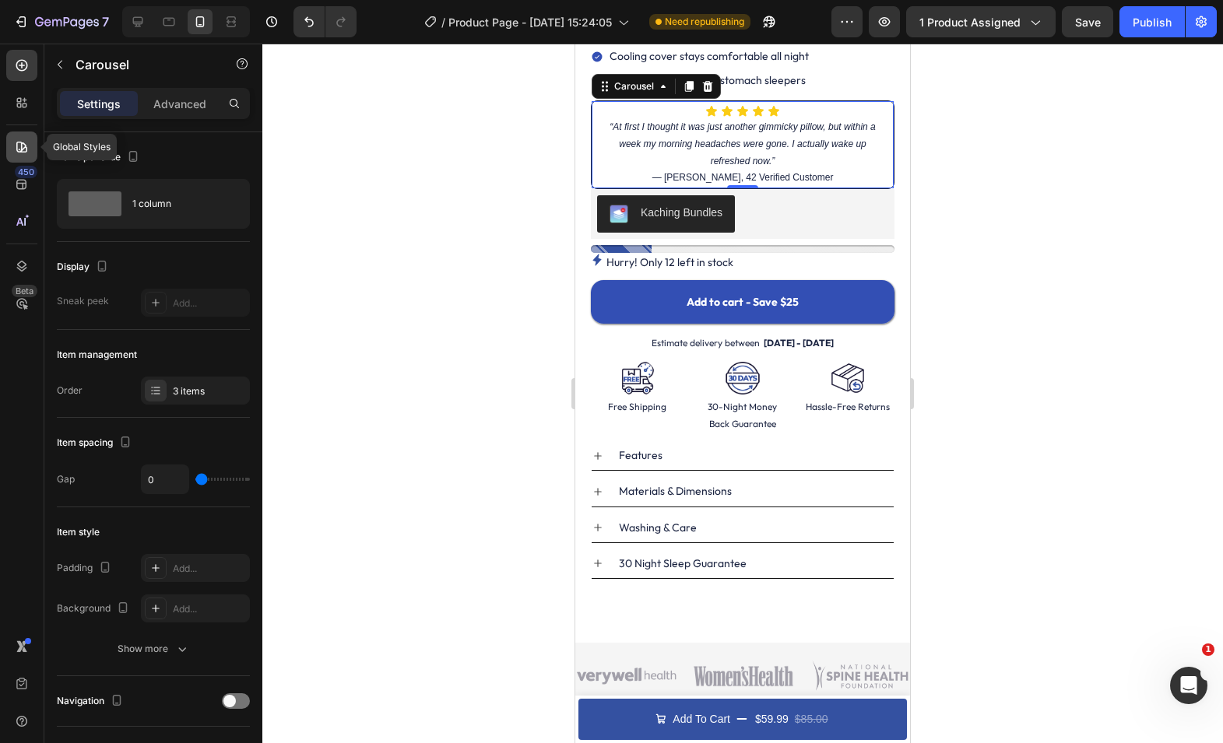
click at [26, 146] on icon at bounding box center [21, 147] width 11 height 11
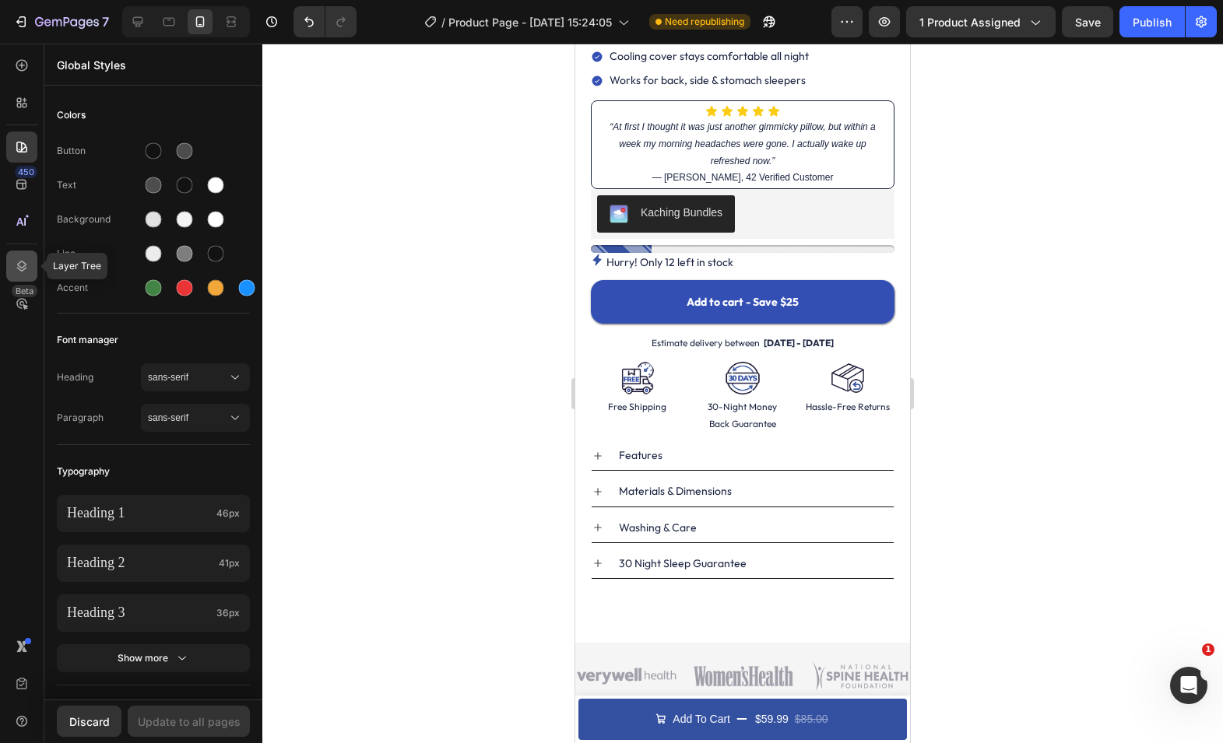
click at [26, 272] on icon at bounding box center [22, 266] width 16 height 16
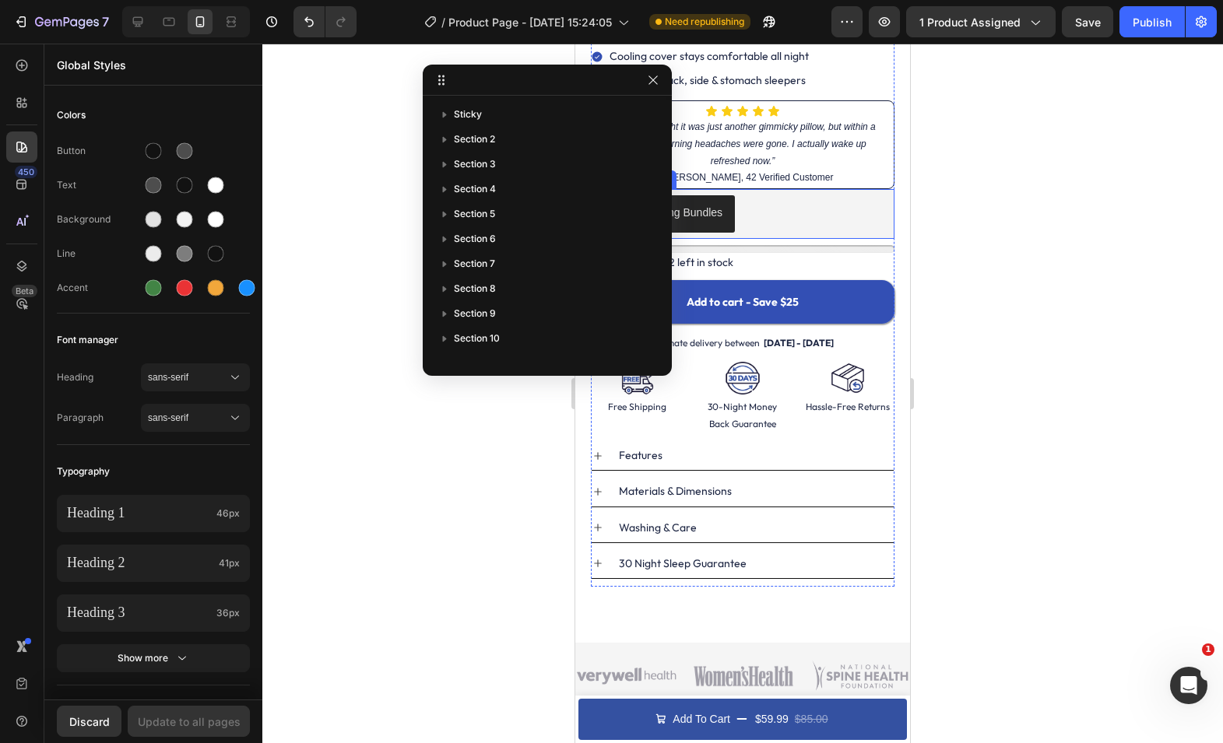
click at [793, 167] on p "“At first I thought it was just another gimmicky pillow, but within a week my m…" at bounding box center [742, 144] width 283 height 51
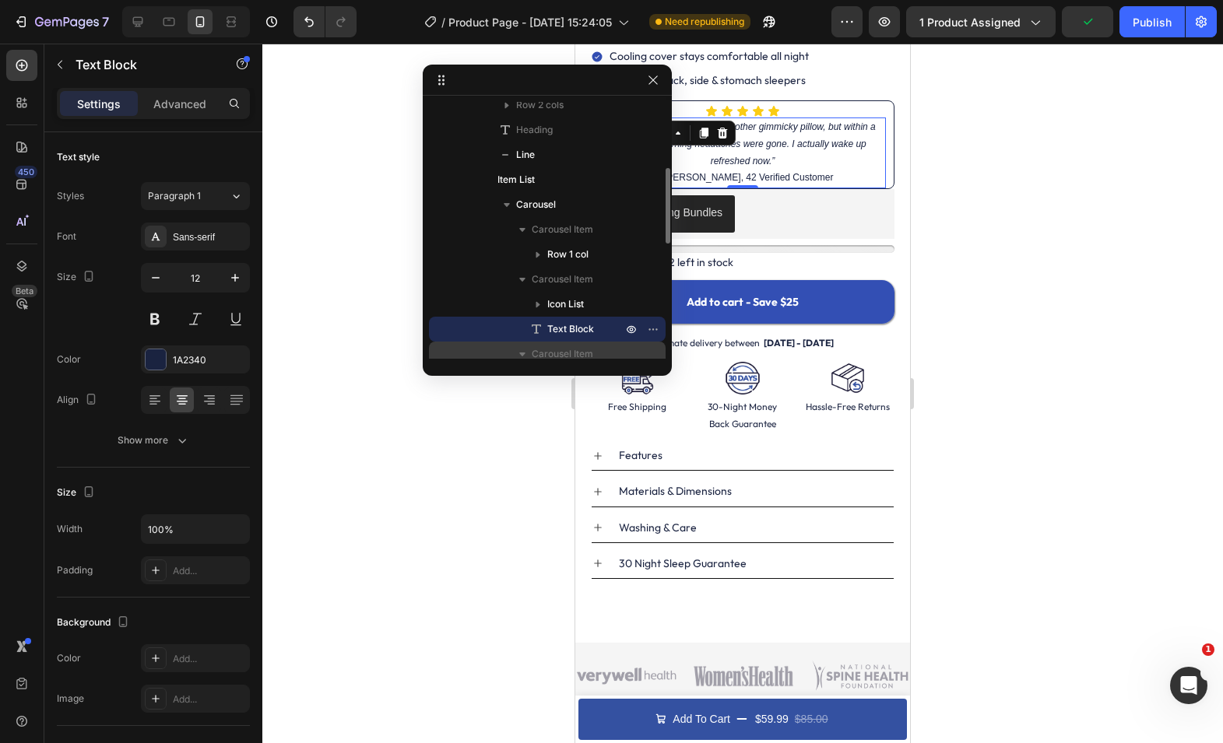
scroll to position [160, 0]
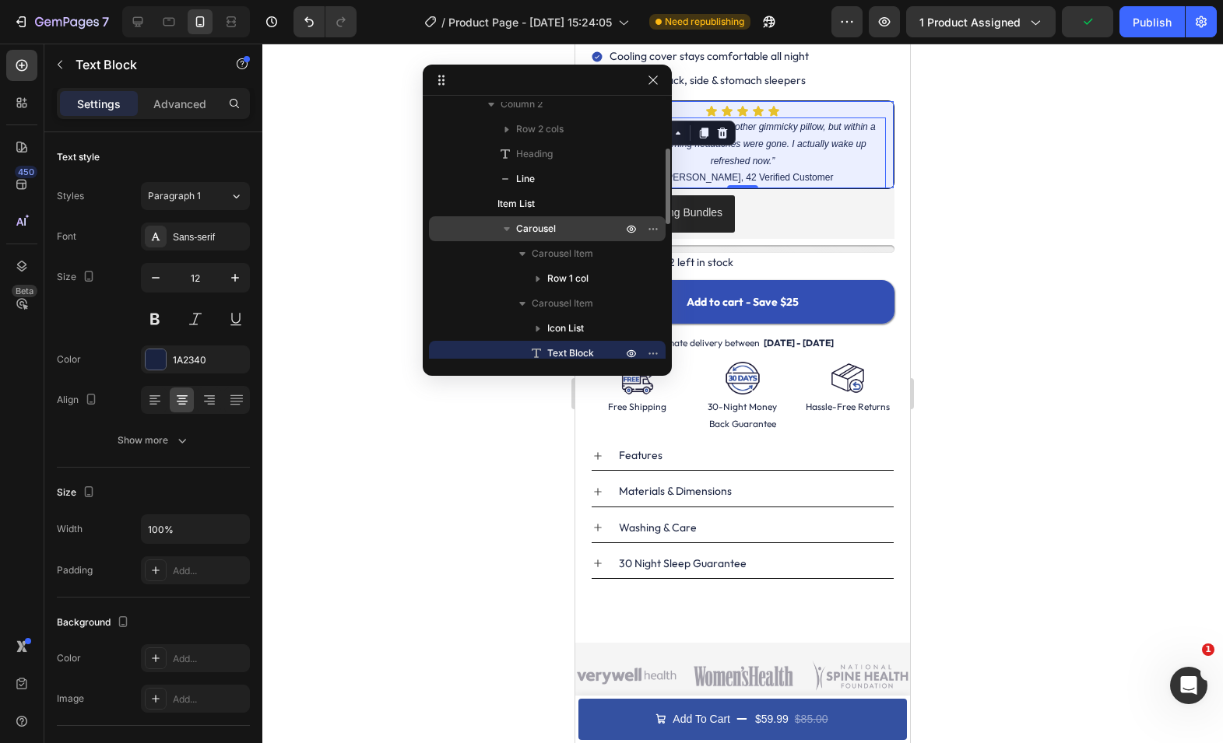
click at [550, 225] on span "Carousel" at bounding box center [536, 229] width 40 height 16
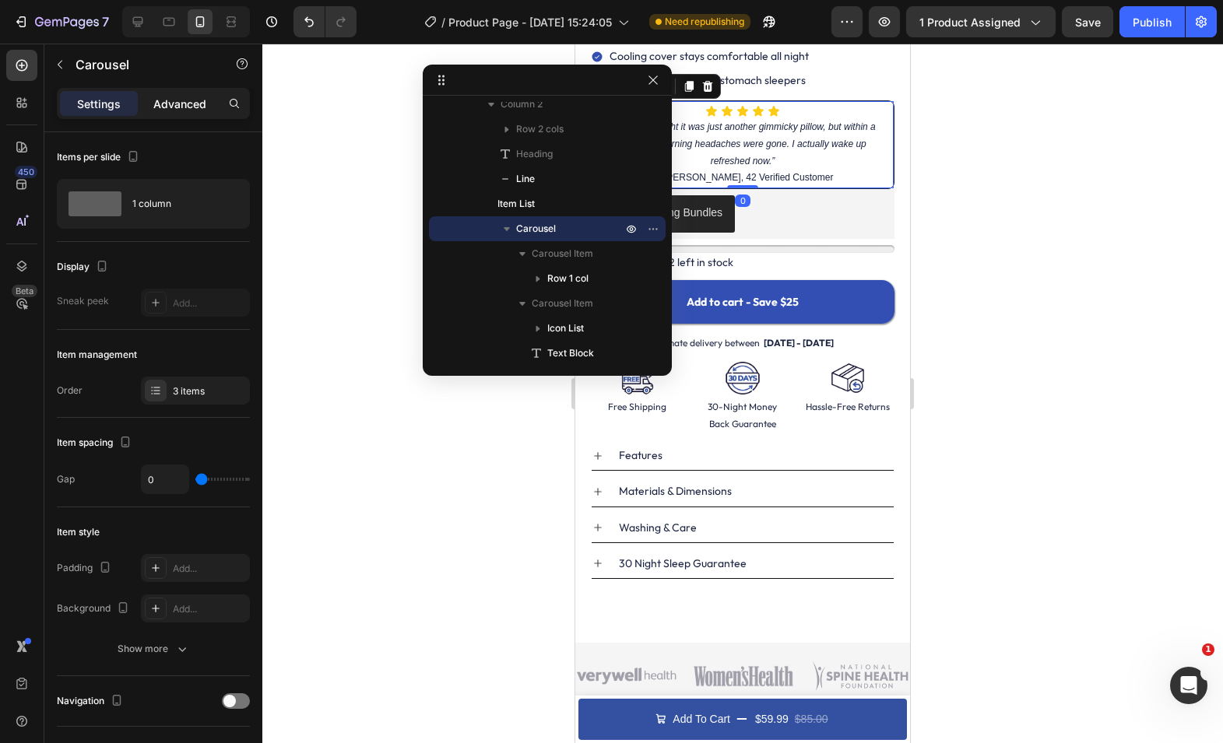
click at [206, 109] on div "Advanced" at bounding box center [180, 103] width 78 height 25
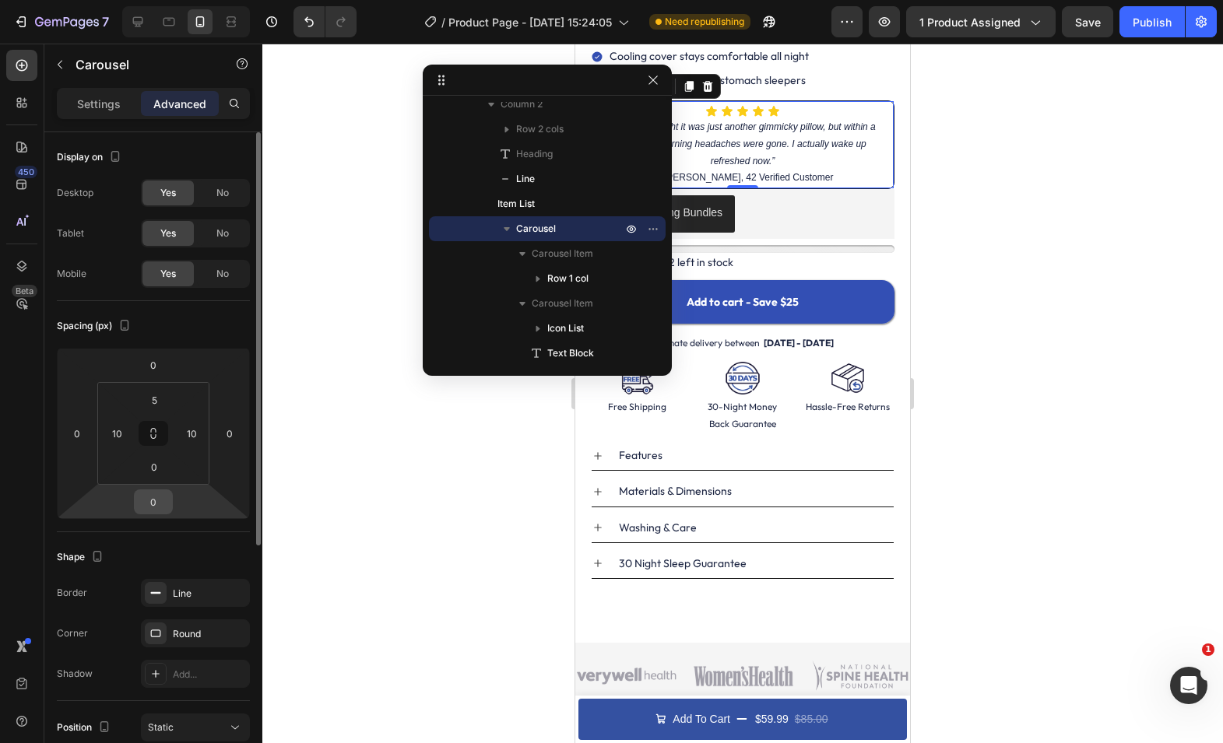
click at [156, 501] on input "0" at bounding box center [153, 501] width 31 height 23
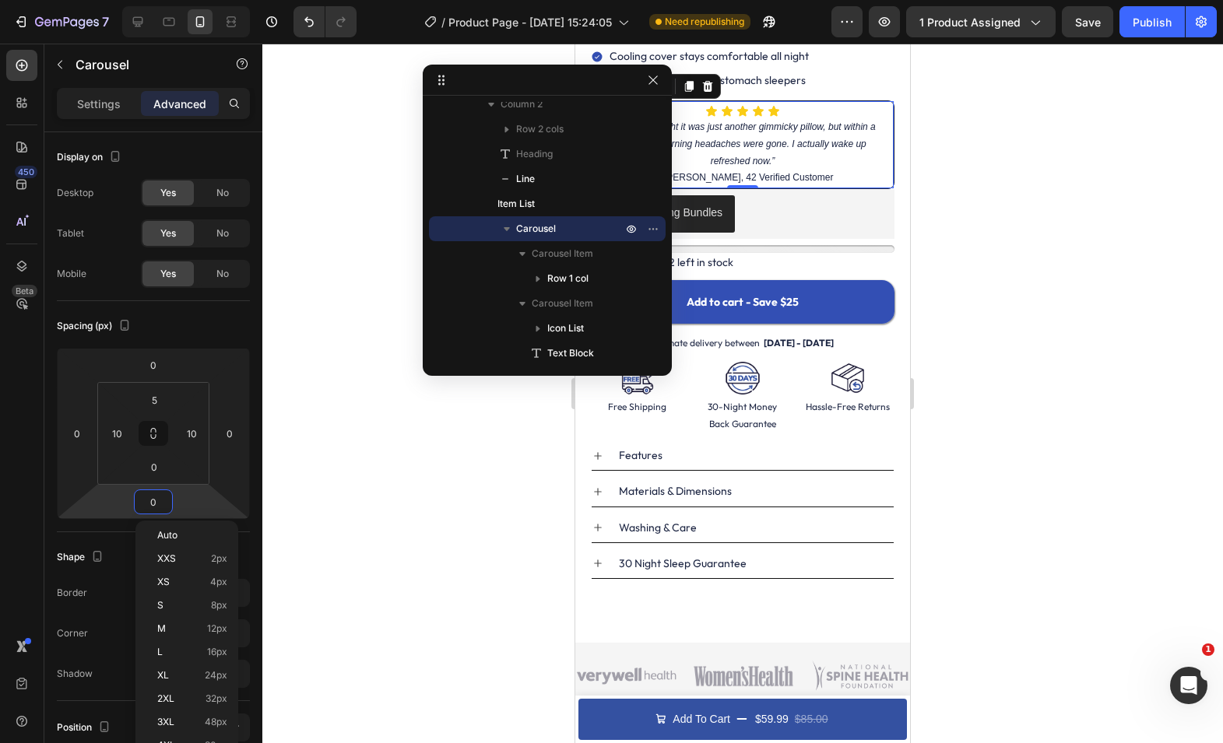
type input "5"
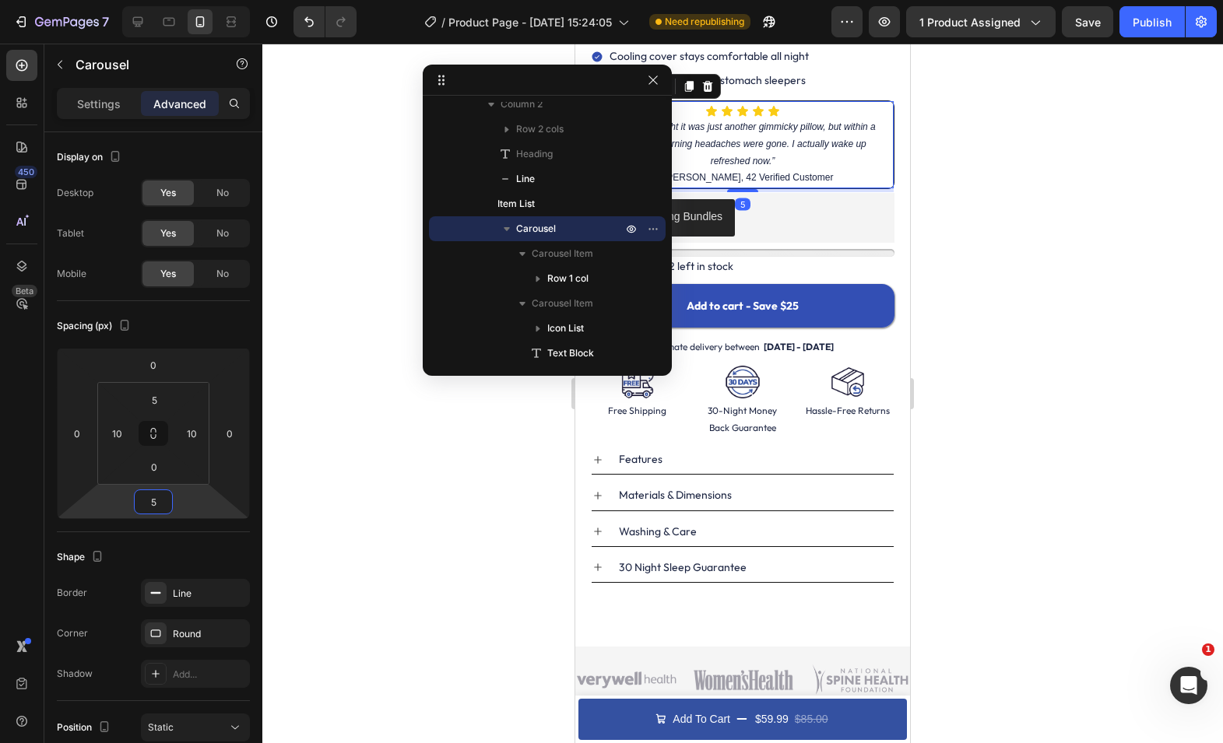
click at [964, 226] on div at bounding box center [742, 394] width 960 height 700
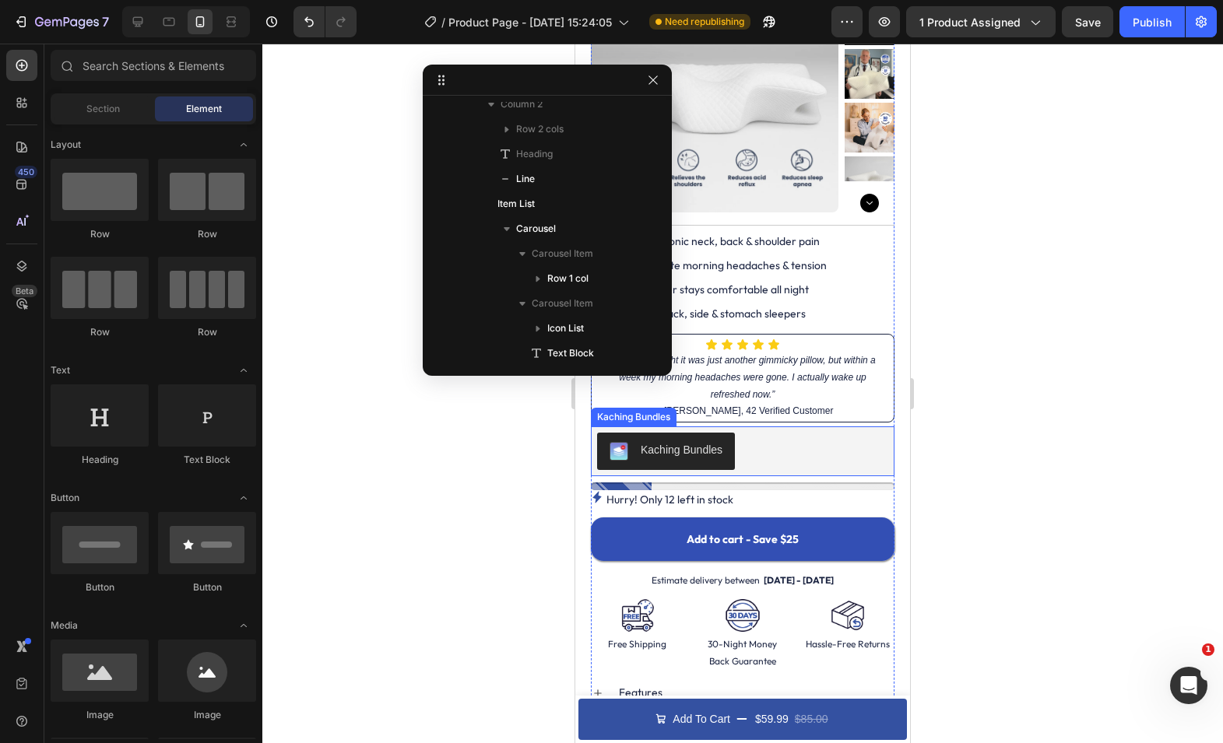
scroll to position [224, 0]
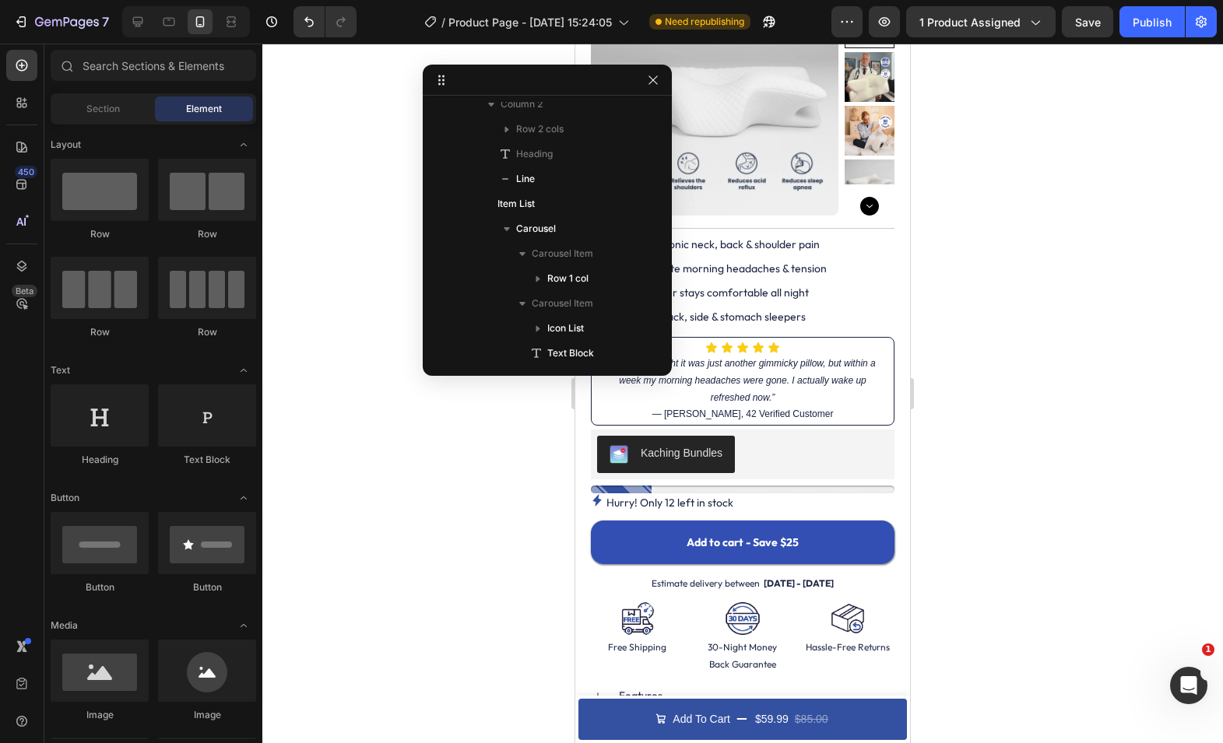
click at [973, 247] on div at bounding box center [742, 394] width 960 height 700
click at [651, 86] on icon "button" at bounding box center [653, 80] width 12 height 12
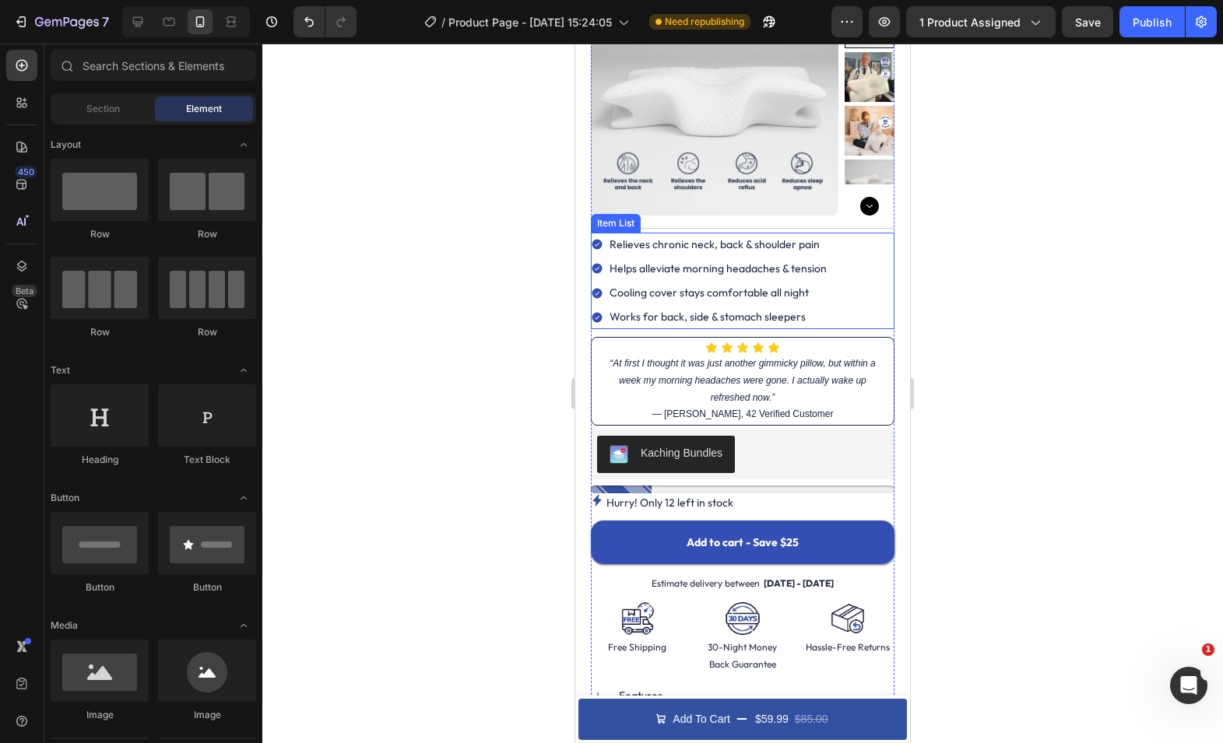
scroll to position [0, 0]
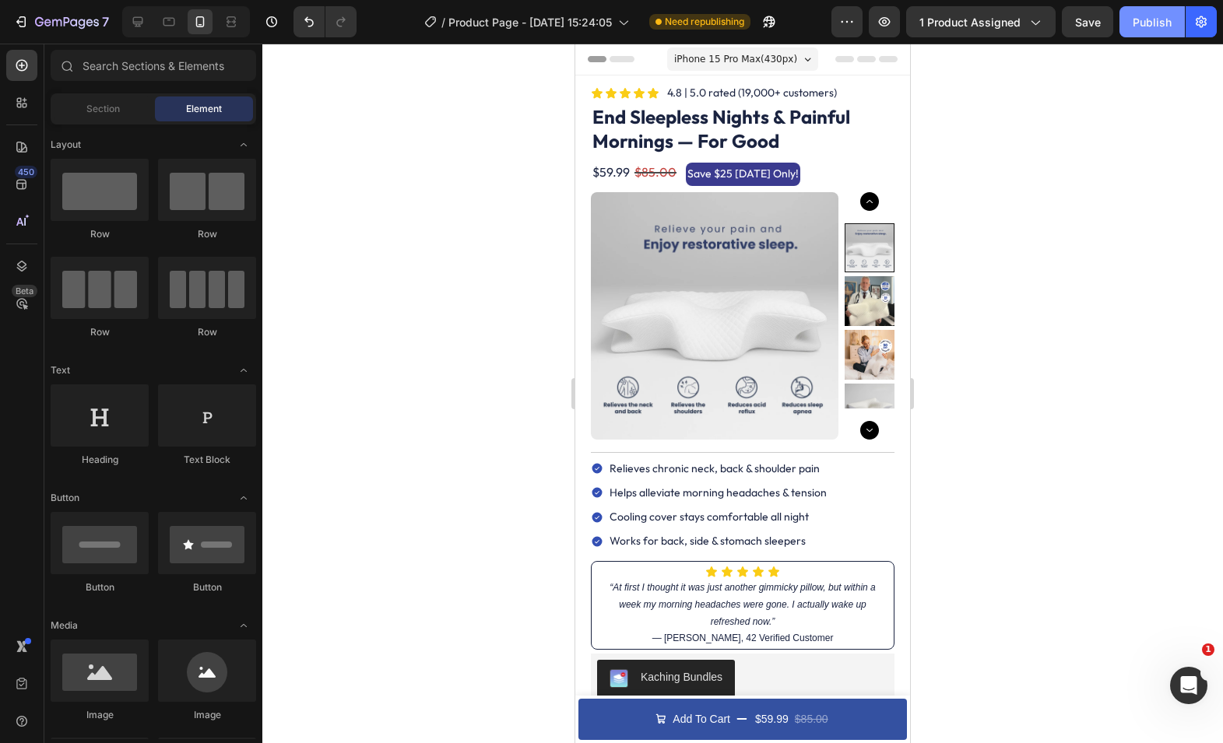
click at [1137, 26] on div "Publish" at bounding box center [1151, 22] width 39 height 16
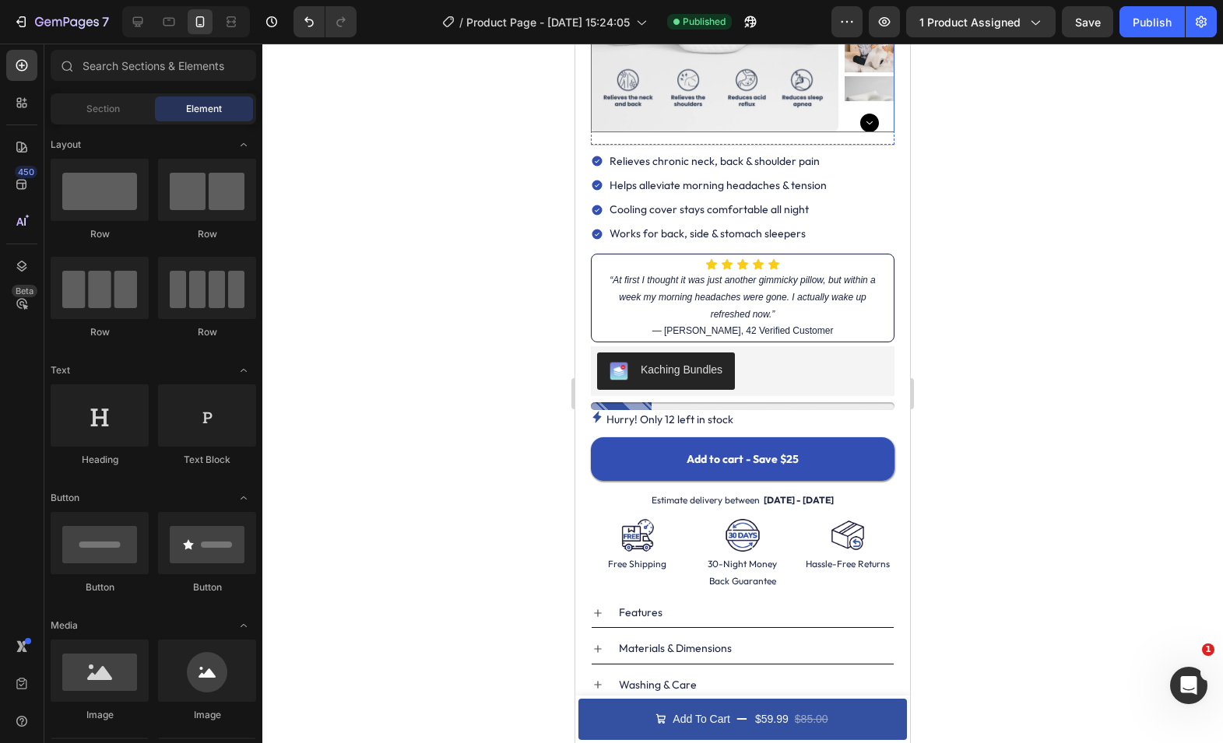
scroll to position [480, 0]
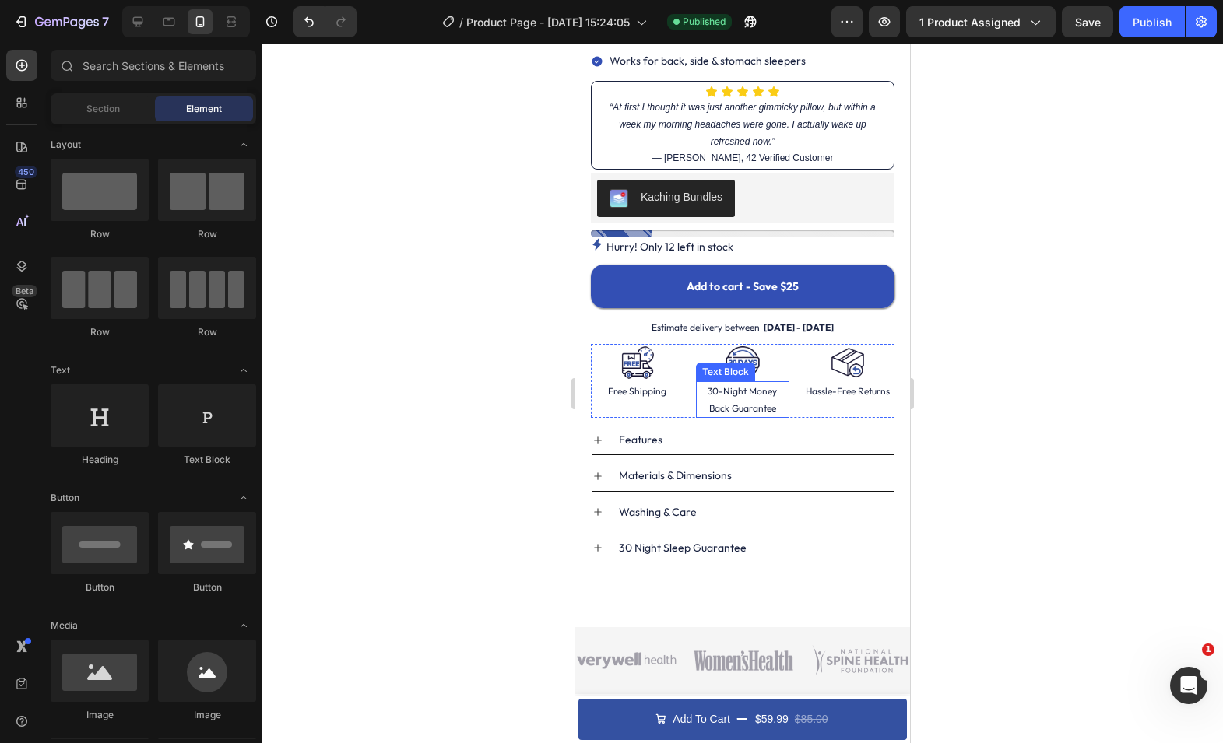
click at [734, 391] on p "30-Night Money Back Guarantee" at bounding box center [741, 399] width 89 height 33
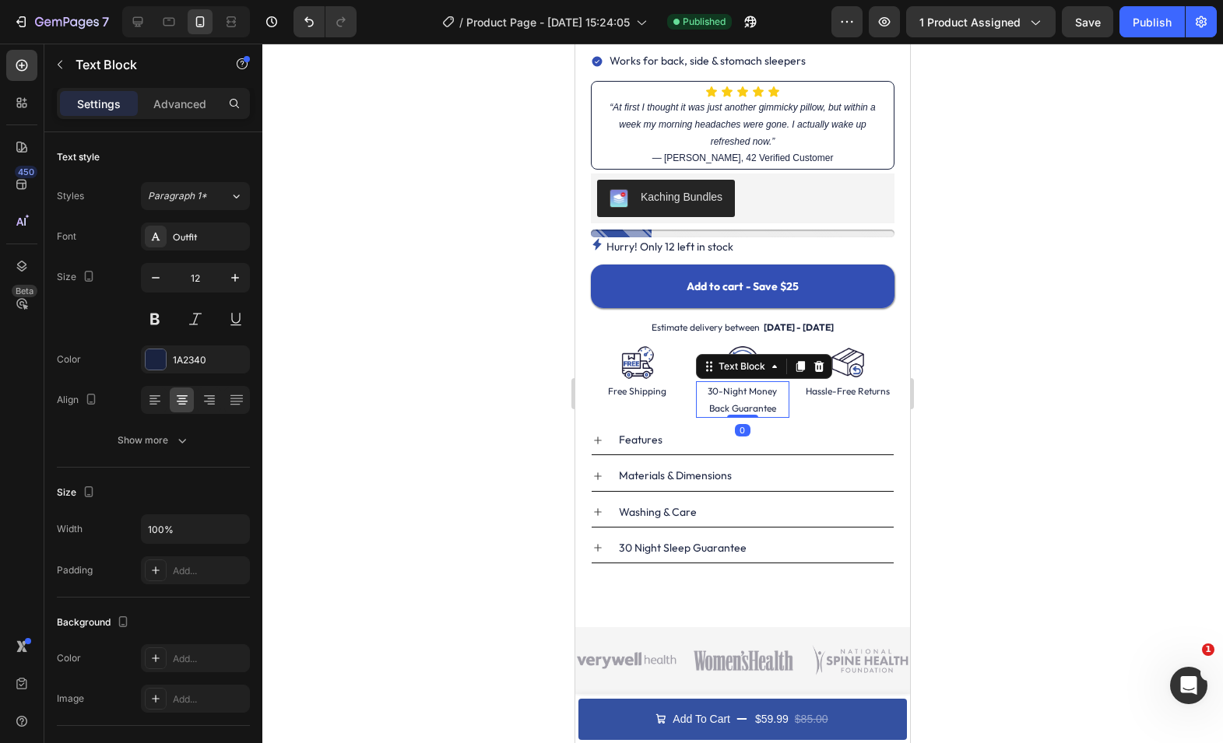
click at [734, 391] on p "30-Night Money Back Guarantee" at bounding box center [741, 399] width 89 height 33
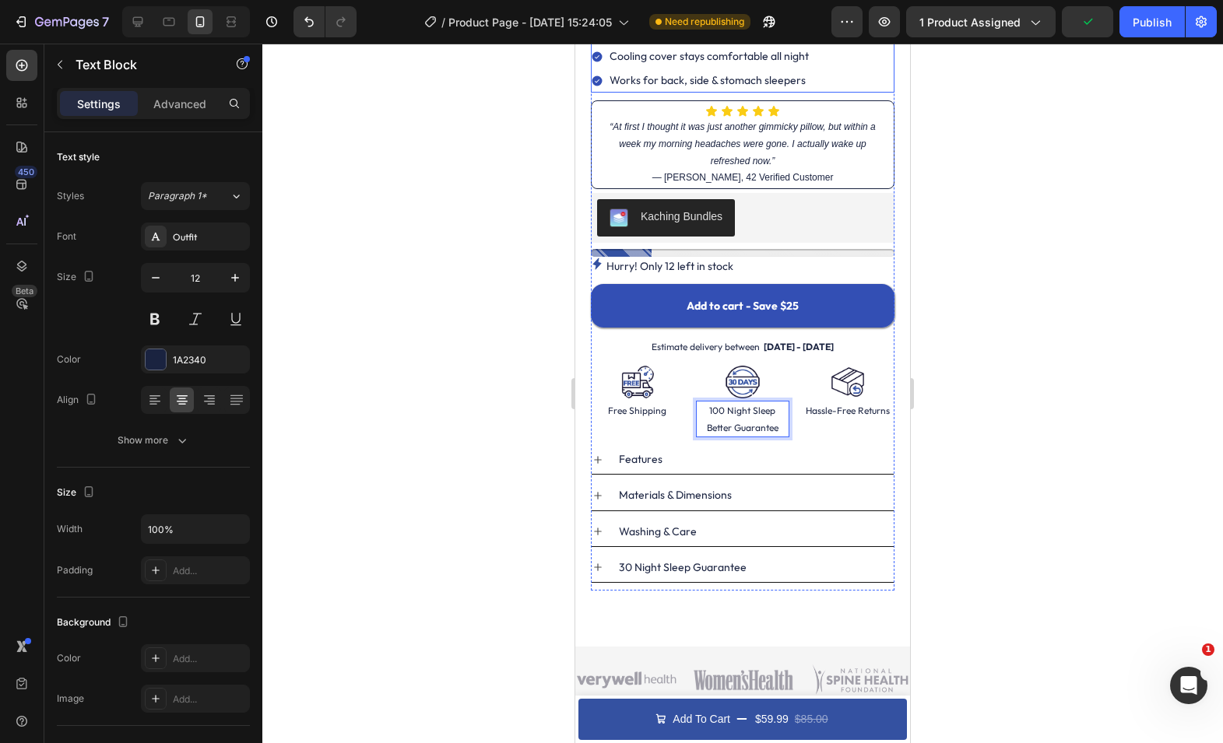
scroll to position [501, 0]
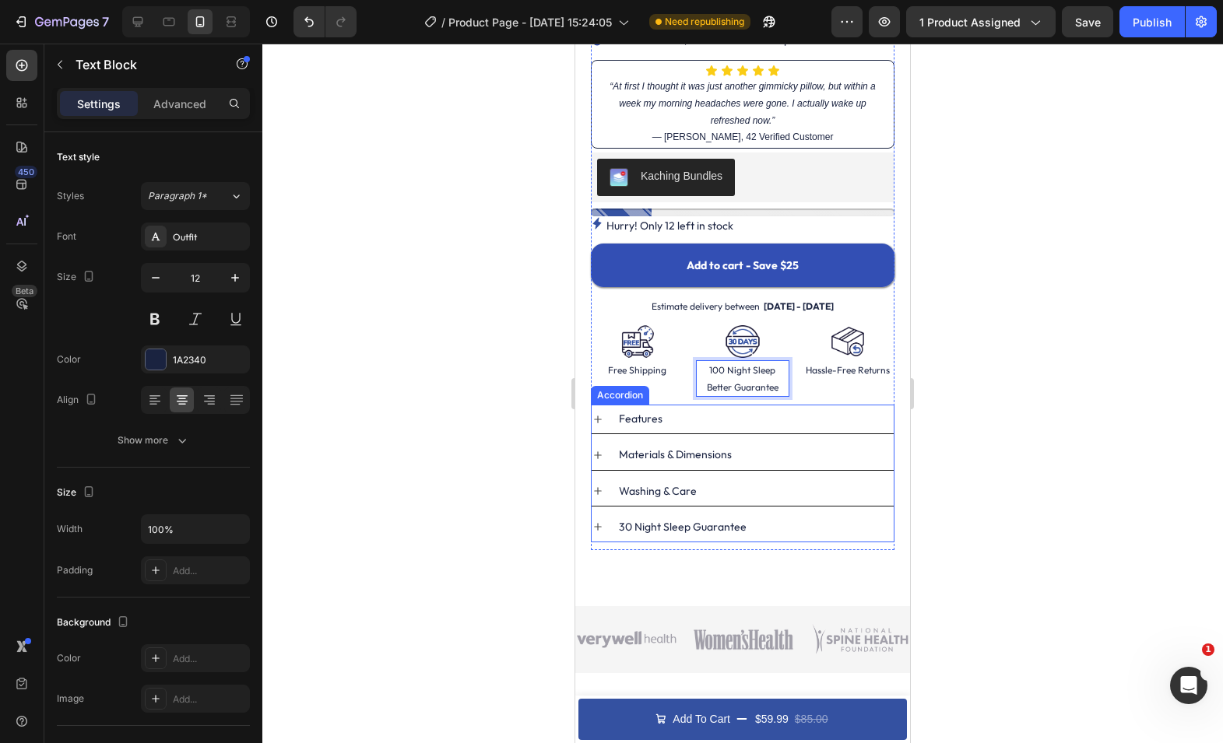
click at [709, 524] on p "30 Night Sleep Guarantee" at bounding box center [683, 526] width 128 height 19
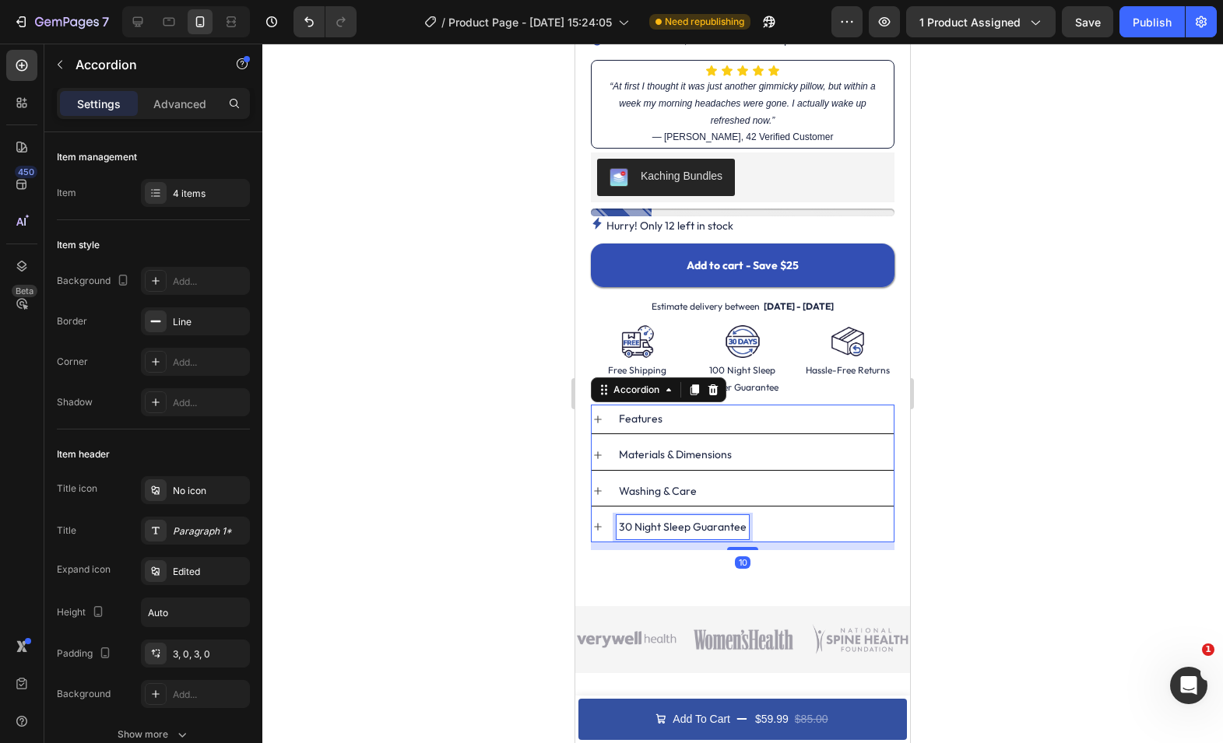
click at [709, 524] on p "30 Night Sleep Guarantee" at bounding box center [683, 526] width 128 height 19
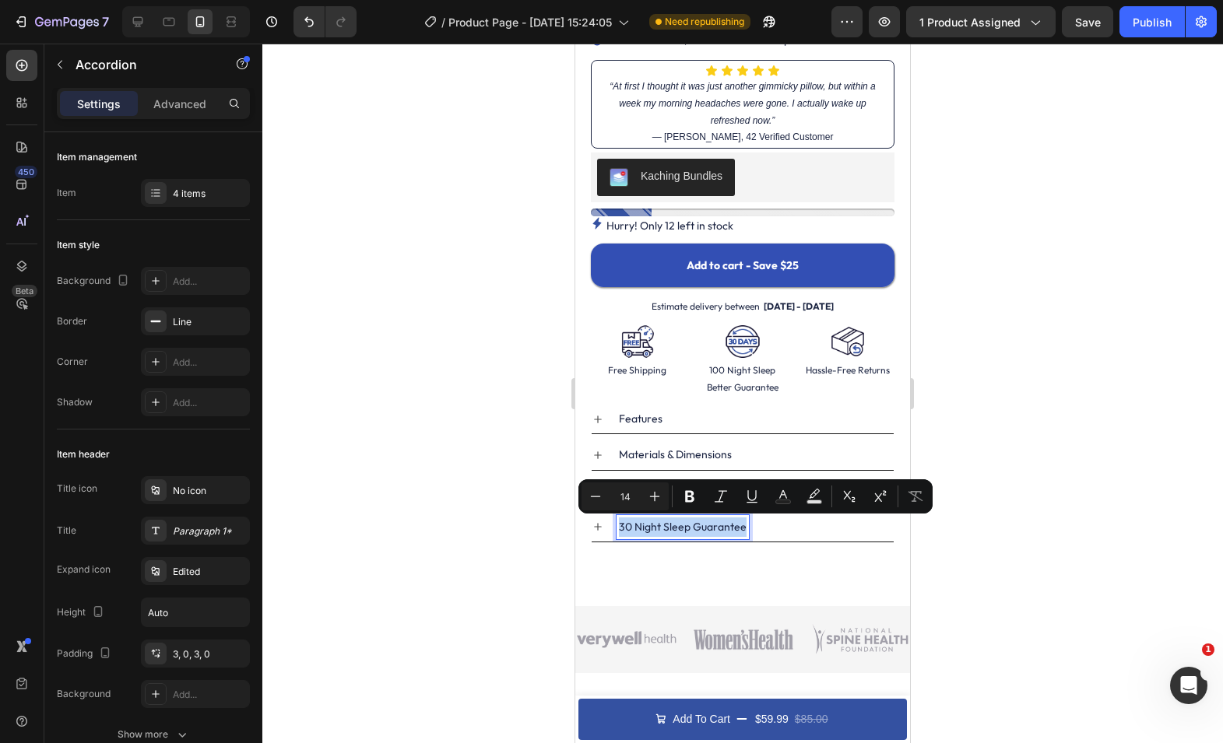
click at [709, 524] on p "30 Night Sleep Guarantee" at bounding box center [683, 526] width 128 height 19
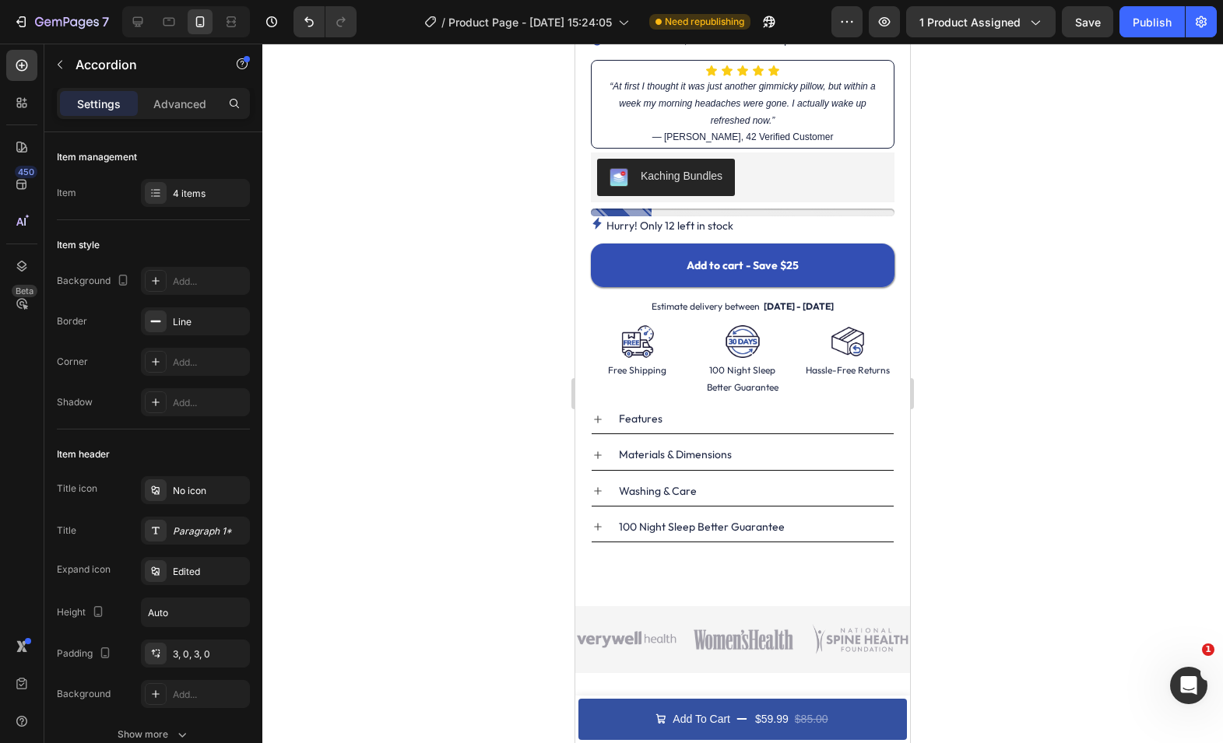
click at [596, 532] on icon at bounding box center [597, 527] width 12 height 12
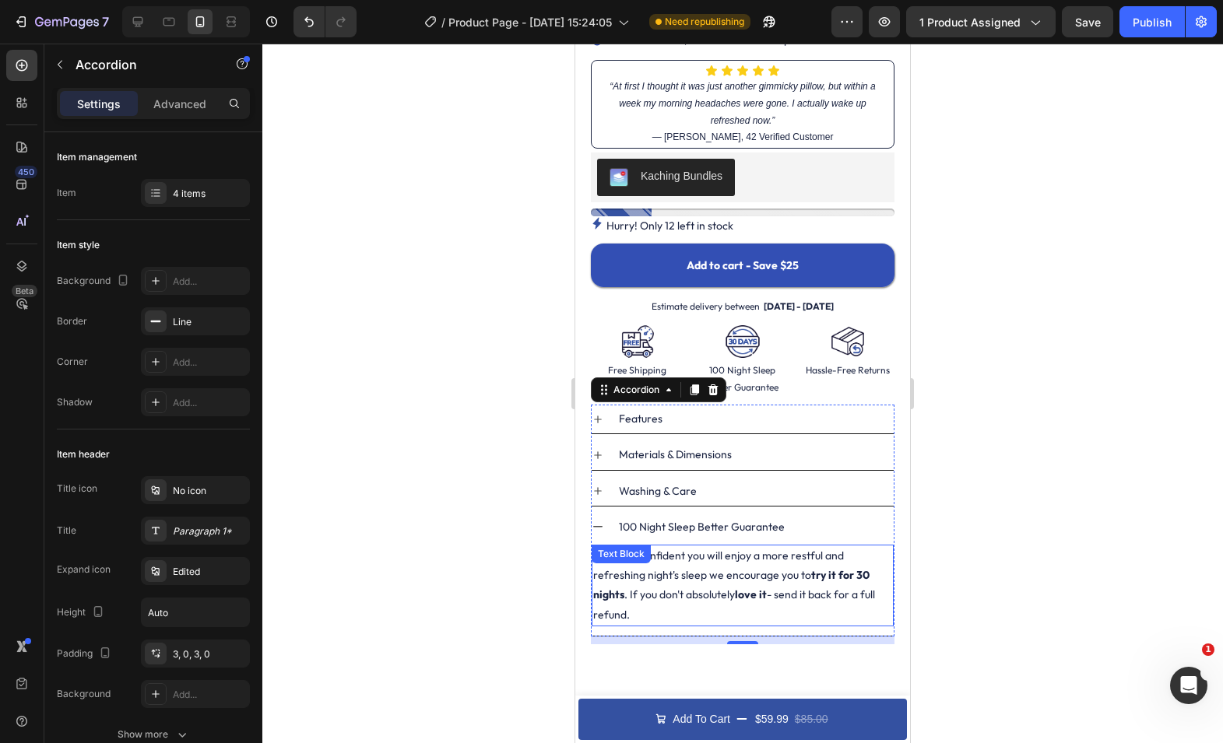
click at [665, 559] on p "We're so confident you will enjoy a more restful and refreshing night's sleep w…" at bounding box center [742, 585] width 299 height 79
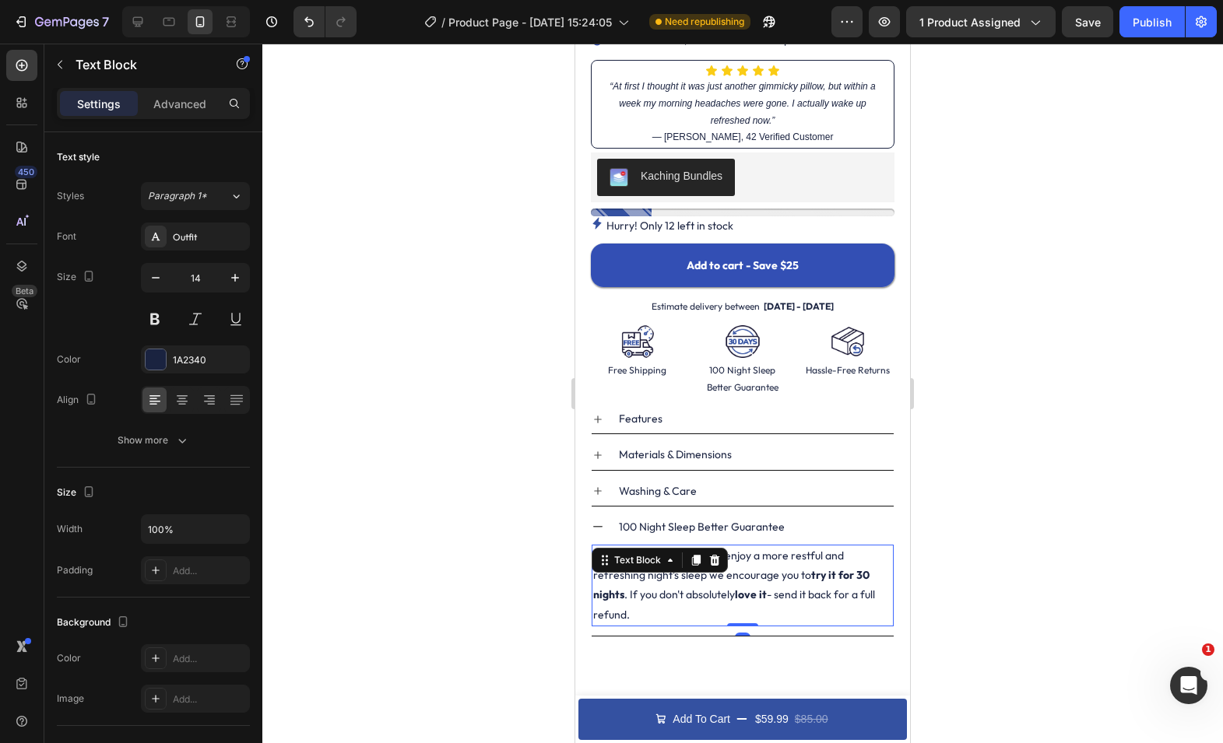
click at [807, 588] on p "We're so confident you will enjoy a more restful and refreshing night's sleep w…" at bounding box center [742, 585] width 299 height 79
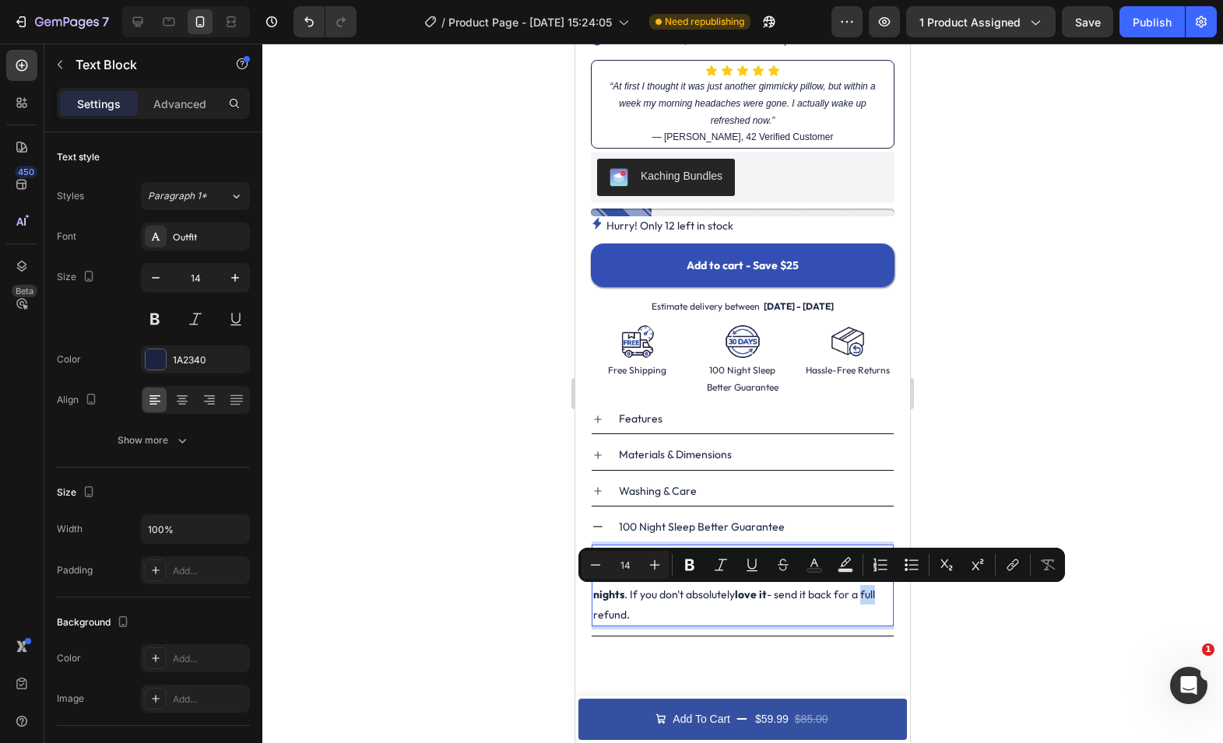
click at [798, 591] on p "We're so confident you will enjoy a more restful and refreshing night's sleep w…" at bounding box center [742, 585] width 299 height 79
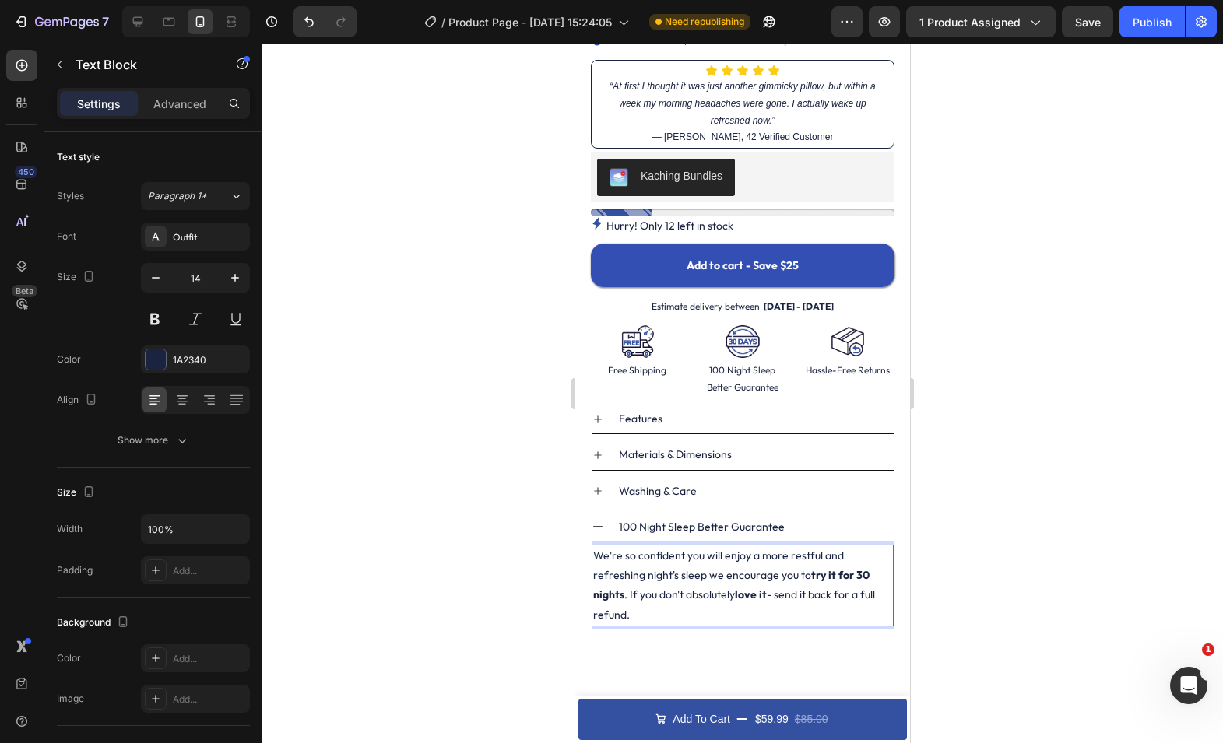
click at [804, 577] on strong "try it for 30 nights" at bounding box center [731, 584] width 276 height 33
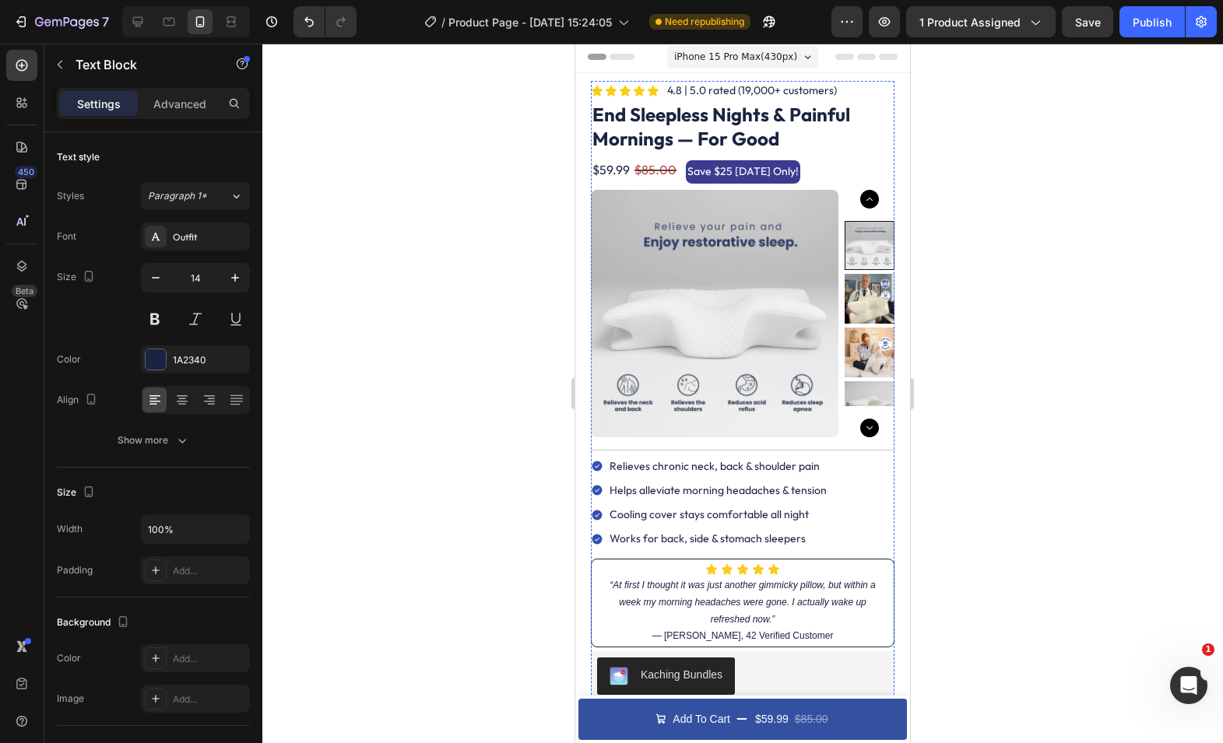
scroll to position [0, 0]
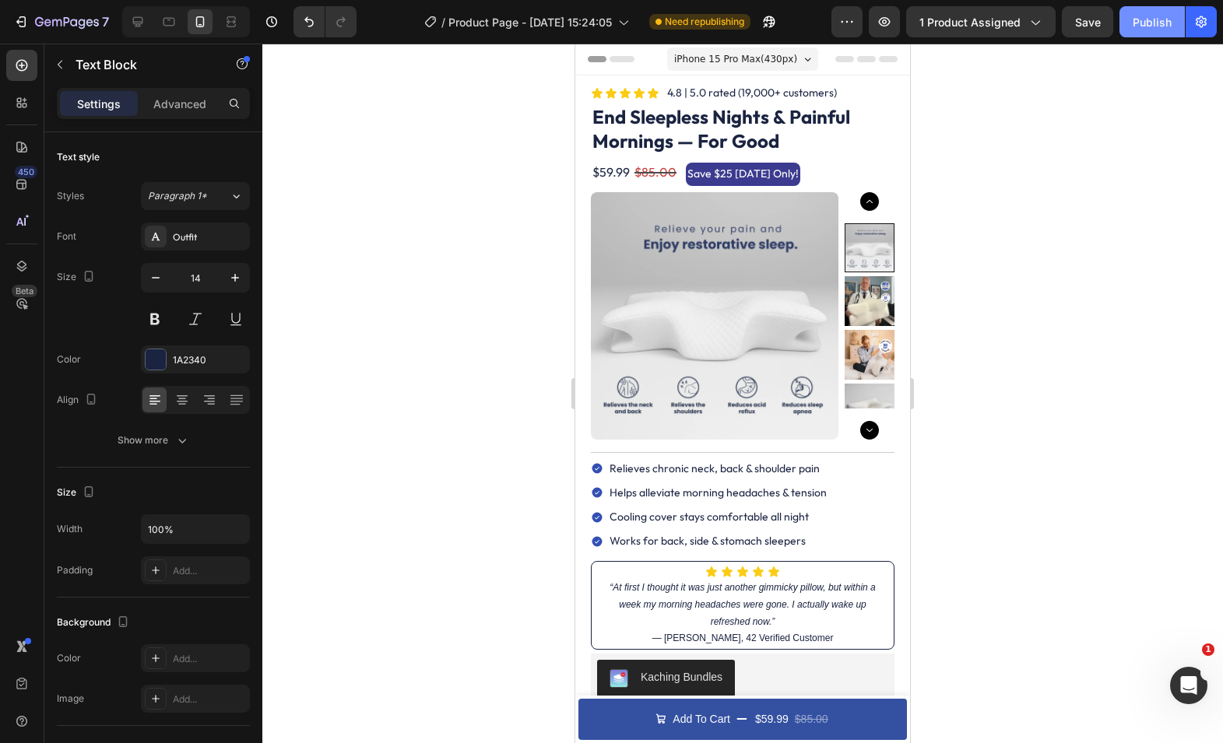
click at [1153, 30] on div "Publish" at bounding box center [1151, 22] width 39 height 16
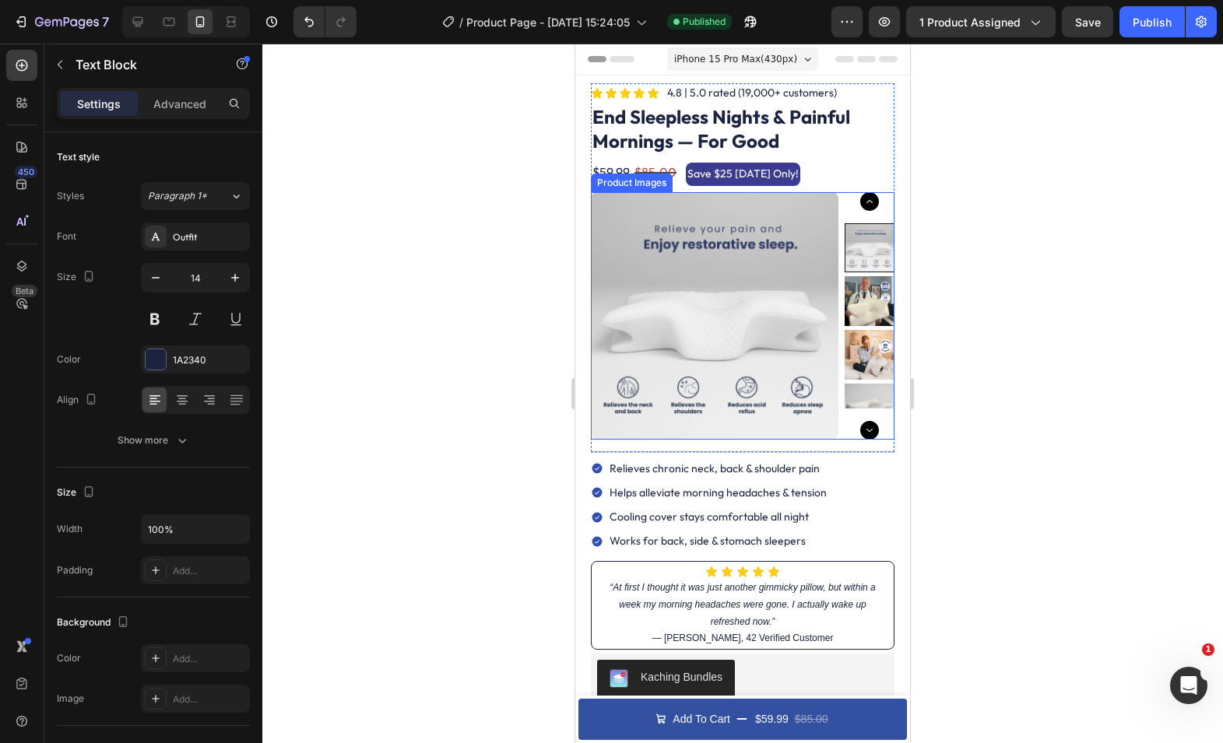
click at [883, 308] on img at bounding box center [869, 301] width 50 height 50
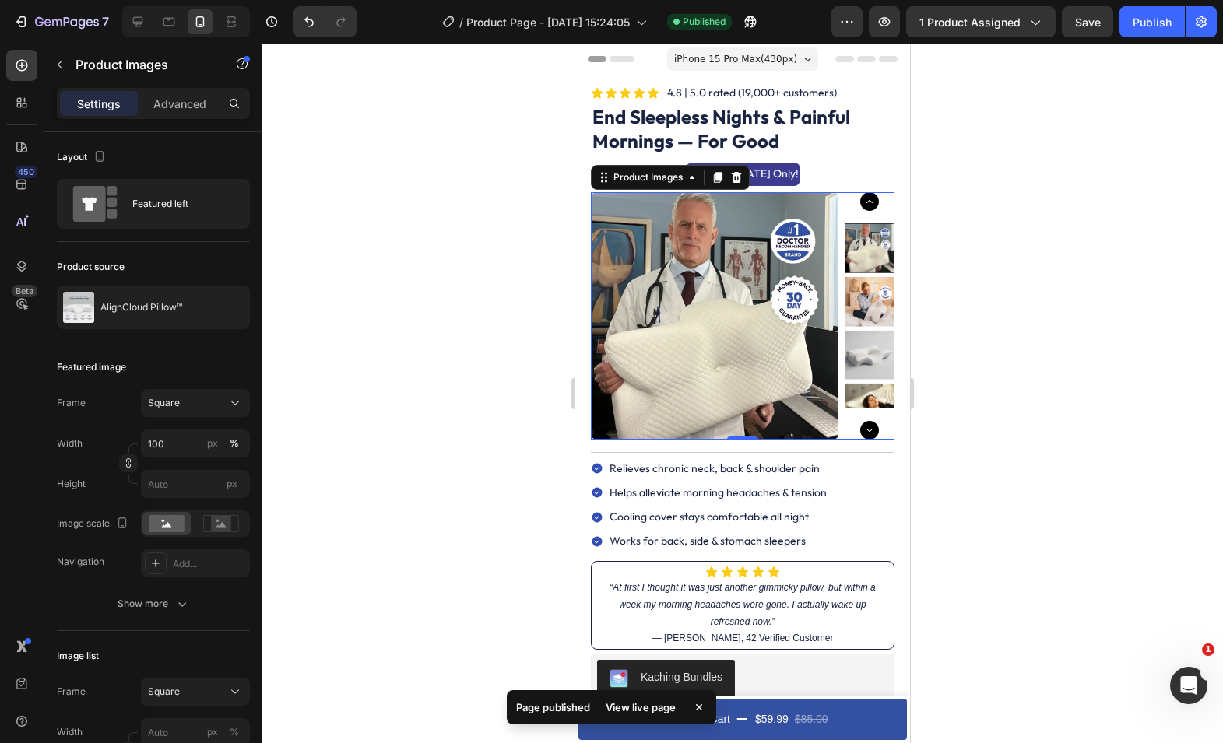
click at [873, 350] on div at bounding box center [869, 315] width 50 height 185
click at [868, 312] on img at bounding box center [869, 301] width 50 height 50
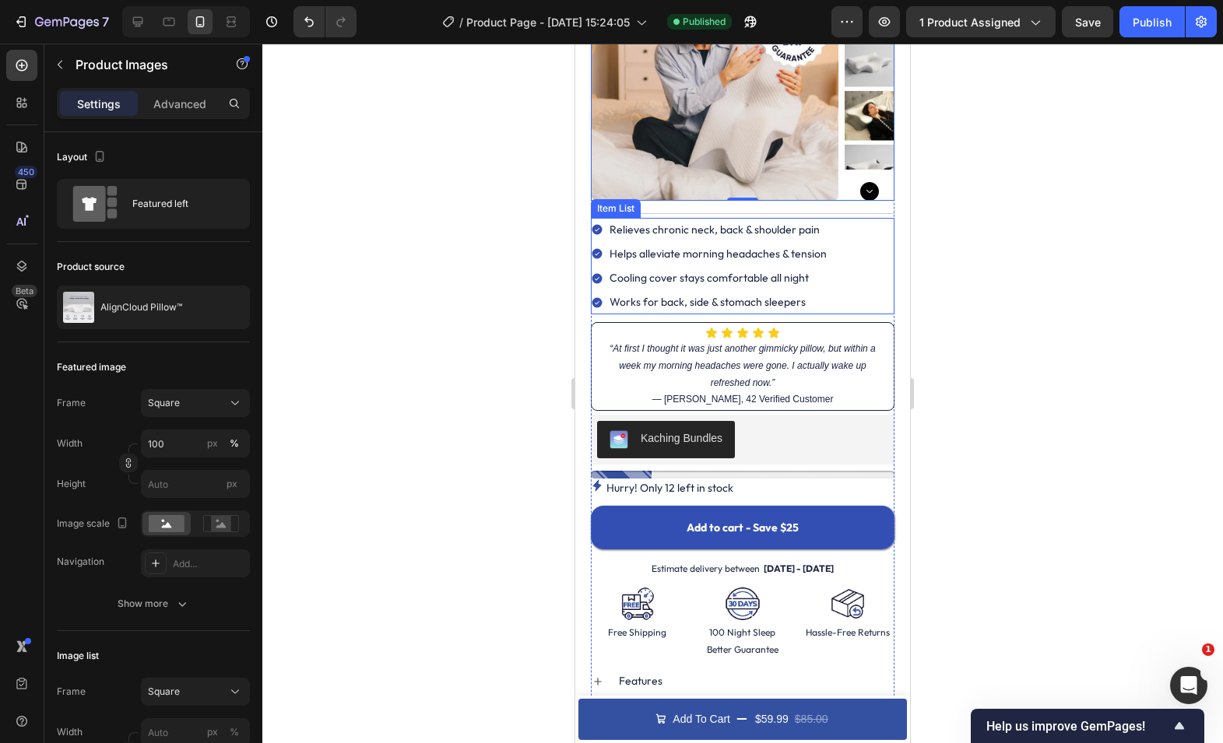
scroll to position [242, 0]
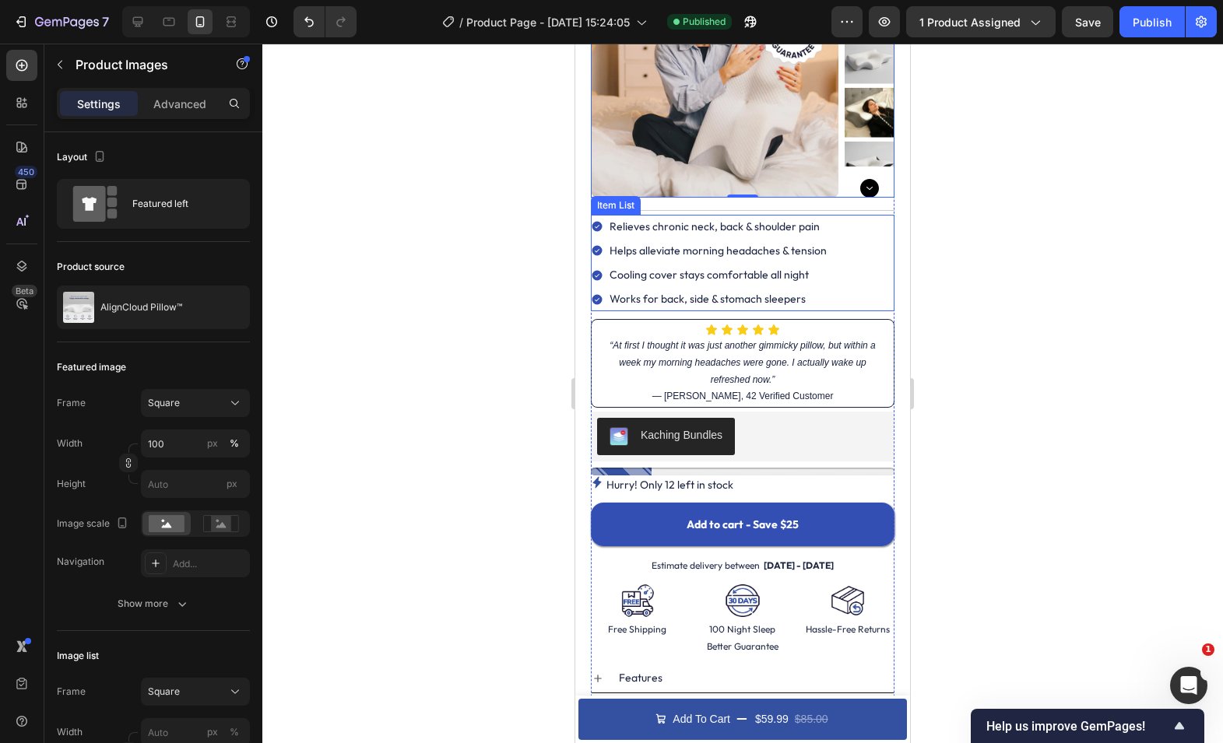
click at [654, 227] on p "Relieves chronic neck, back & shoulder pain" at bounding box center [717, 226] width 217 height 19
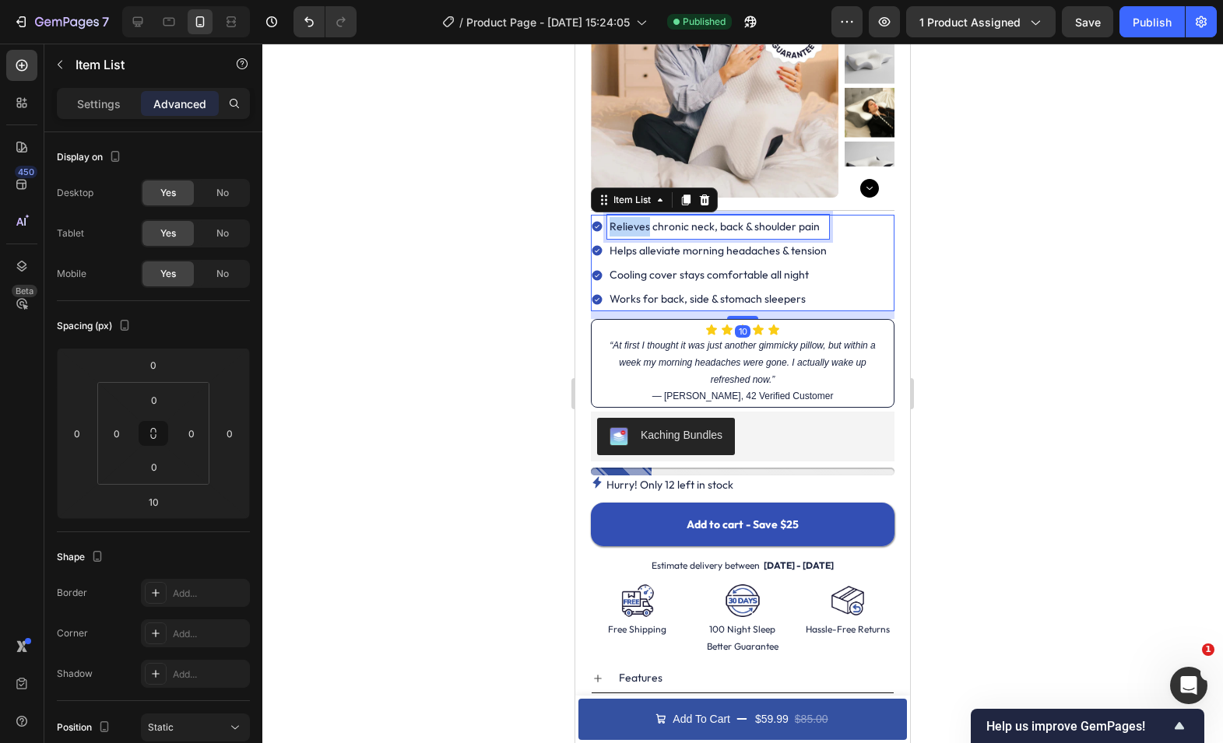
click at [634, 230] on p "Relieves chronic neck, back & shoulder pain" at bounding box center [717, 226] width 217 height 19
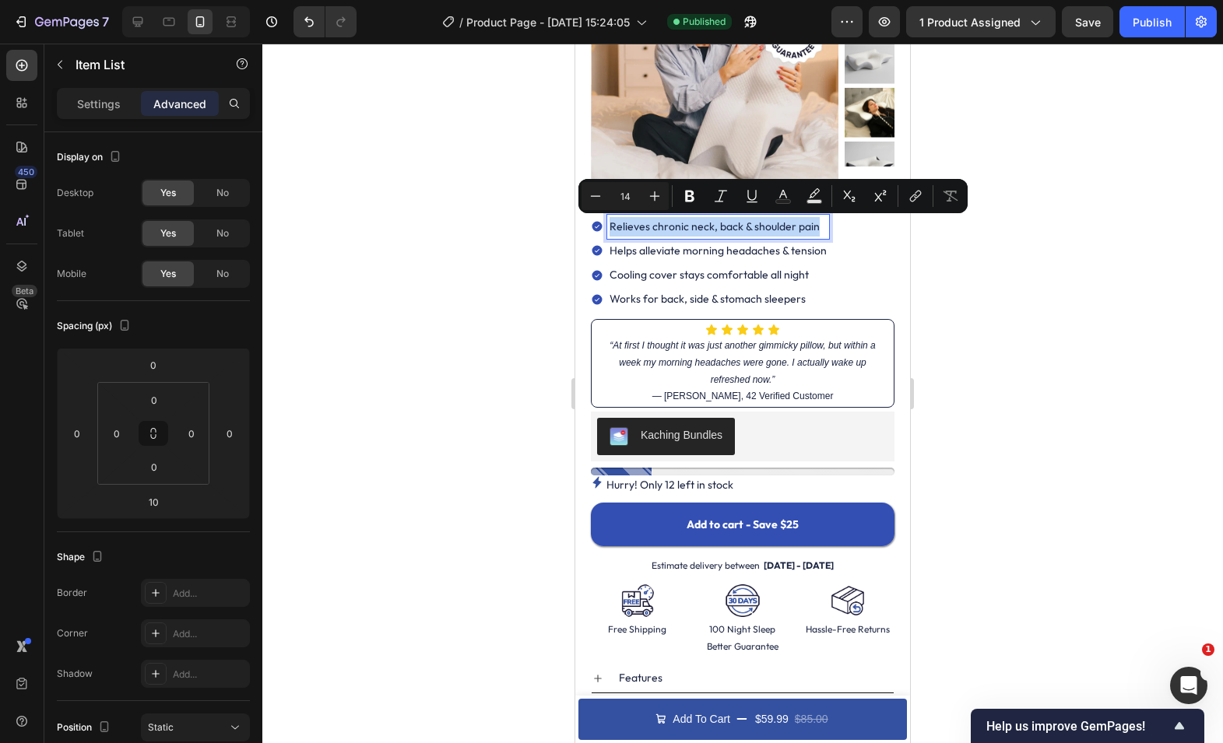
click at [634, 230] on p "Relieves chronic neck, back & shoulder pain" at bounding box center [717, 226] width 217 height 19
click at [631, 230] on p "Relieves chronic neck, back & shoulder pain" at bounding box center [717, 226] width 217 height 19
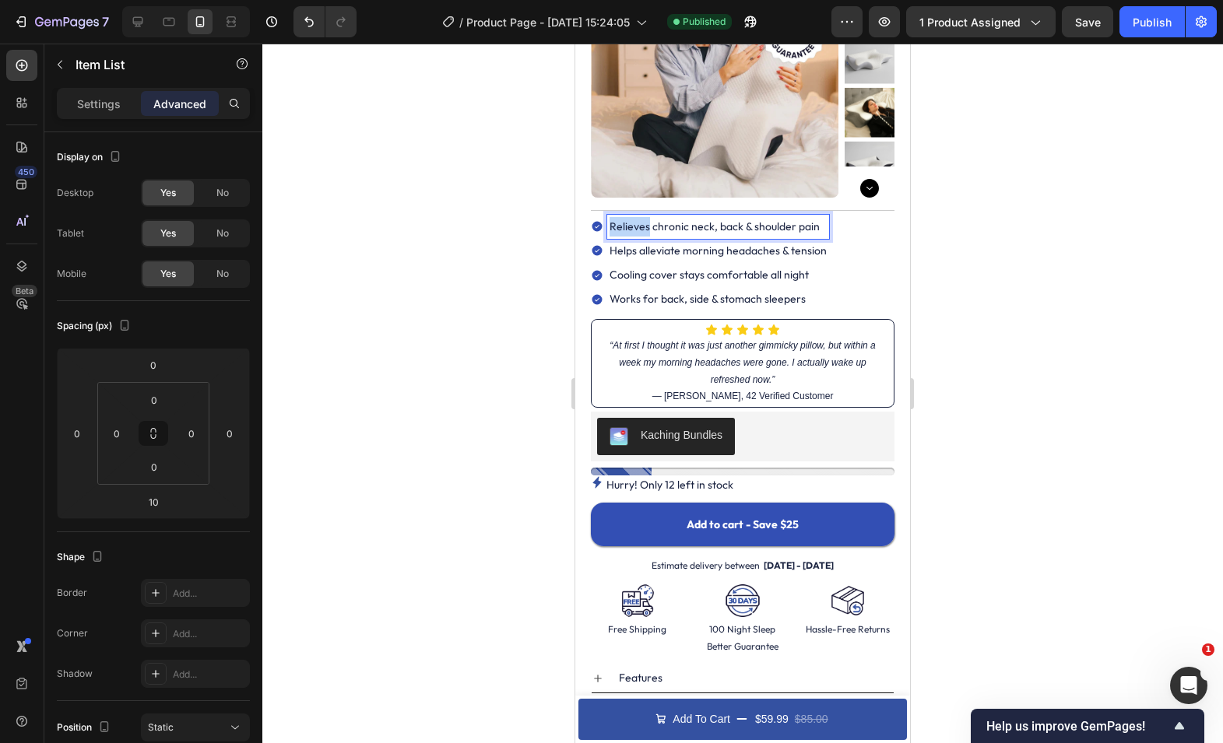
click at [631, 230] on p "Relieves chronic neck, back & shoulder pain" at bounding box center [717, 226] width 217 height 19
click at [712, 253] on p "Helps alleviate morning headaches & tension" at bounding box center [718, 250] width 219 height 19
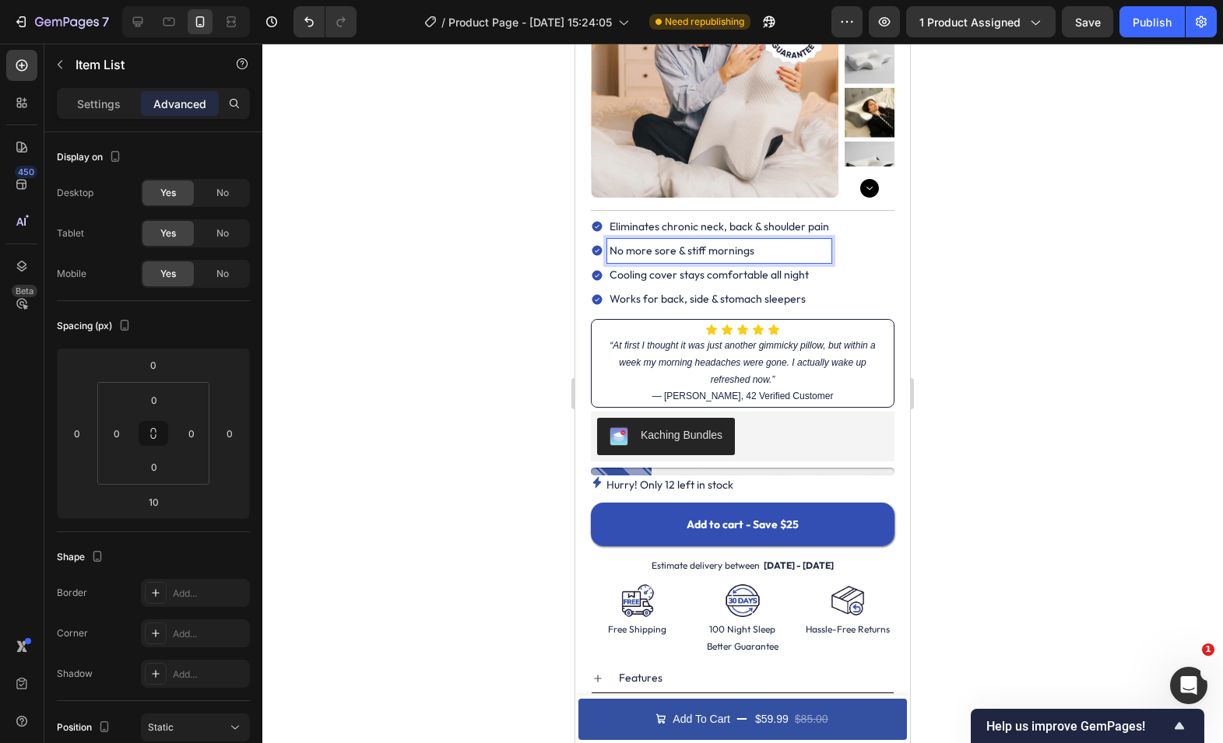
click at [945, 250] on div at bounding box center [742, 394] width 960 height 700
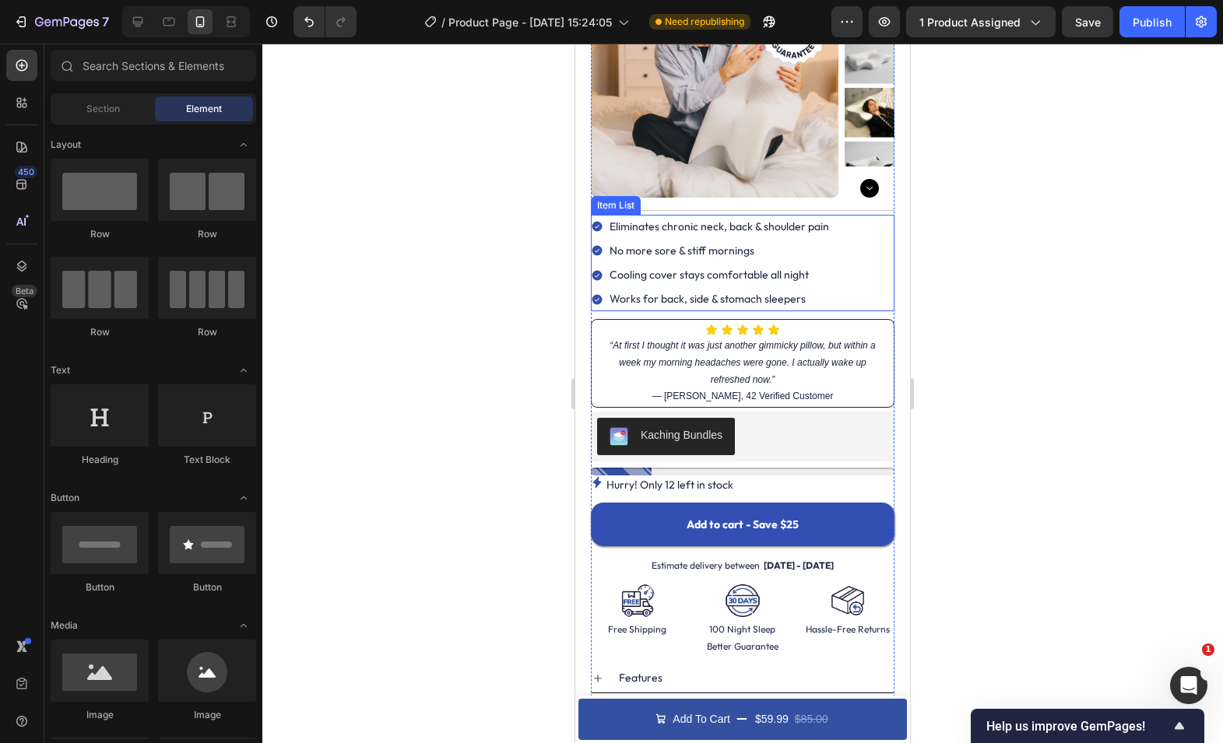
click at [777, 293] on p "Works for back, side & stomach sleepers" at bounding box center [718, 298] width 219 height 19
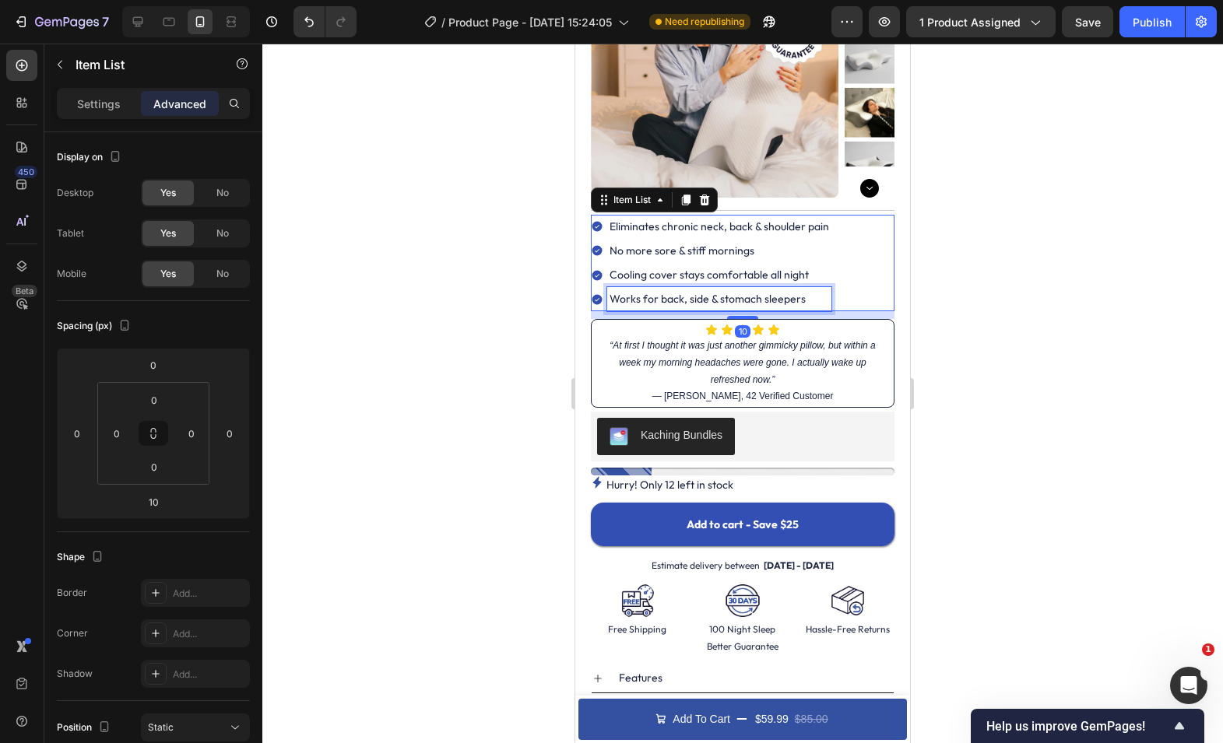
click at [777, 293] on p "Works for back, side & stomach sleepers" at bounding box center [718, 298] width 219 height 19
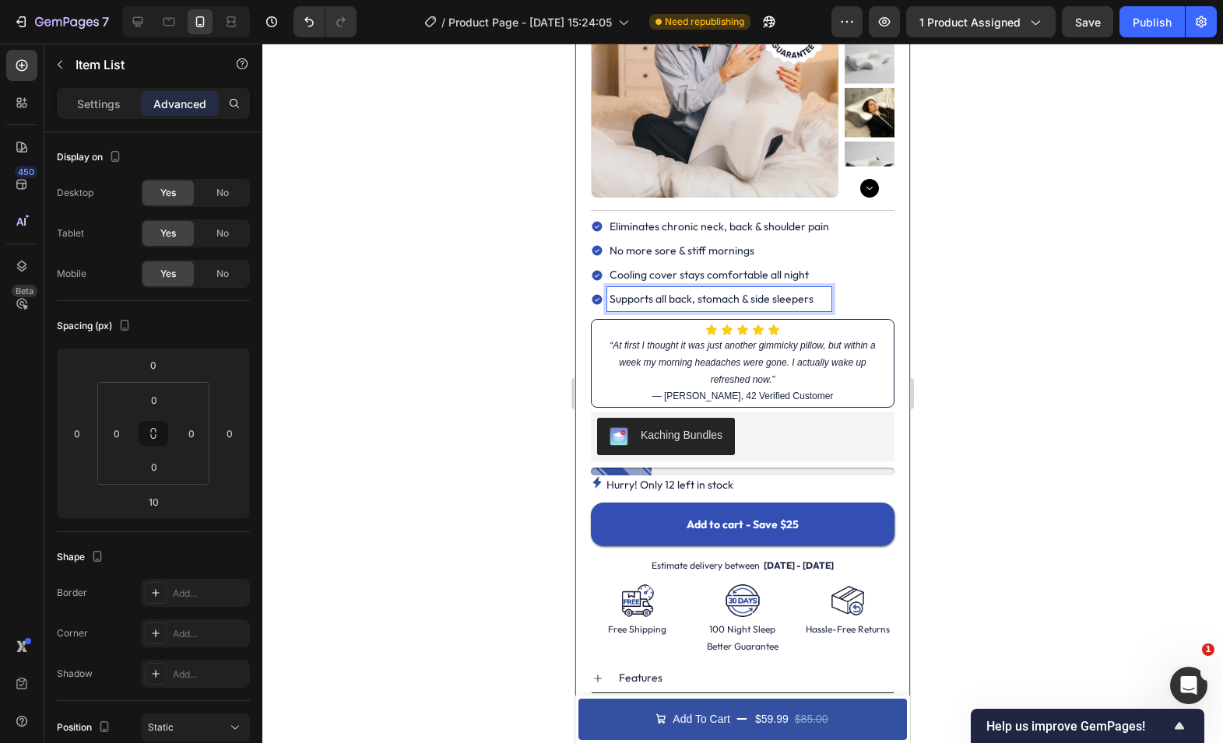
click at [933, 283] on div at bounding box center [742, 394] width 960 height 700
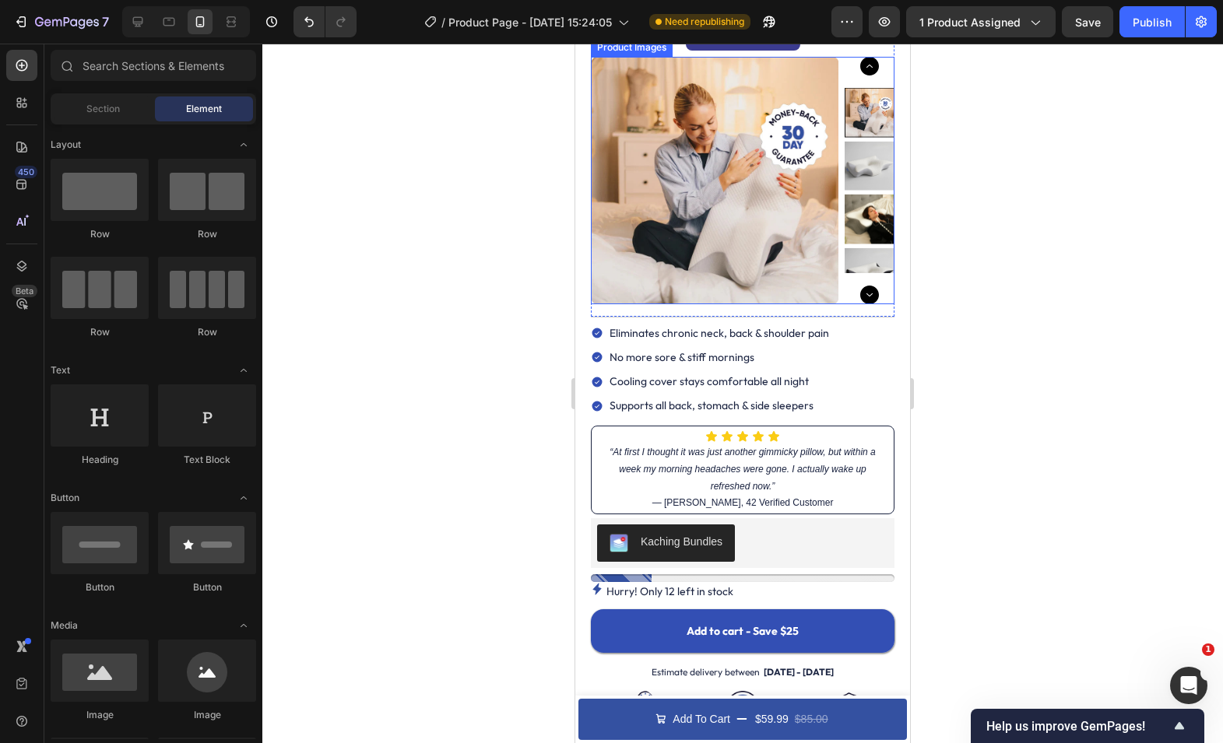
scroll to position [175, 0]
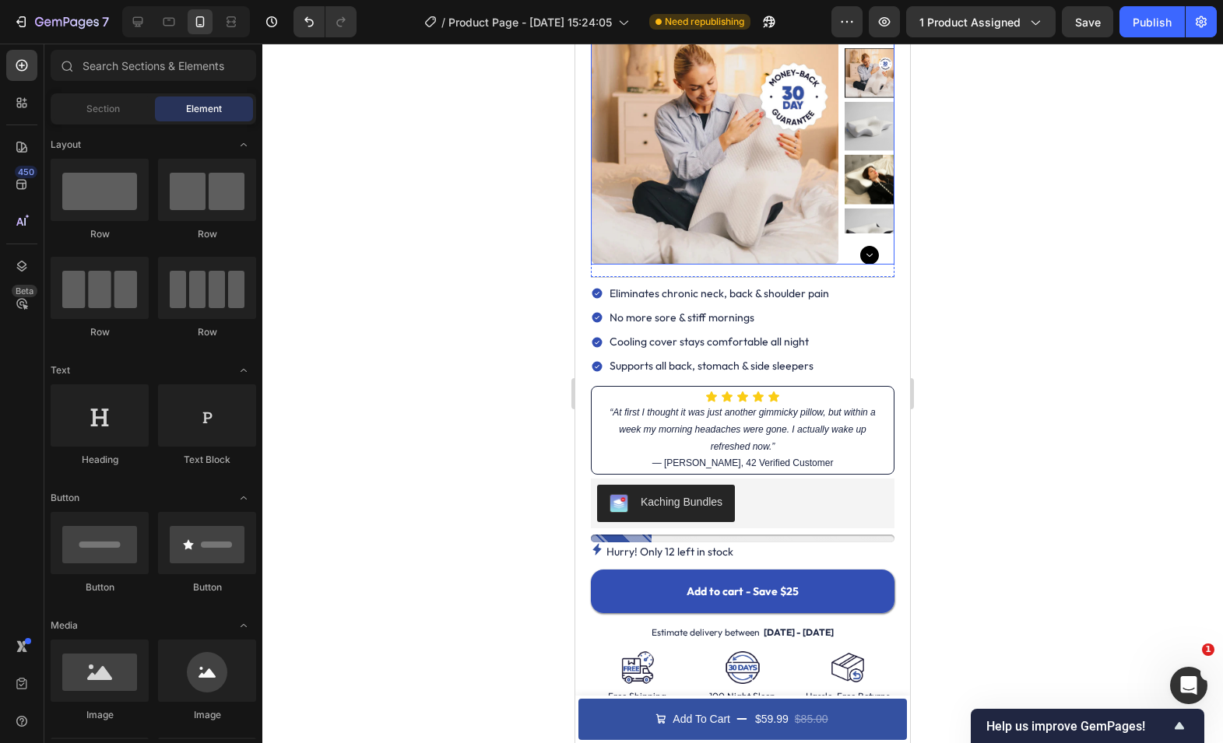
click at [876, 251] on icon "Carousel Next Arrow" at bounding box center [869, 255] width 19 height 19
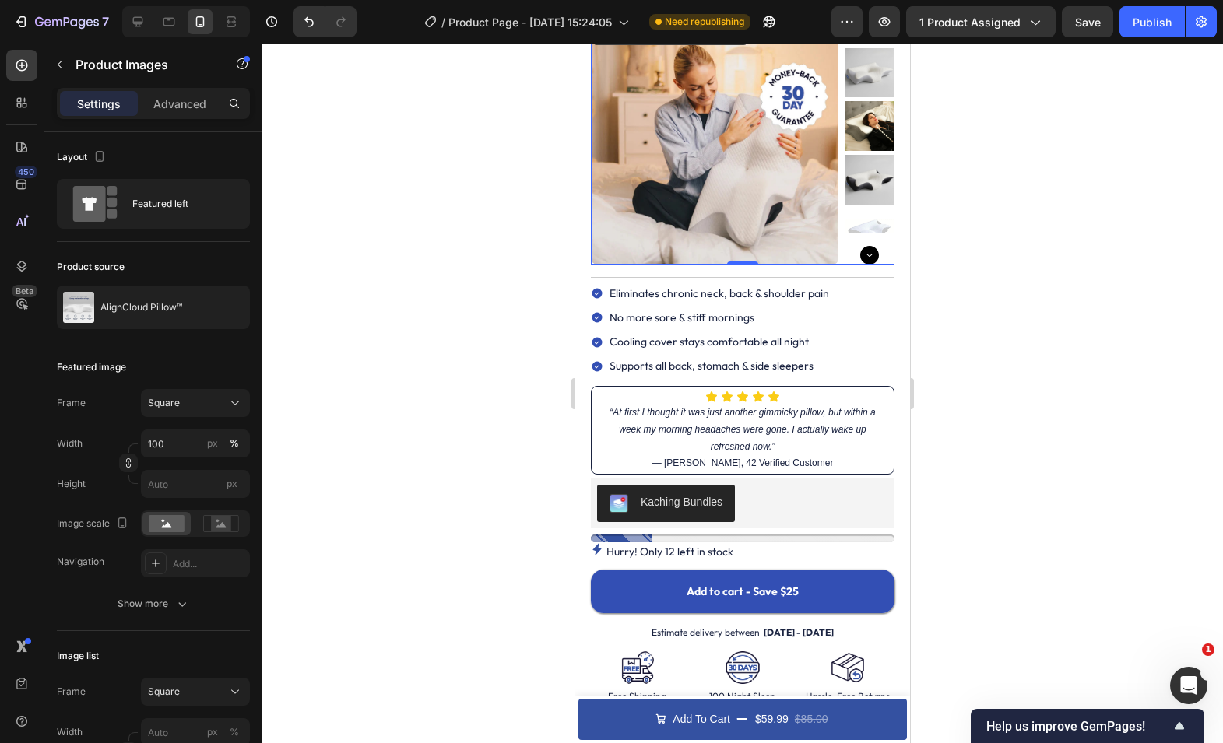
click at [876, 186] on img at bounding box center [869, 180] width 50 height 50
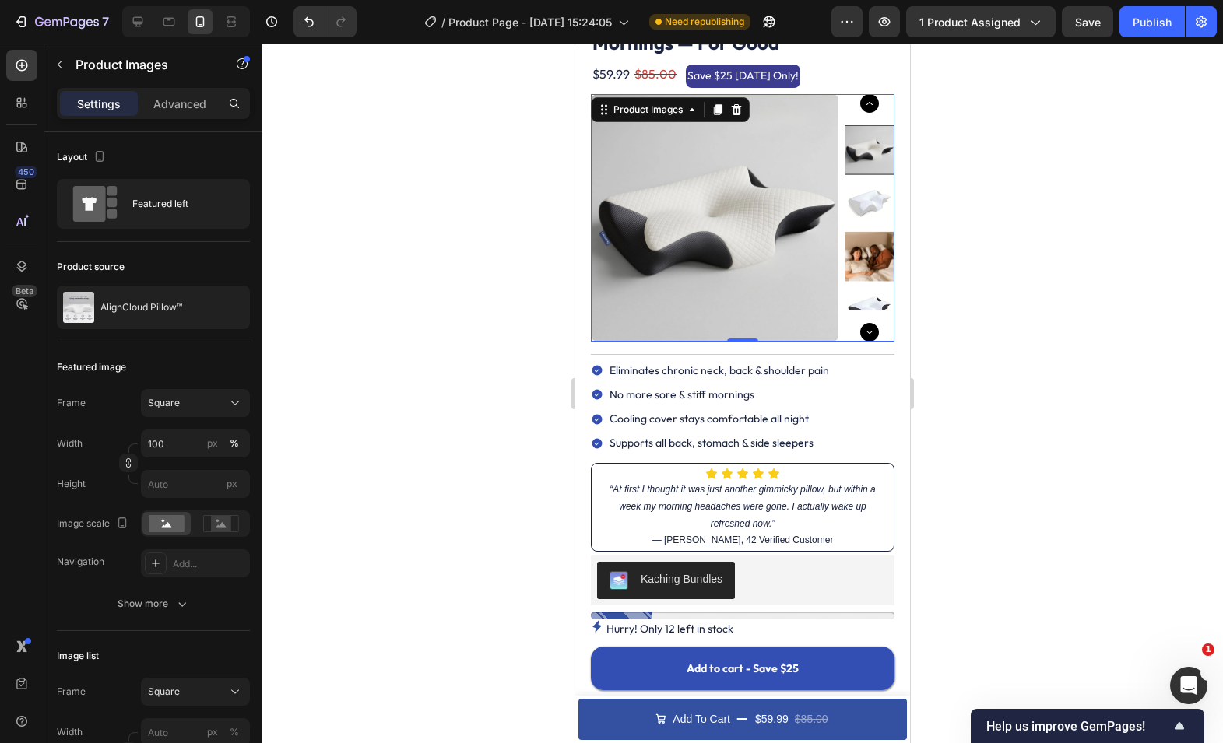
scroll to position [42, 0]
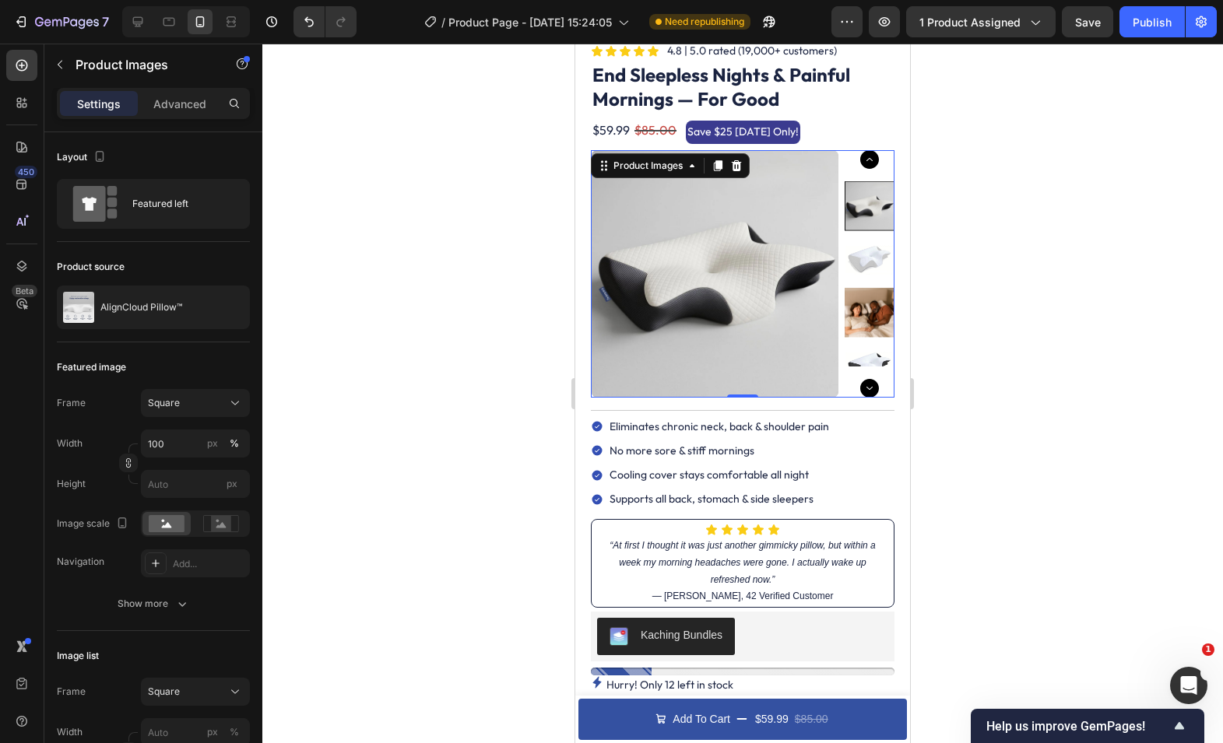
click at [879, 267] on img at bounding box center [869, 259] width 50 height 50
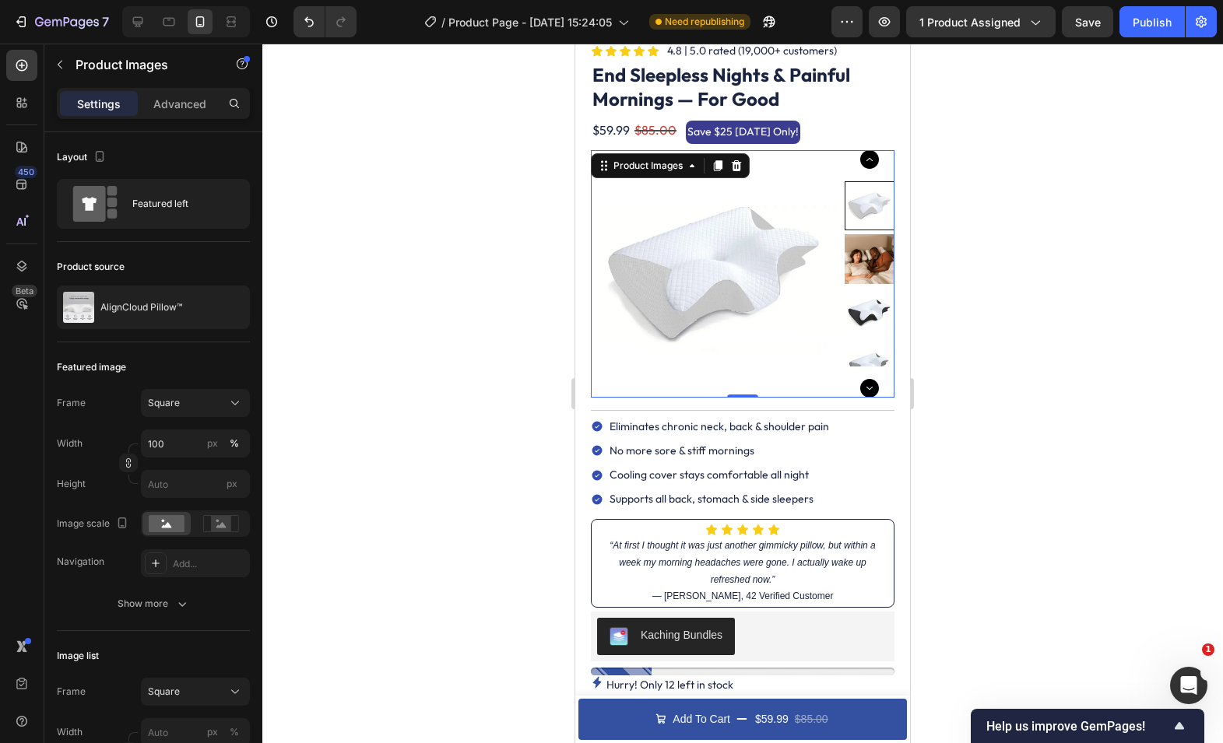
click at [851, 318] on img at bounding box center [869, 313] width 50 height 50
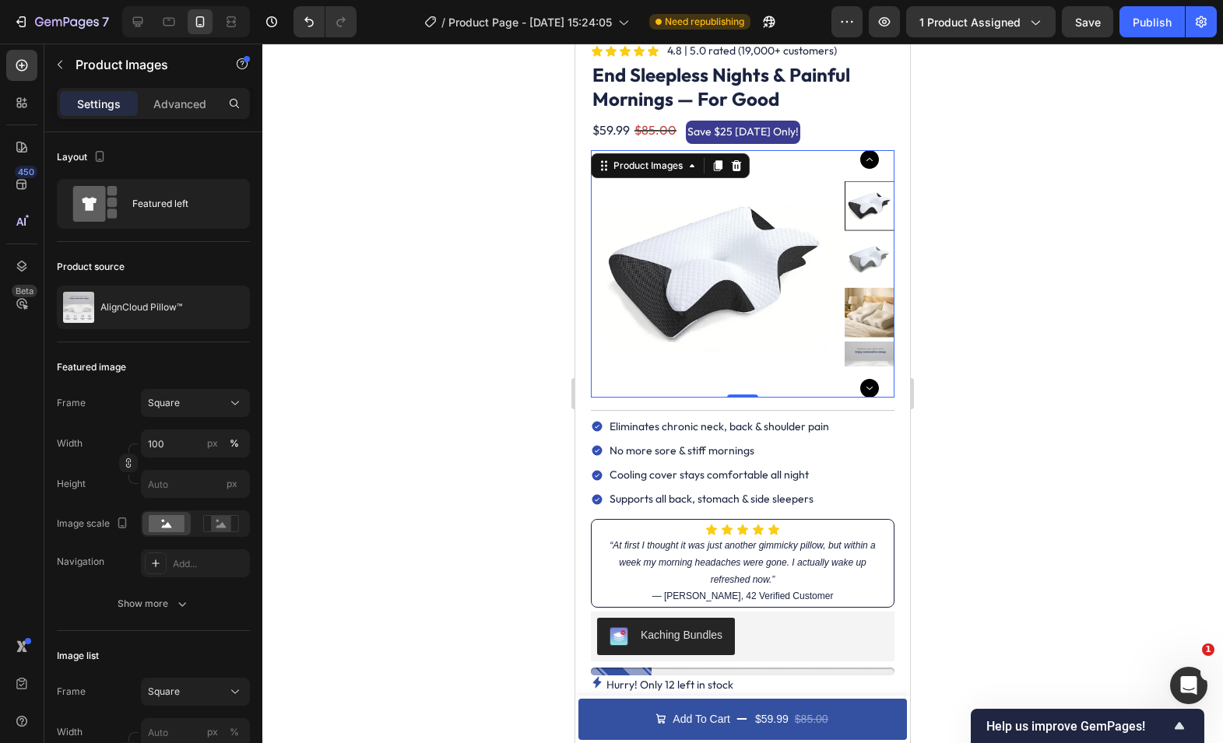
click at [868, 321] on img at bounding box center [869, 313] width 50 height 50
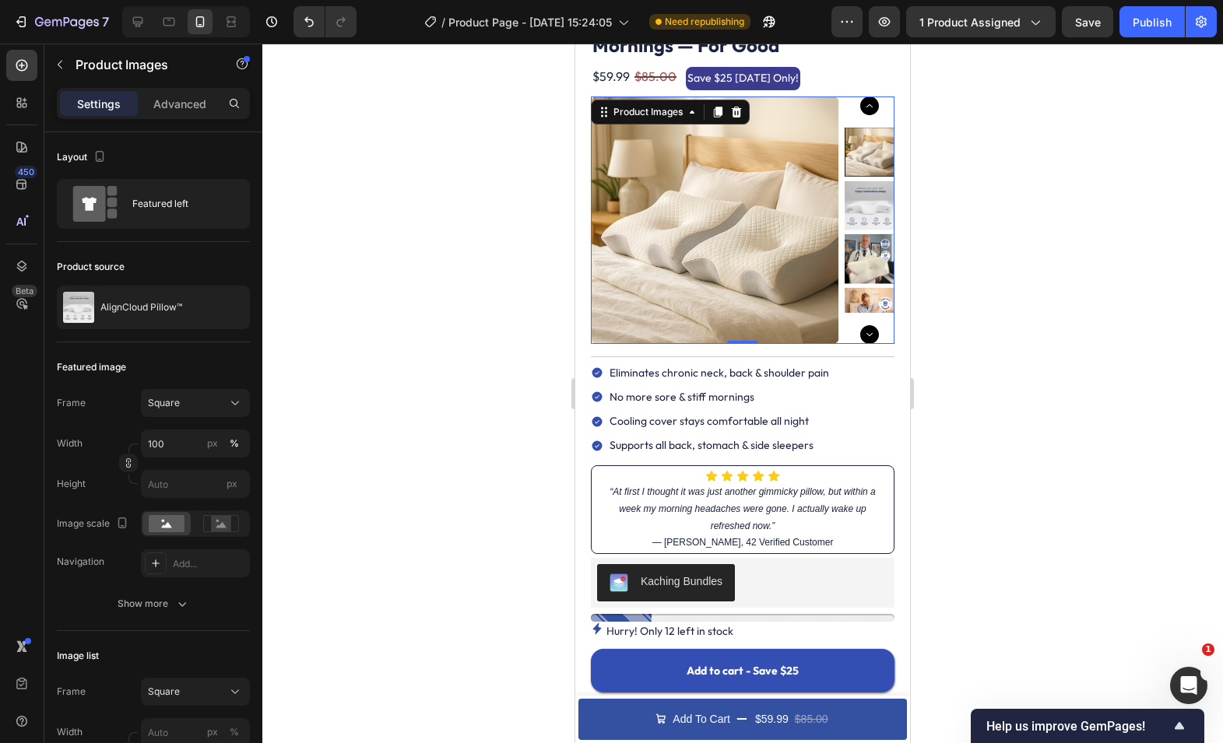
scroll to position [0, 0]
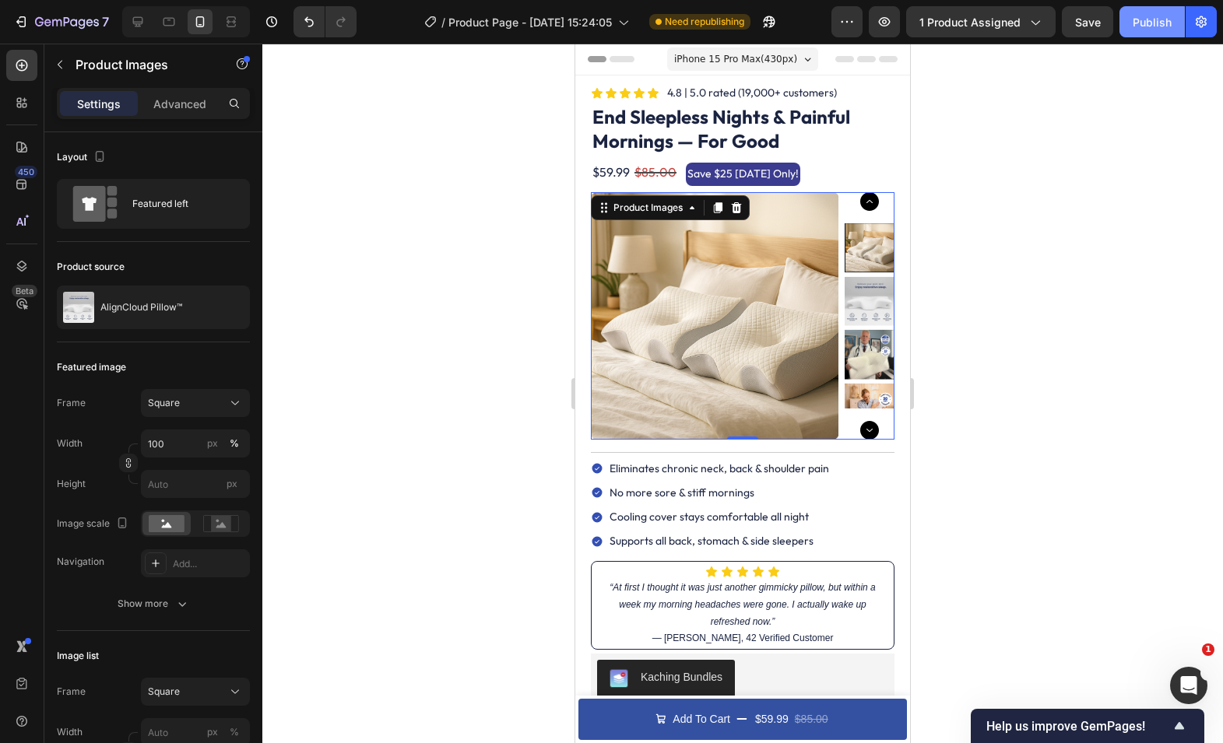
click at [1151, 14] on div "Publish" at bounding box center [1151, 22] width 39 height 16
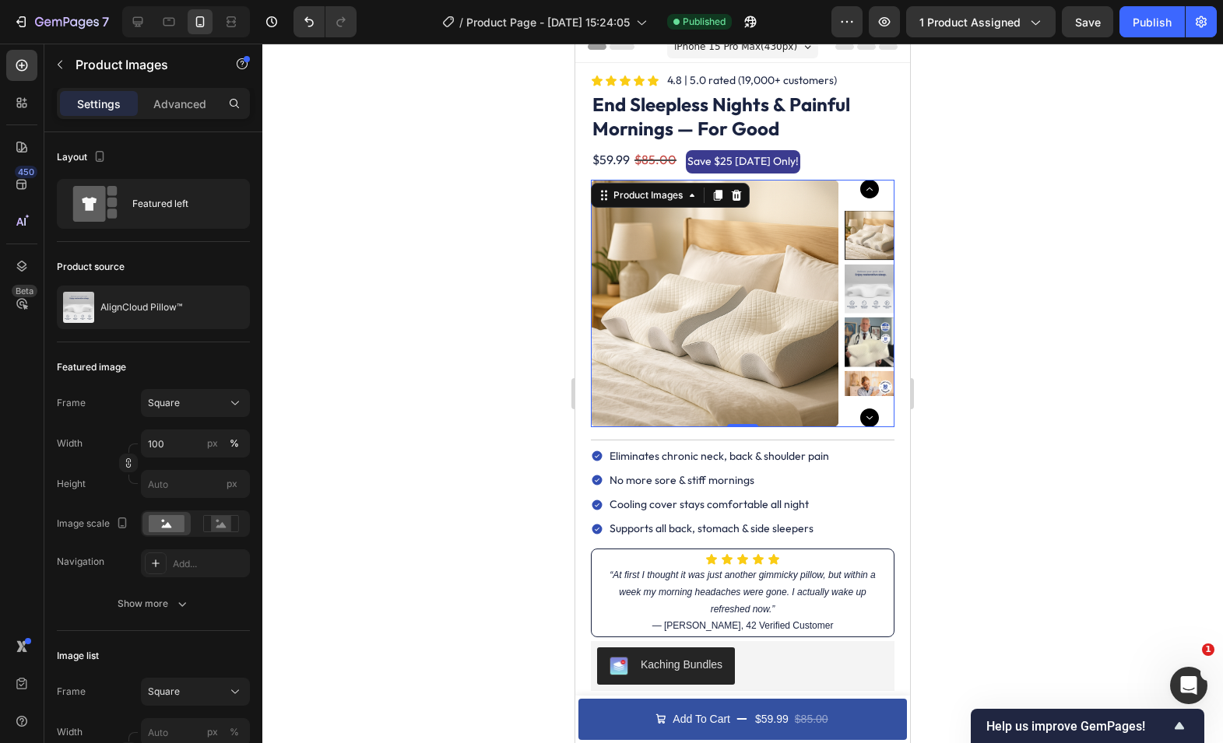
scroll to position [13, 0]
click at [1163, 20] on div "Publish" at bounding box center [1151, 22] width 39 height 16
